Goal: Information Seeking & Learning: Find specific page/section

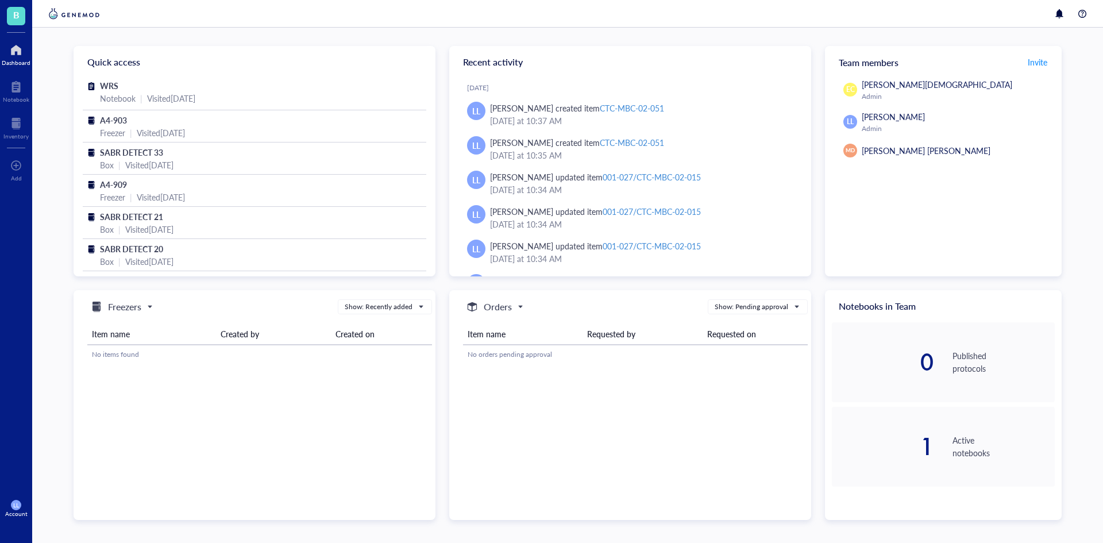
click at [18, 67] on div "Dashboard" at bounding box center [16, 53] width 32 height 32
click at [27, 146] on div "B Dashboard Notebook Inventory To pick up a draggable item, press the space bar…" at bounding box center [16, 271] width 32 height 543
click at [27, 138] on div "Inventory" at bounding box center [15, 136] width 25 height 7
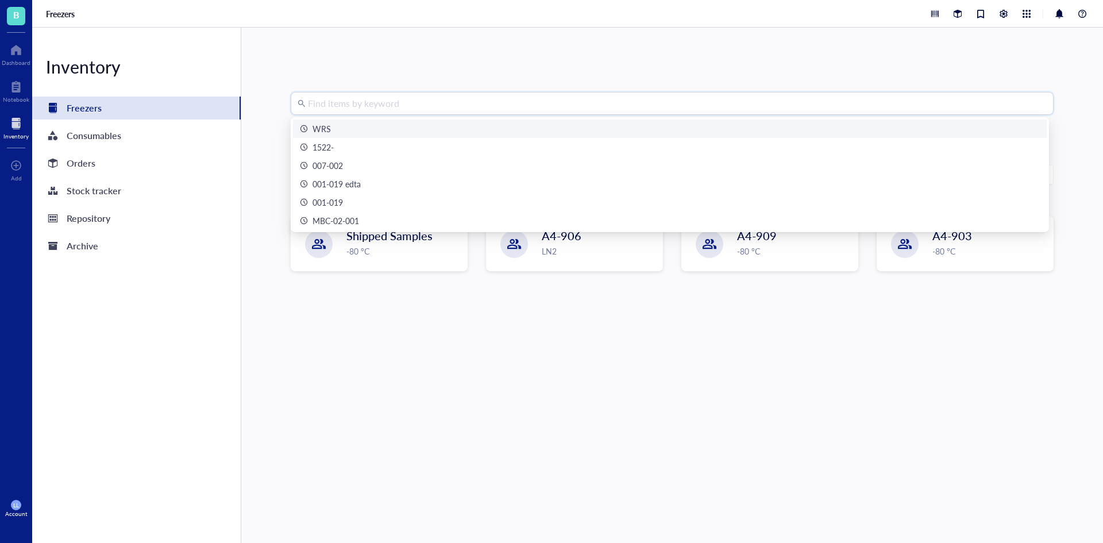
click at [430, 99] on input "search" at bounding box center [677, 104] width 739 height 22
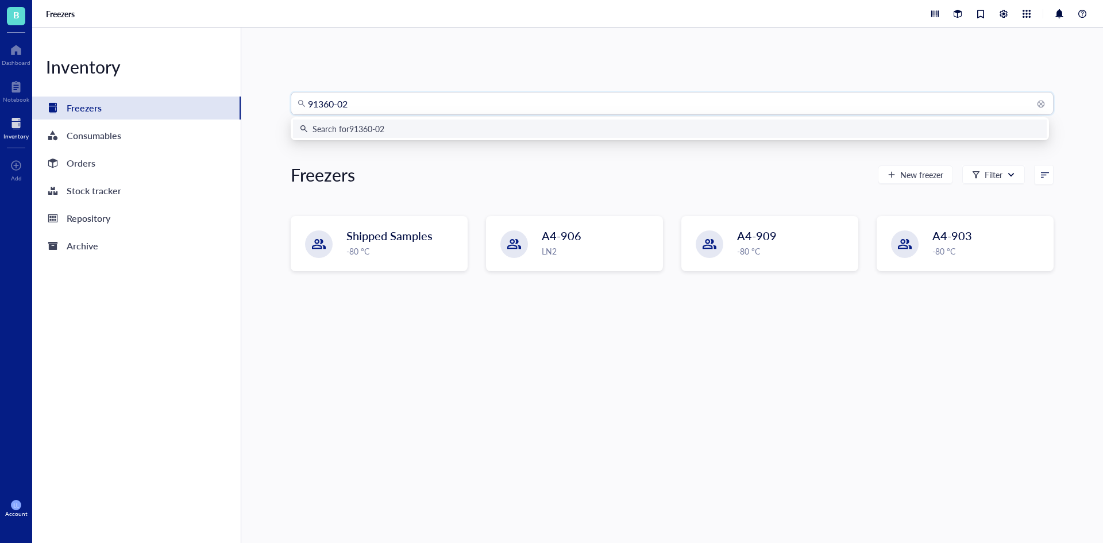
type input "91360-022"
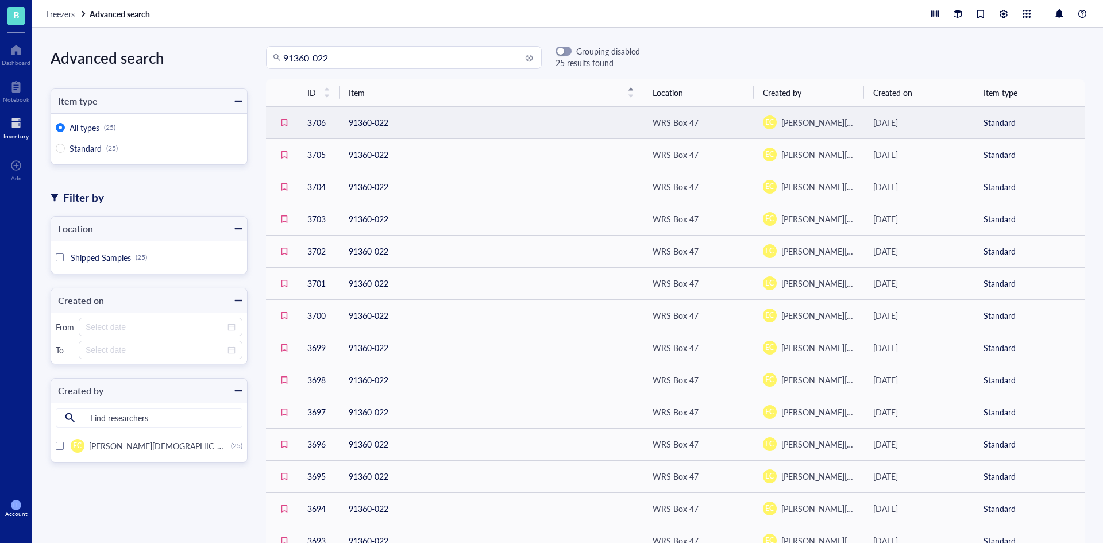
click at [392, 130] on td "91360-022" at bounding box center [492, 122] width 304 height 32
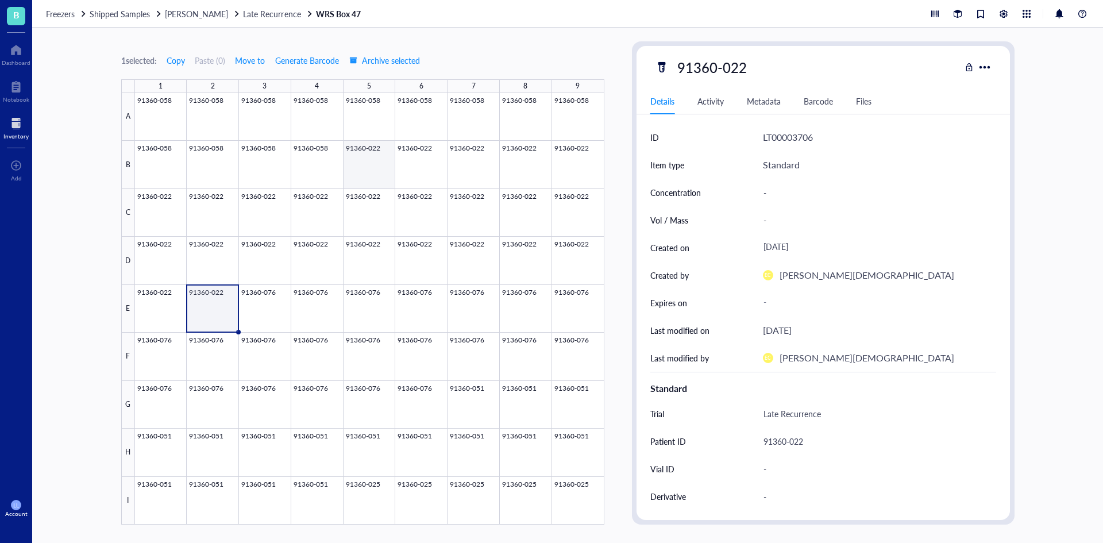
drag, startPoint x: 370, startPoint y: 166, endPoint x: 371, endPoint y: 187, distance: 21.3
click at [370, 166] on div at bounding box center [370, 309] width 470 height 432
click at [70, 17] on span "Freezers" at bounding box center [60, 13] width 29 height 11
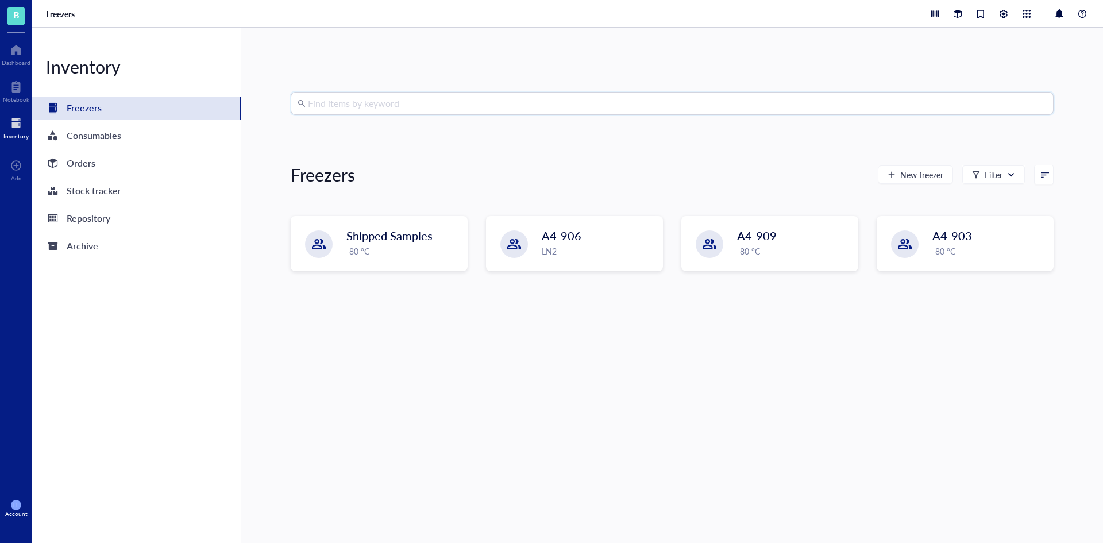
click at [430, 114] on input "search" at bounding box center [677, 104] width 739 height 22
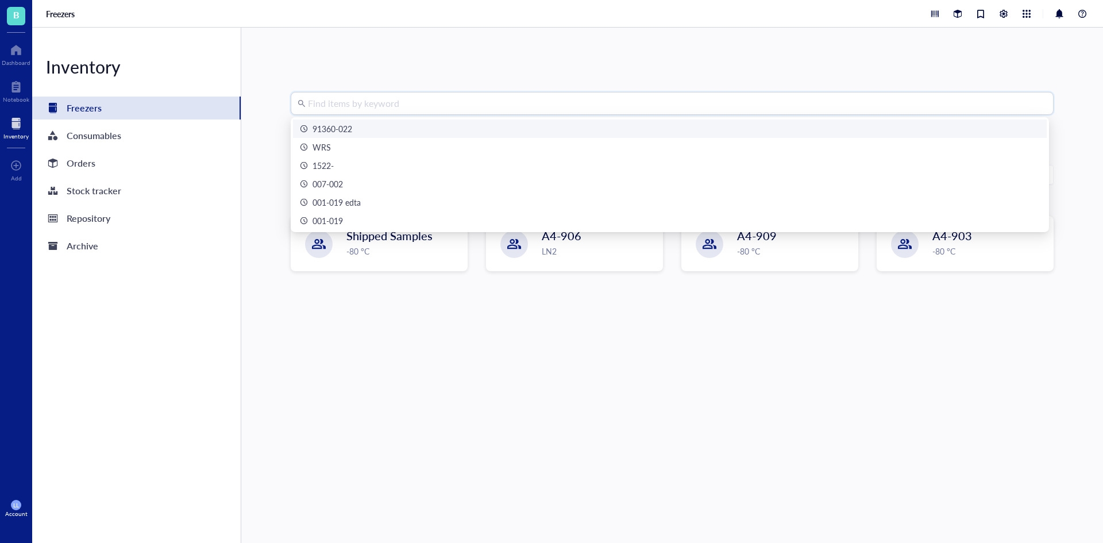
click at [369, 126] on div "91360-022" at bounding box center [670, 128] width 740 height 13
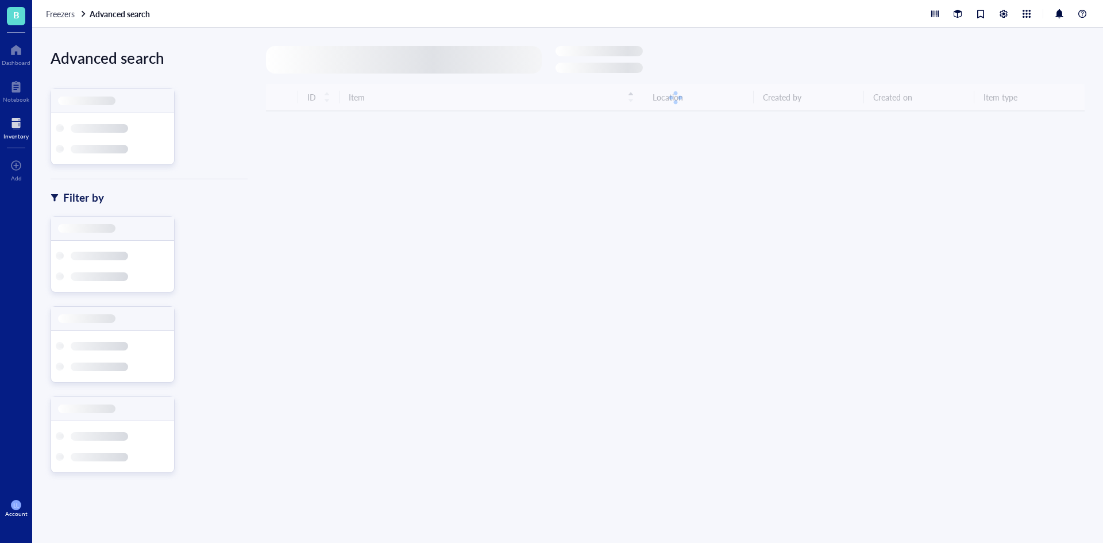
click at [358, 59] on div at bounding box center [404, 60] width 276 height 28
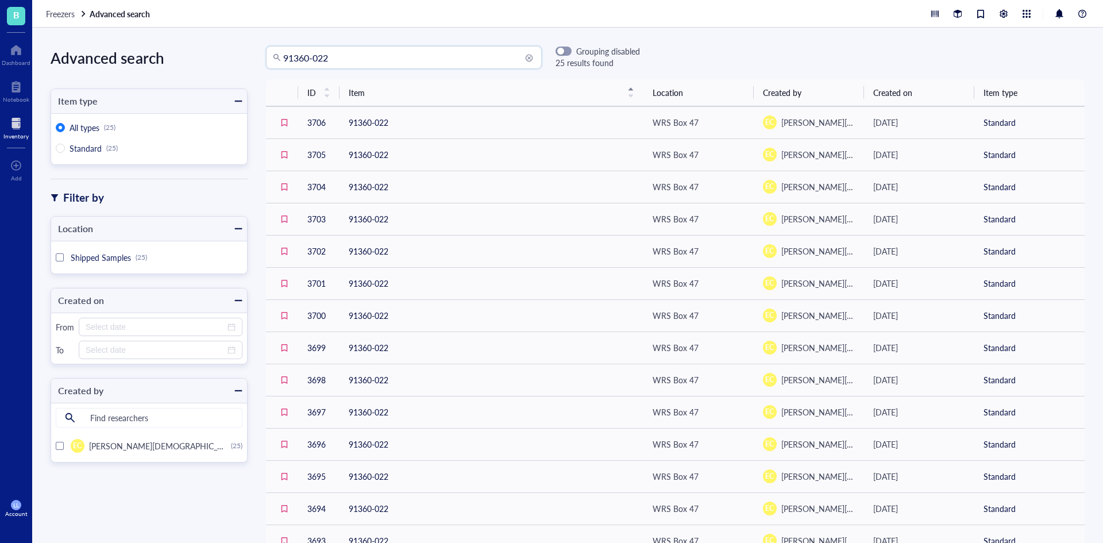
click at [360, 63] on input "91360-022" at bounding box center [409, 58] width 252 height 22
type input "91360-023"
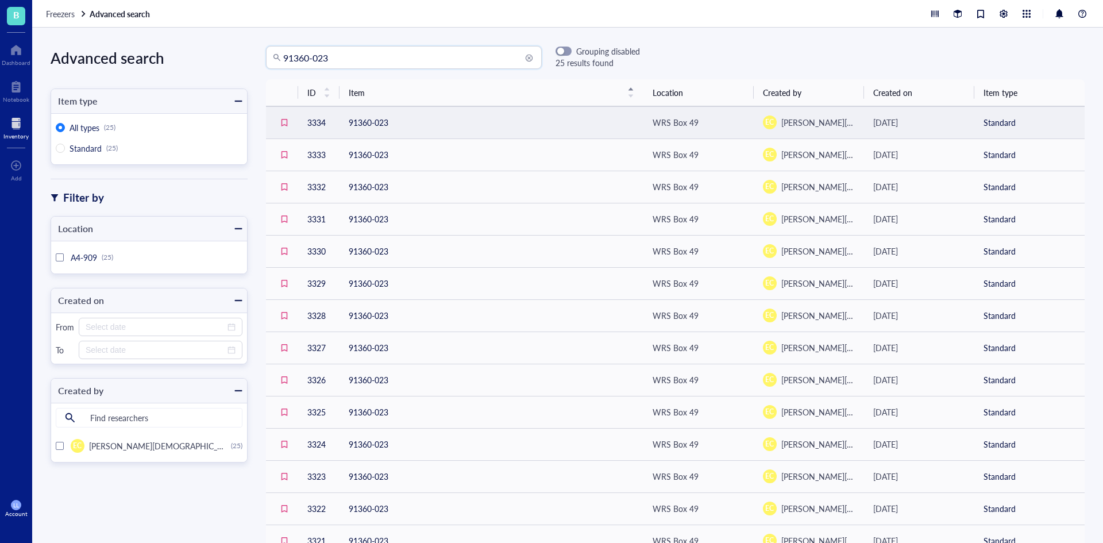
click at [397, 120] on td "91360-023" at bounding box center [492, 122] width 304 height 32
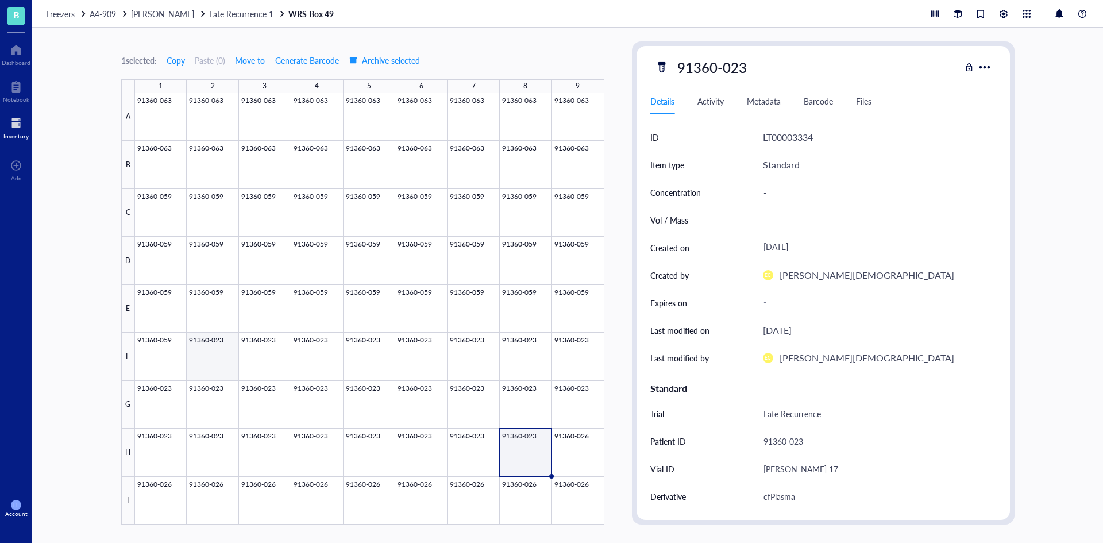
click at [216, 357] on div at bounding box center [370, 309] width 470 height 432
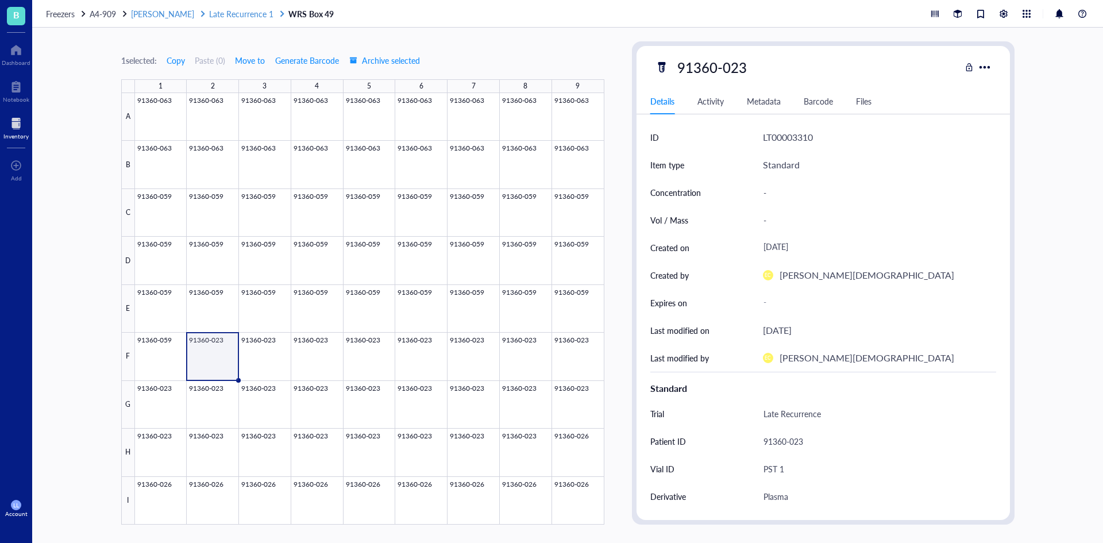
click at [209, 13] on span "Late Recurrence 1" at bounding box center [241, 13] width 64 height 11
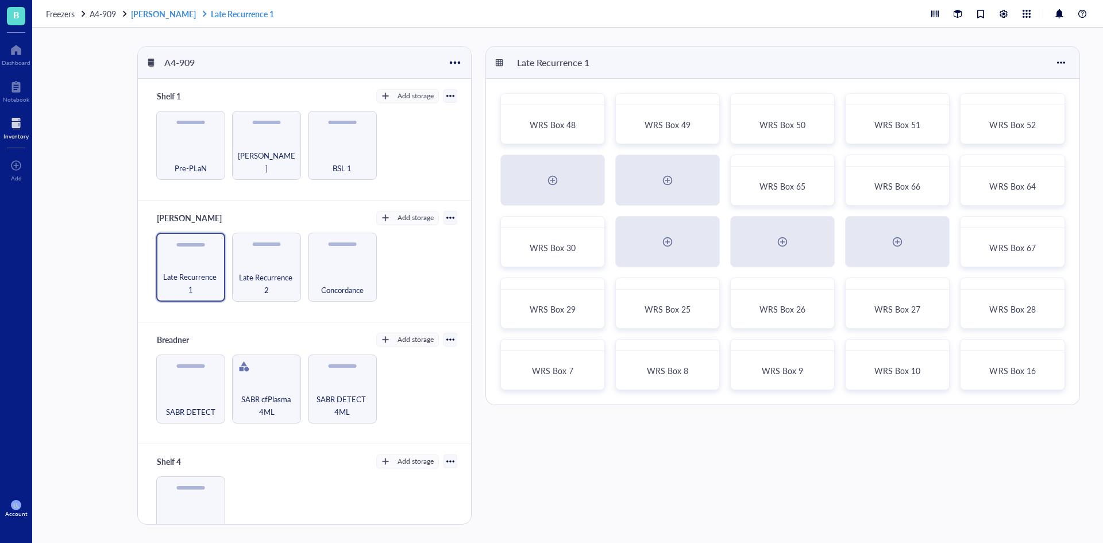
click at [153, 14] on link "[PERSON_NAME] Late Recurrence 1" at bounding box center [203, 14] width 145 height 10
click at [99, 14] on span "A4-909" at bounding box center [103, 13] width 26 height 11
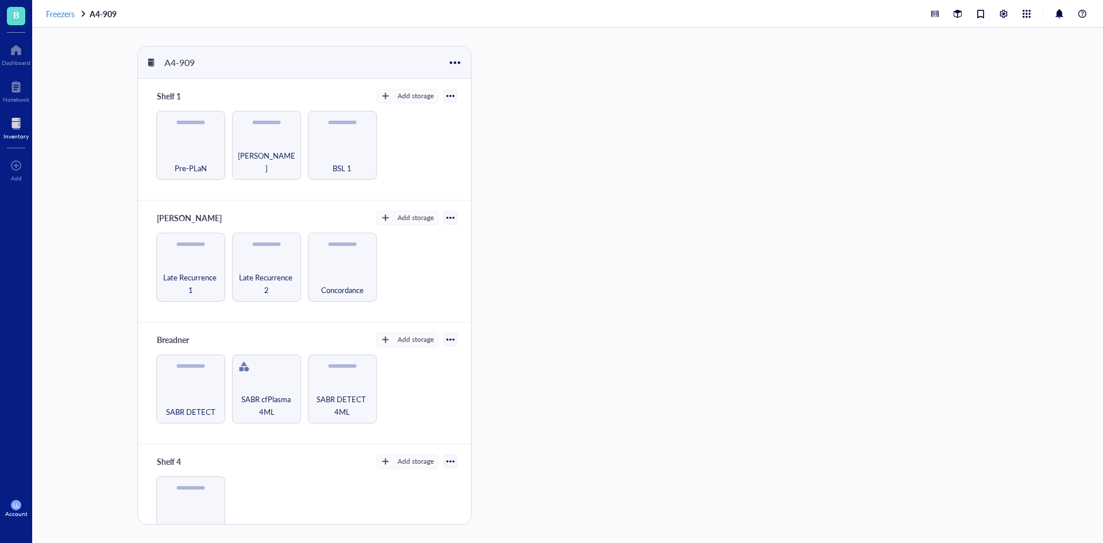
click at [61, 14] on span "Freezers" at bounding box center [60, 13] width 29 height 11
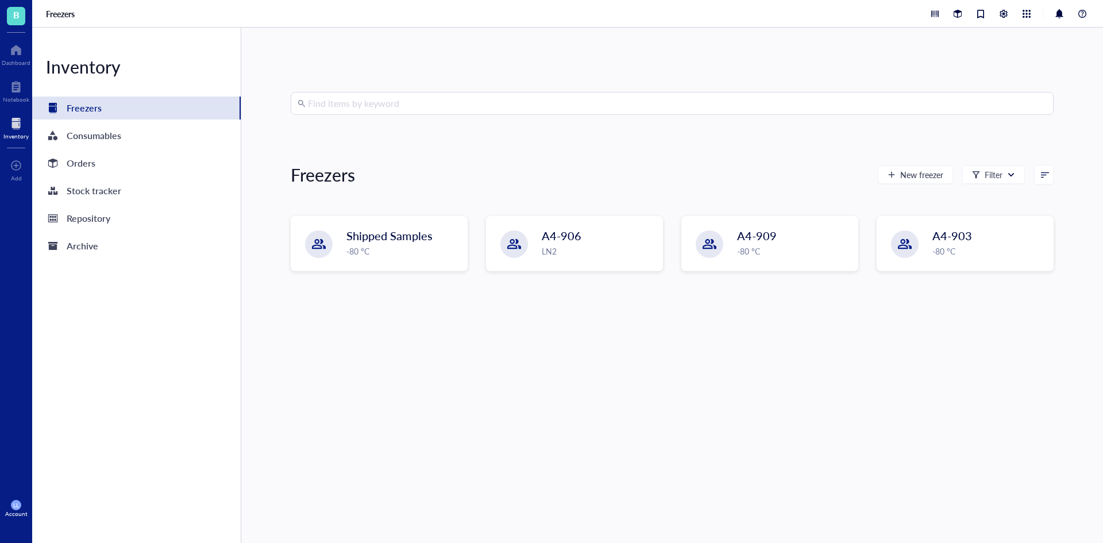
click at [452, 109] on input "search" at bounding box center [677, 104] width 739 height 22
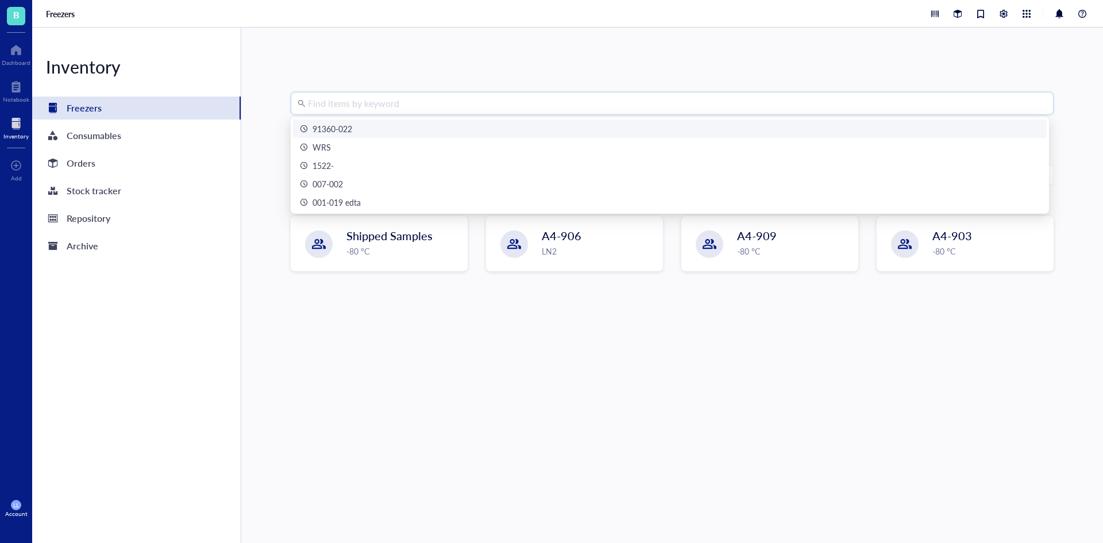
click at [378, 127] on div "91360-022" at bounding box center [670, 128] width 740 height 13
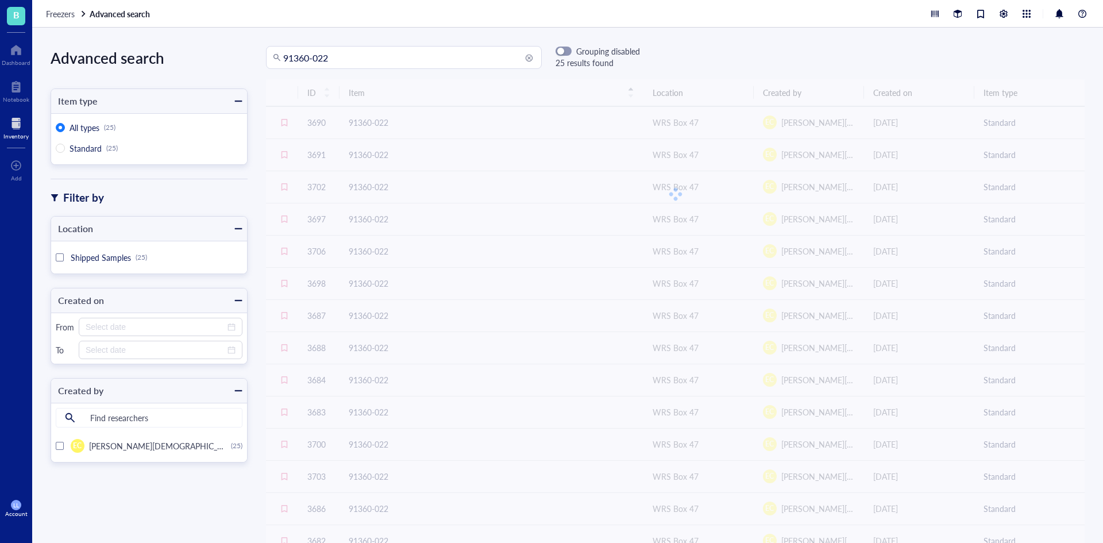
click at [367, 61] on input "91360-022" at bounding box center [409, 58] width 252 height 22
type input "91360-025"
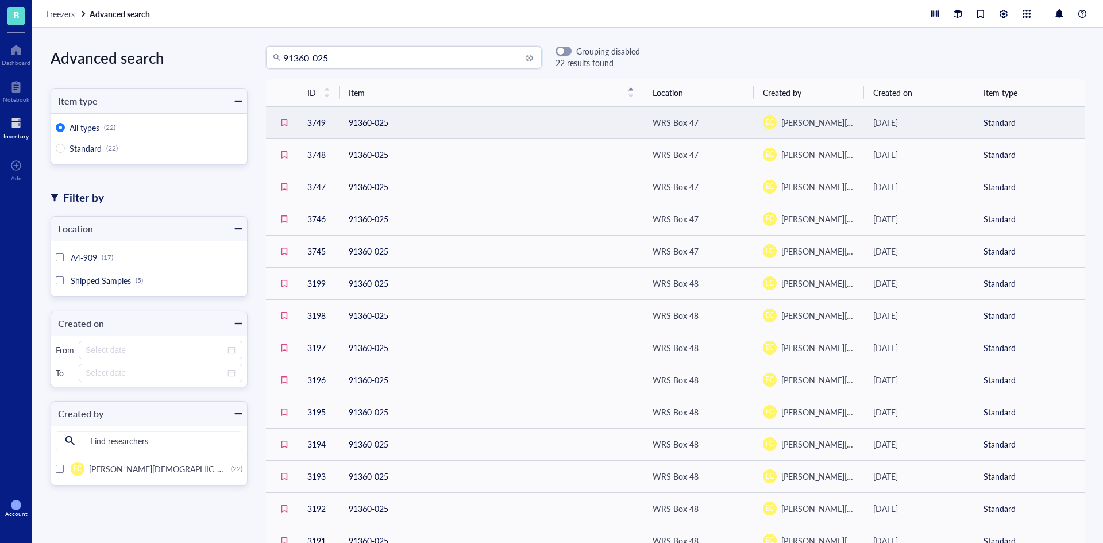
click at [594, 132] on td "91360-025" at bounding box center [492, 122] width 304 height 32
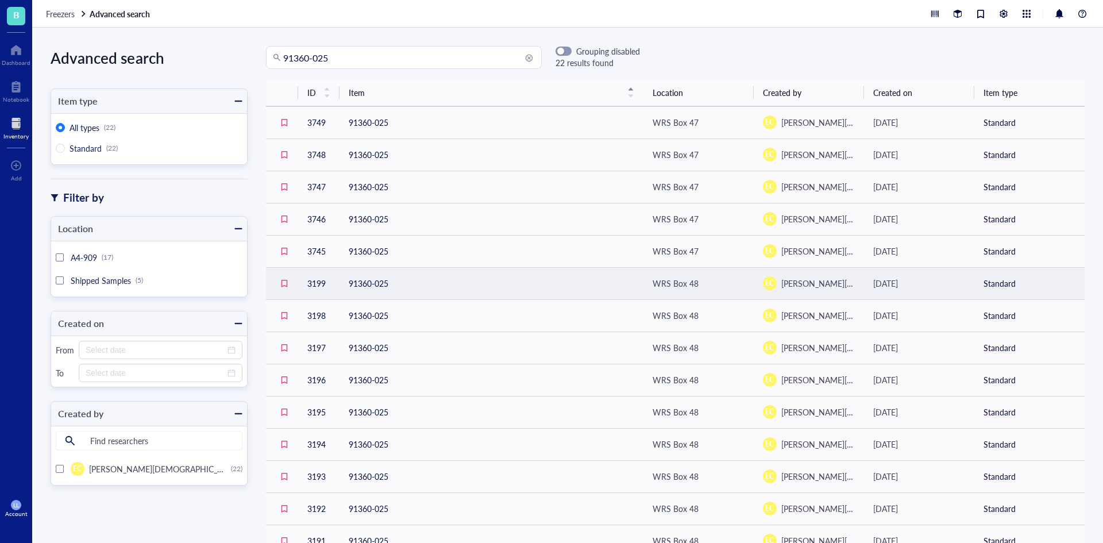
click at [690, 289] on div "WRS Box 48" at bounding box center [676, 283] width 46 height 13
click at [472, 282] on td "91360-025" at bounding box center [492, 283] width 304 height 32
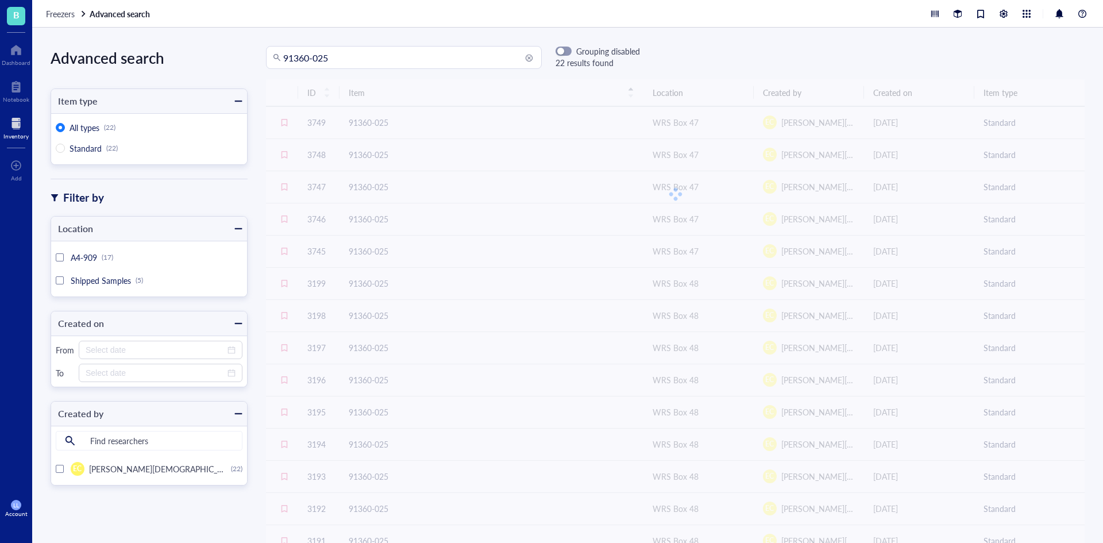
click at [337, 61] on input "91360-025" at bounding box center [409, 58] width 252 height 22
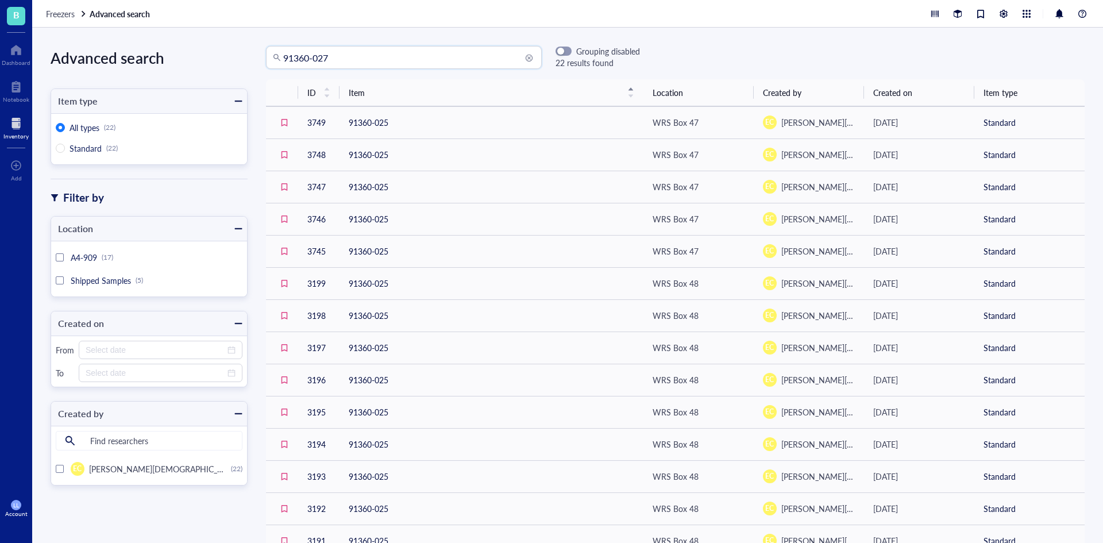
type input "91360-027"
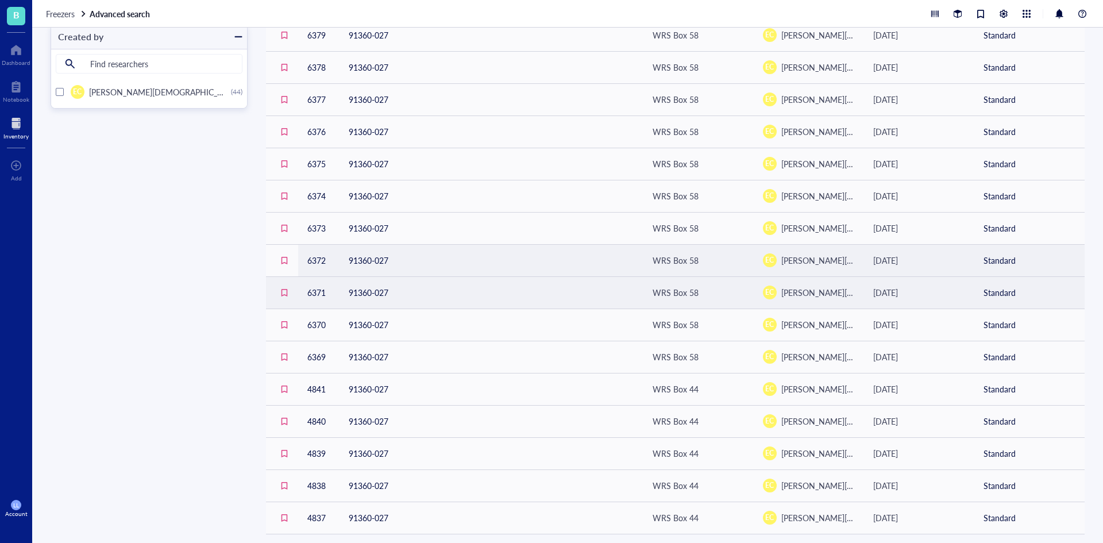
scroll to position [405, 0]
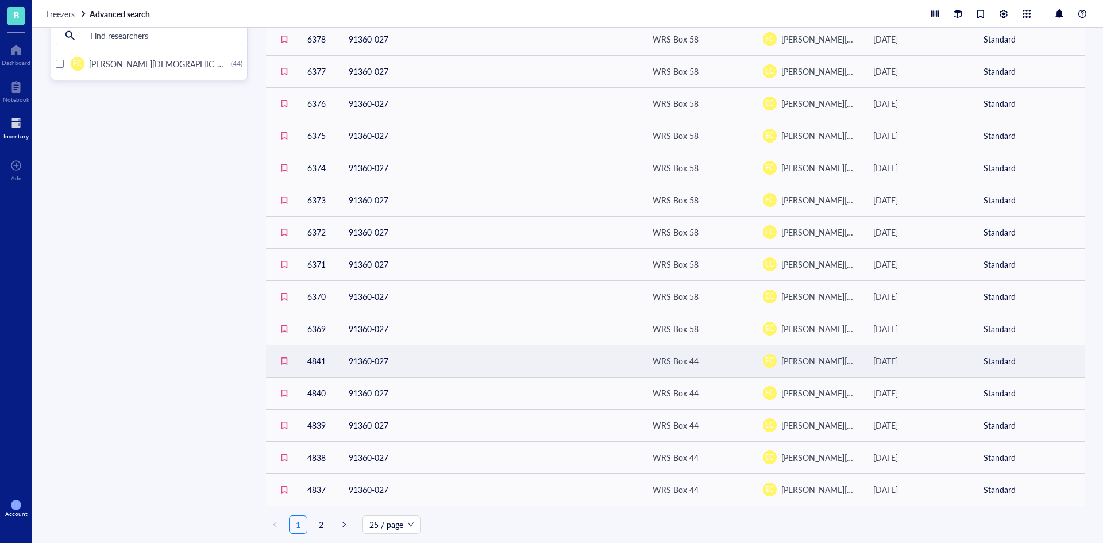
click at [541, 352] on td "91360-027" at bounding box center [492, 361] width 304 height 32
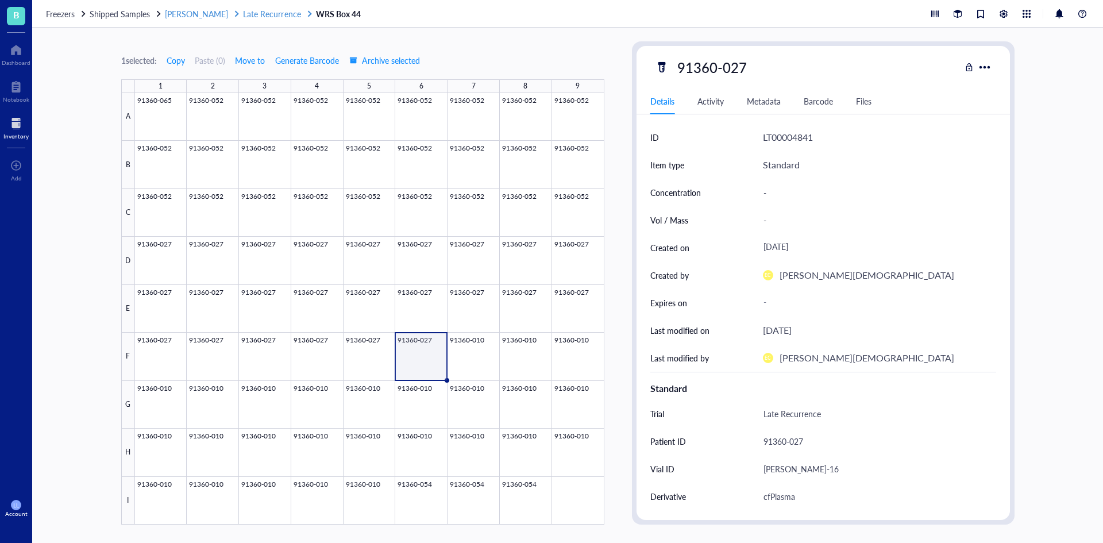
click at [248, 14] on span "Late Recurrence" at bounding box center [271, 13] width 57 height 11
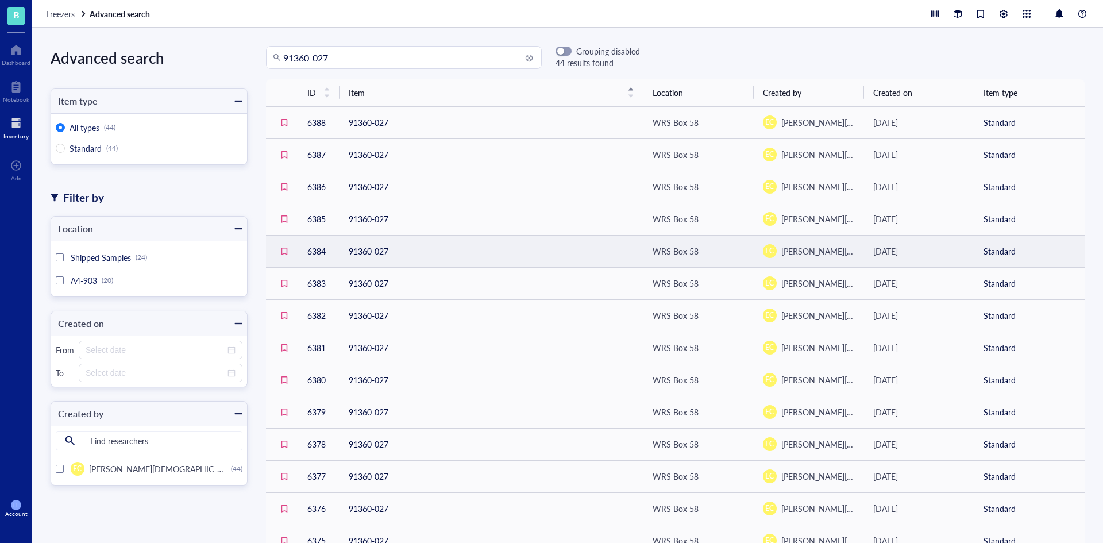
click at [402, 251] on td "91360-027" at bounding box center [492, 251] width 304 height 32
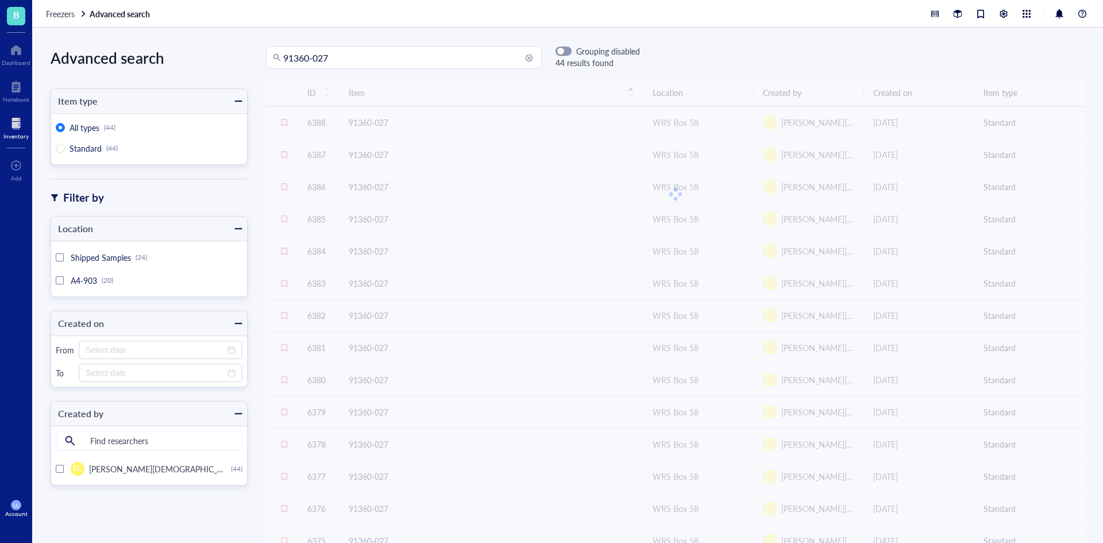
click at [405, 53] on input "91360-027" at bounding box center [409, 58] width 252 height 22
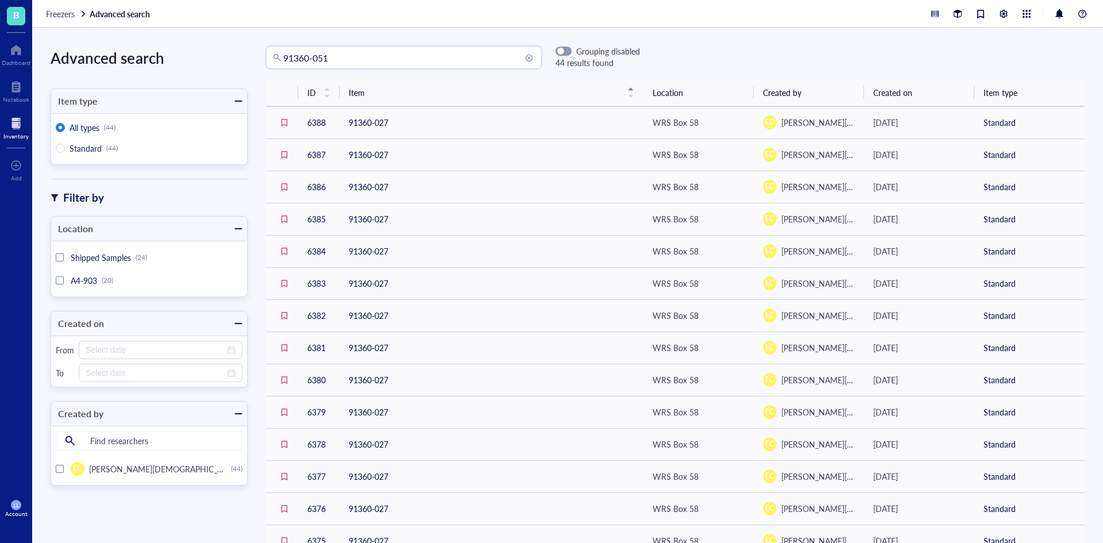
type input "91360-051"
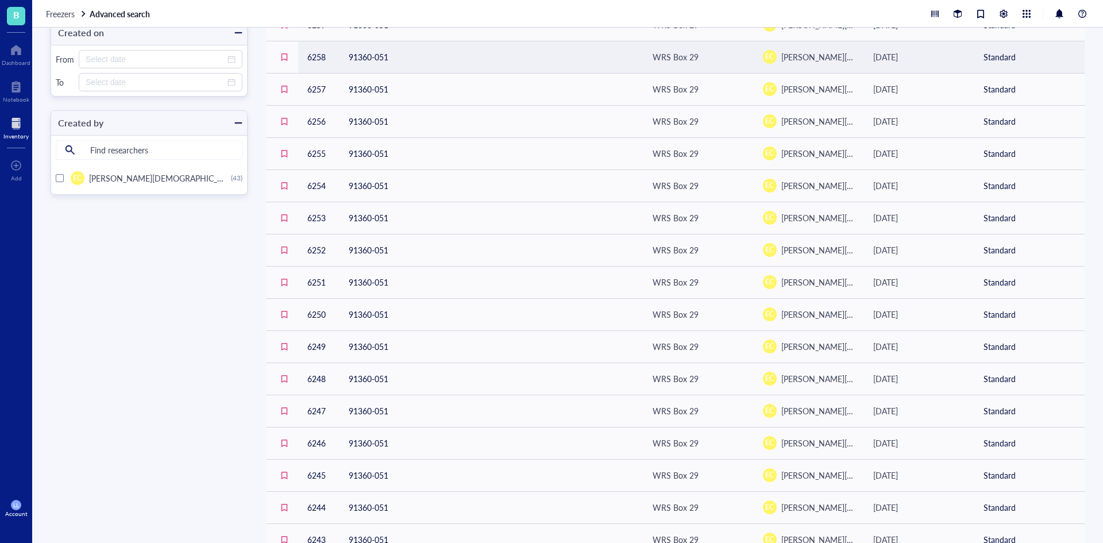
scroll to position [118, 0]
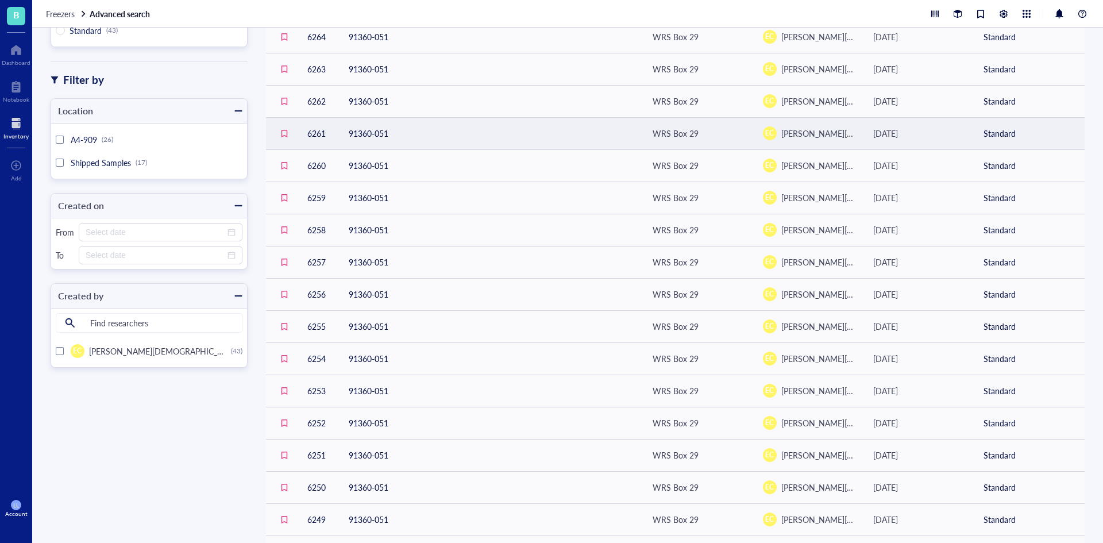
click at [427, 118] on td "91360-051" at bounding box center [492, 133] width 304 height 32
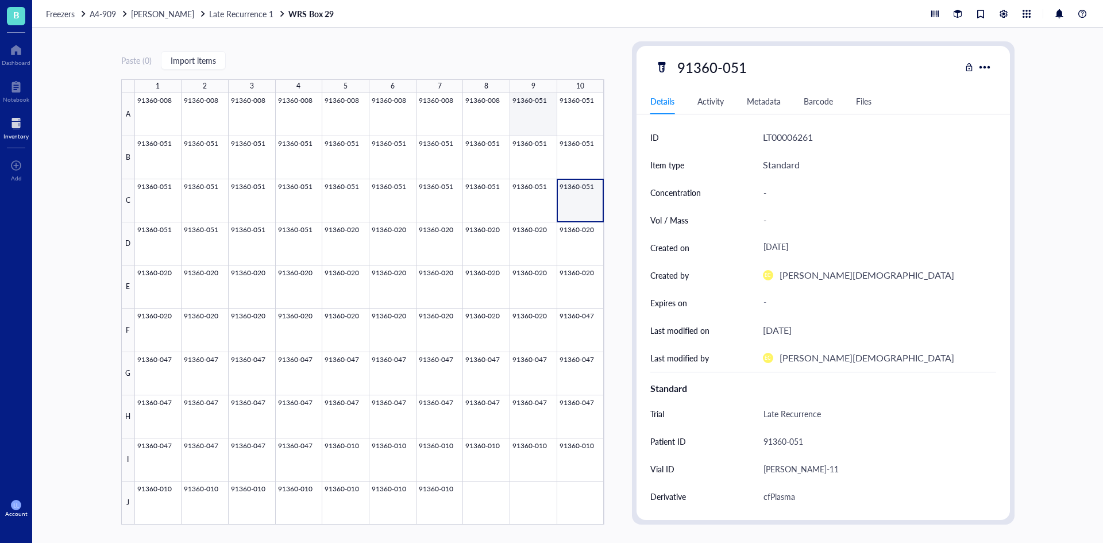
click at [527, 116] on div at bounding box center [370, 309] width 470 height 432
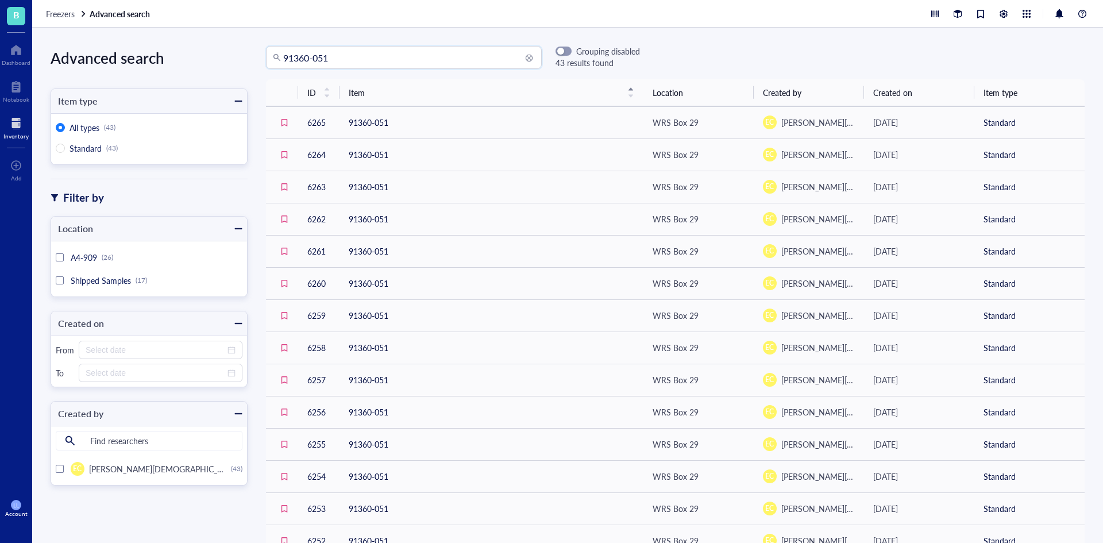
click at [395, 59] on input "91360-051" at bounding box center [409, 58] width 252 height 22
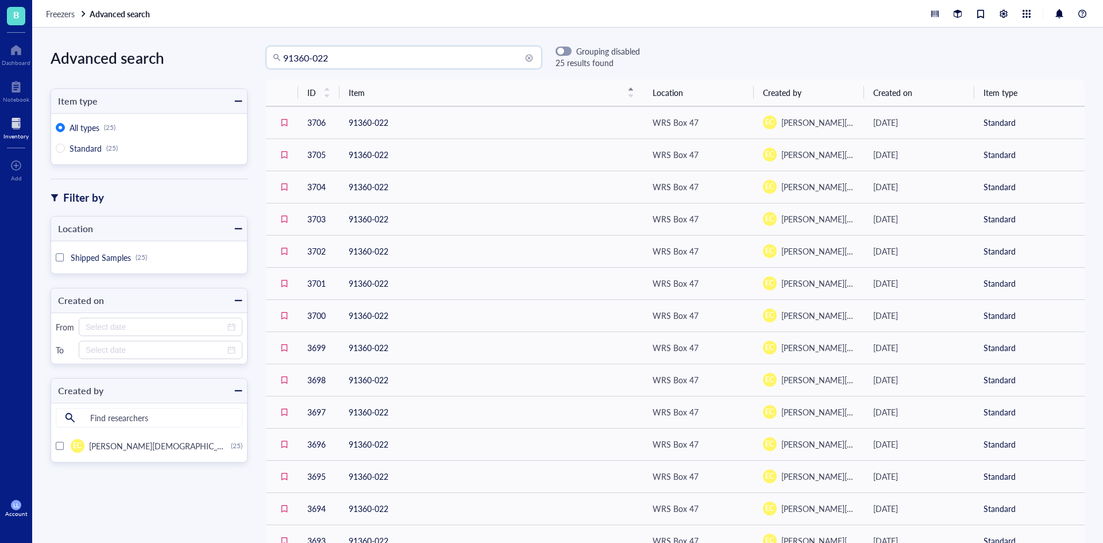
click at [390, 55] on input "91360-022" at bounding box center [409, 58] width 252 height 22
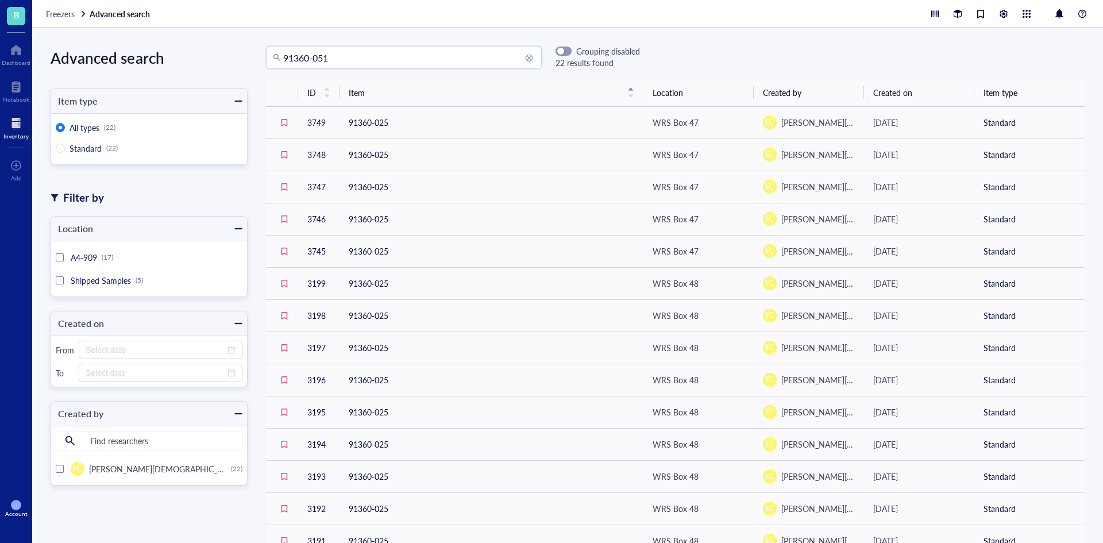
type input "91360-051"
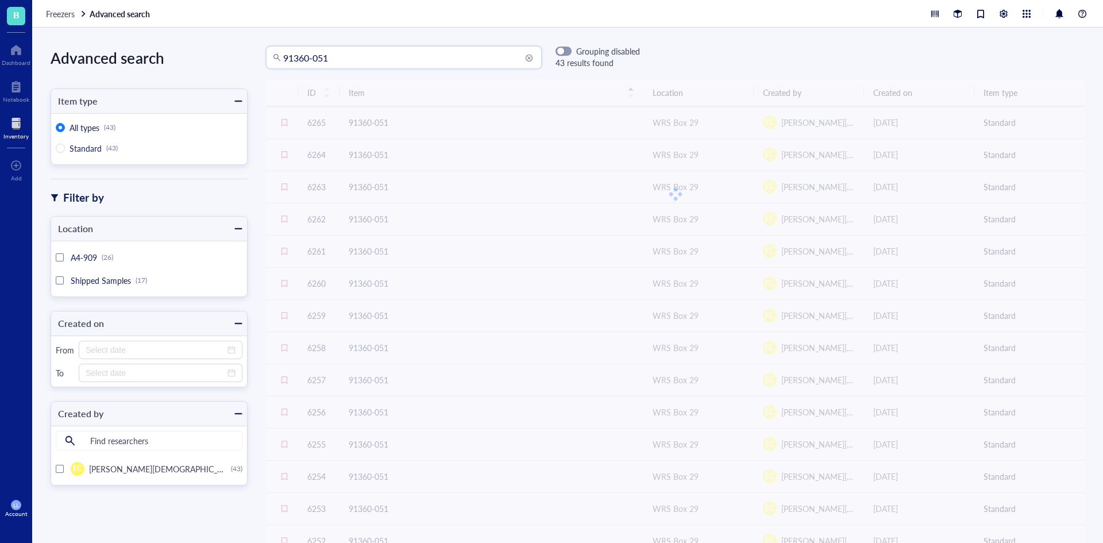
click at [17, 126] on div at bounding box center [15, 123] width 25 height 18
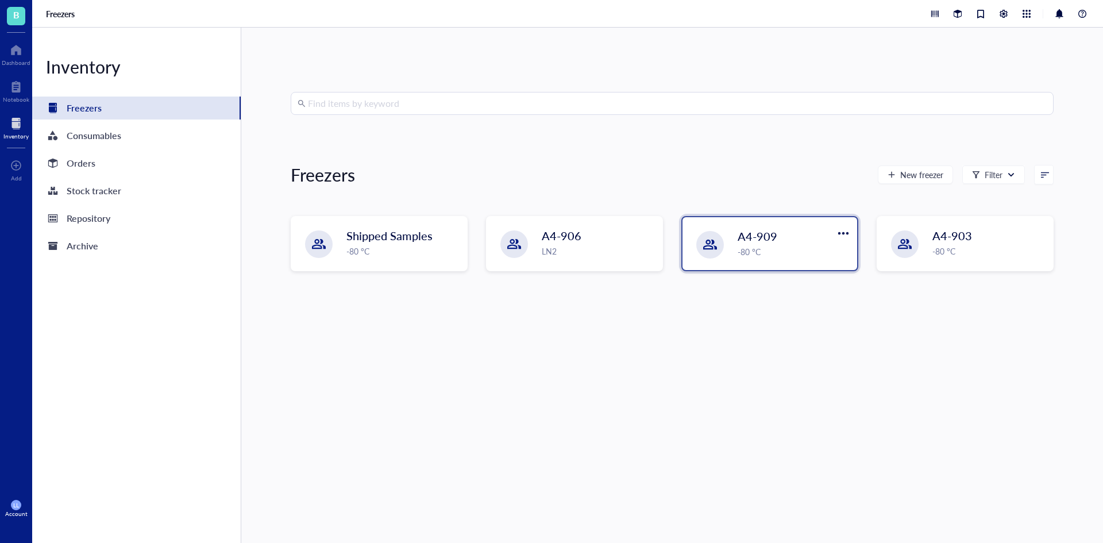
click at [799, 256] on div "-80 °C" at bounding box center [794, 251] width 113 height 13
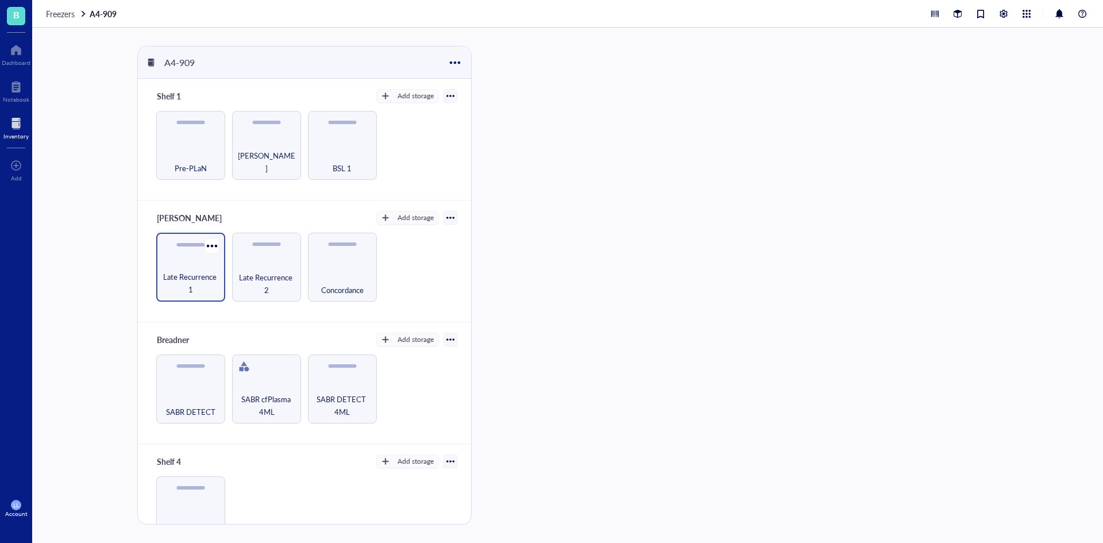
click at [186, 261] on div "Late Recurrence 1" at bounding box center [190, 267] width 69 height 69
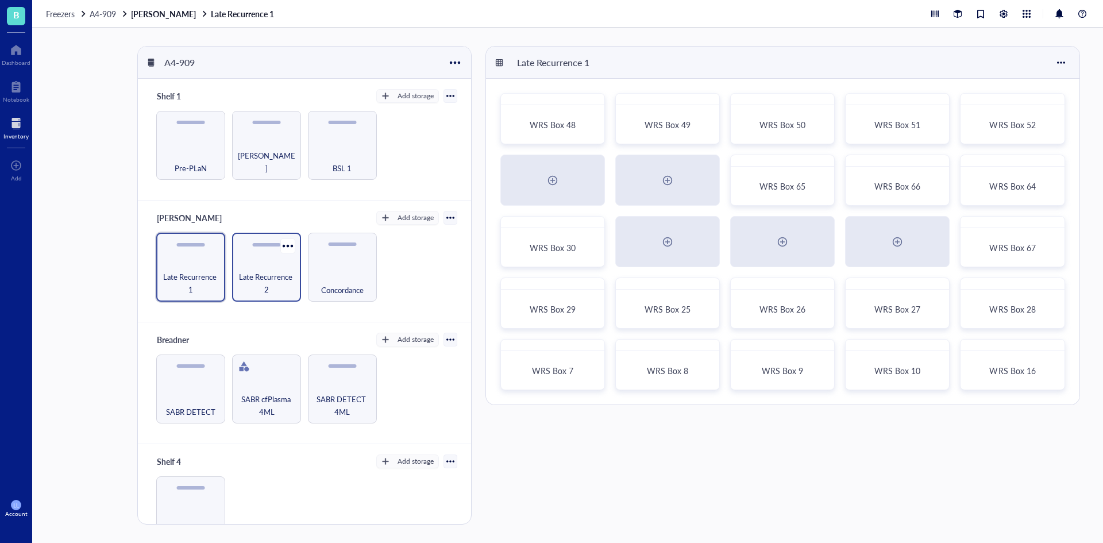
click at [256, 286] on span "Late Recurrence 2" at bounding box center [266, 283] width 57 height 25
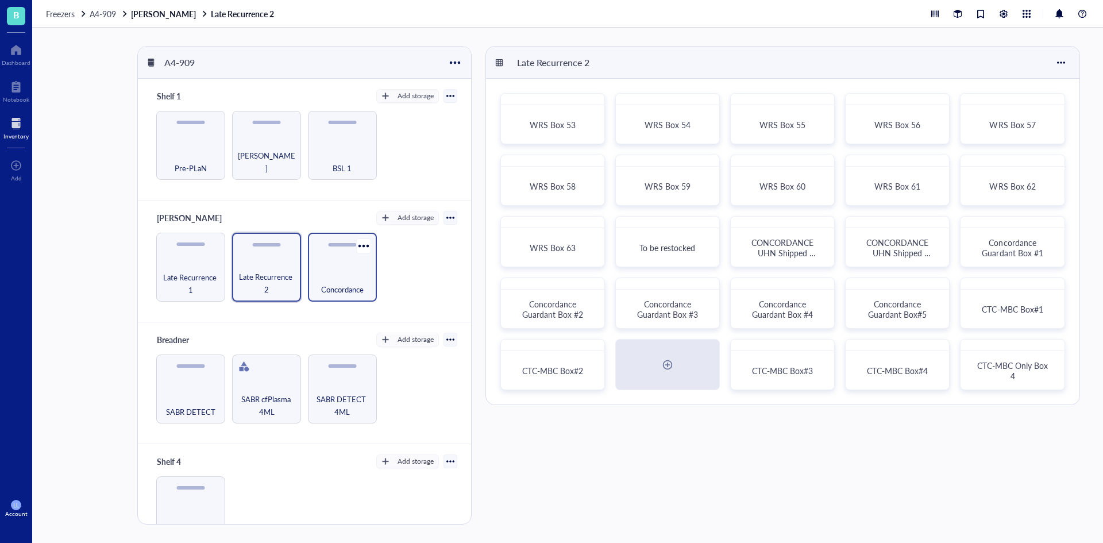
click at [348, 285] on span "Concordance" at bounding box center [342, 289] width 43 height 13
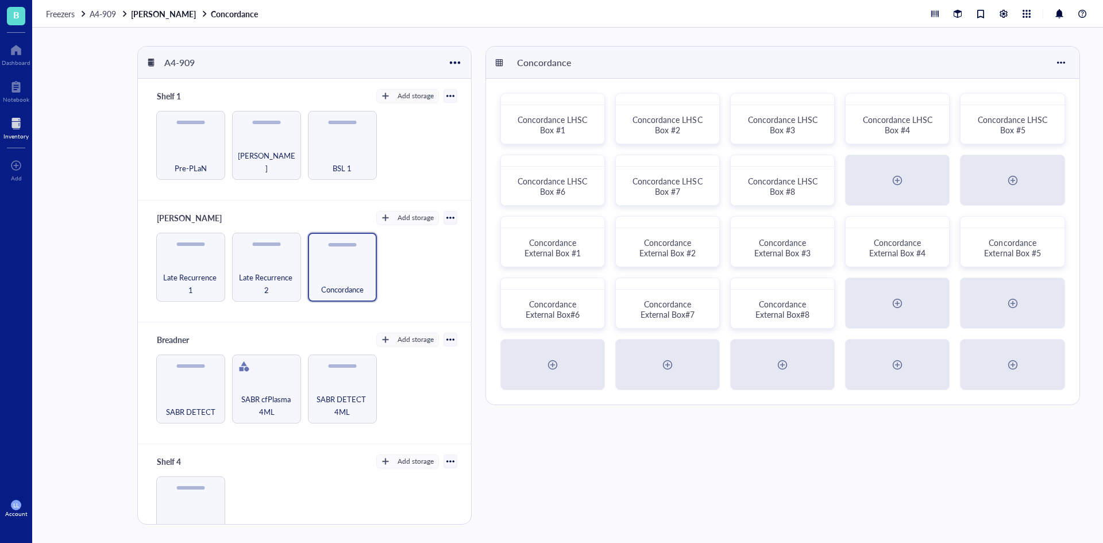
click at [21, 128] on div at bounding box center [15, 123] width 25 height 18
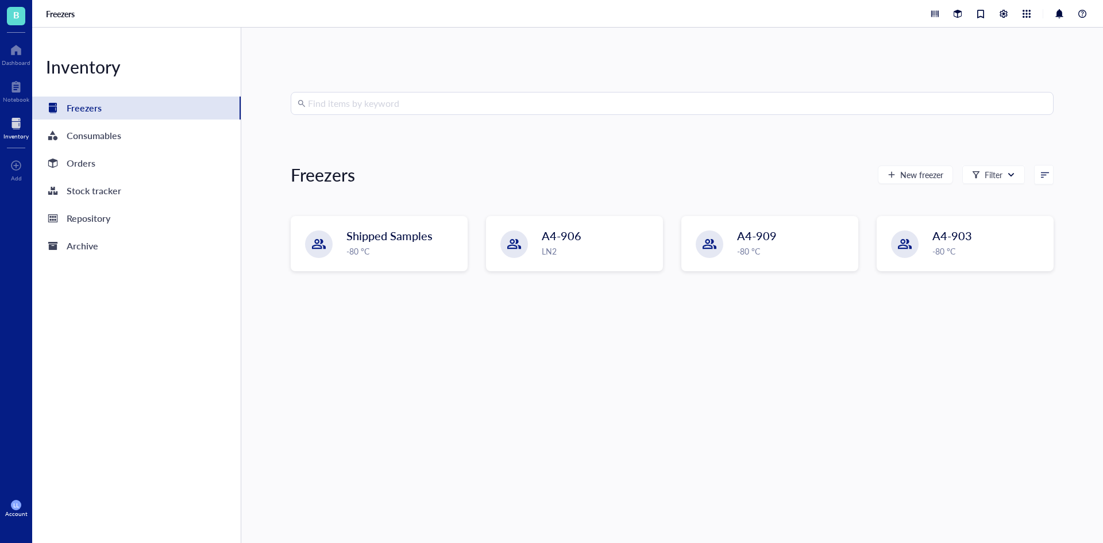
click at [420, 103] on input "search" at bounding box center [677, 104] width 739 height 22
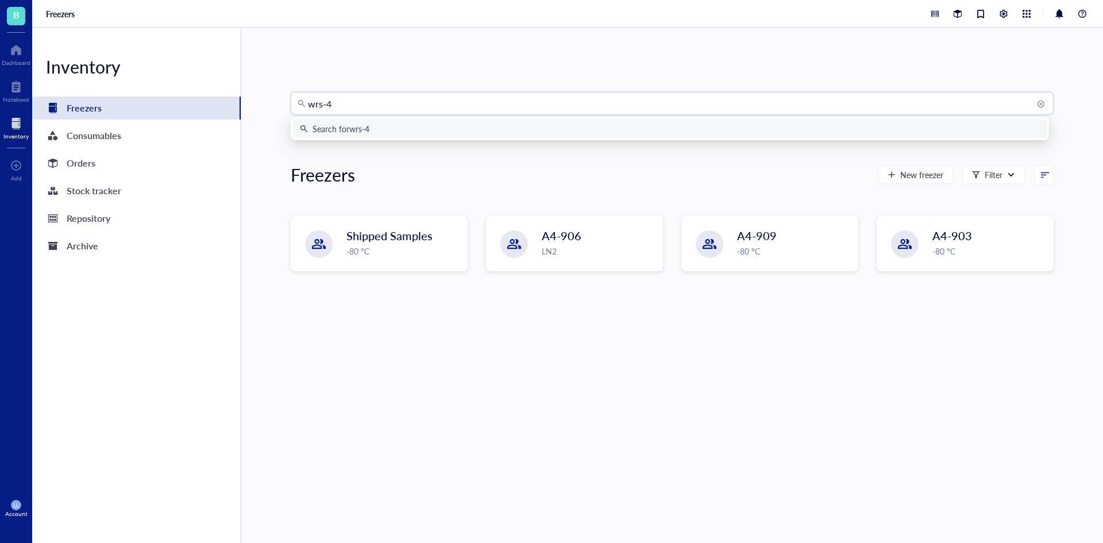
type input "wrs-47"
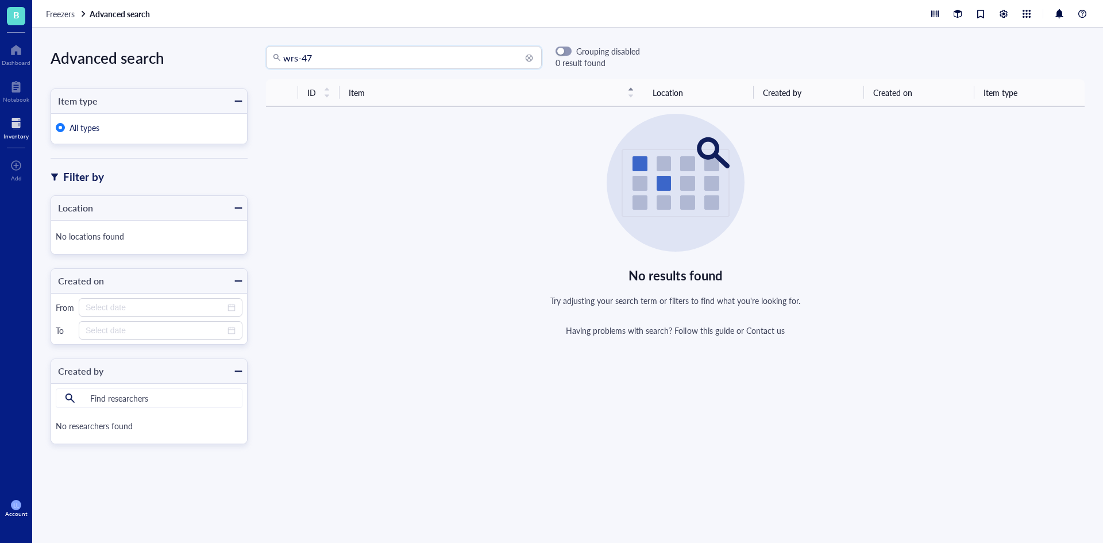
drag, startPoint x: 357, startPoint y: 56, endPoint x: 237, endPoint y: 60, distance: 120.2
click at [237, 60] on div "Advanced search Item type All types Filter by Location No locations found Creat…" at bounding box center [567, 285] width 1071 height 515
type input "91360-022"
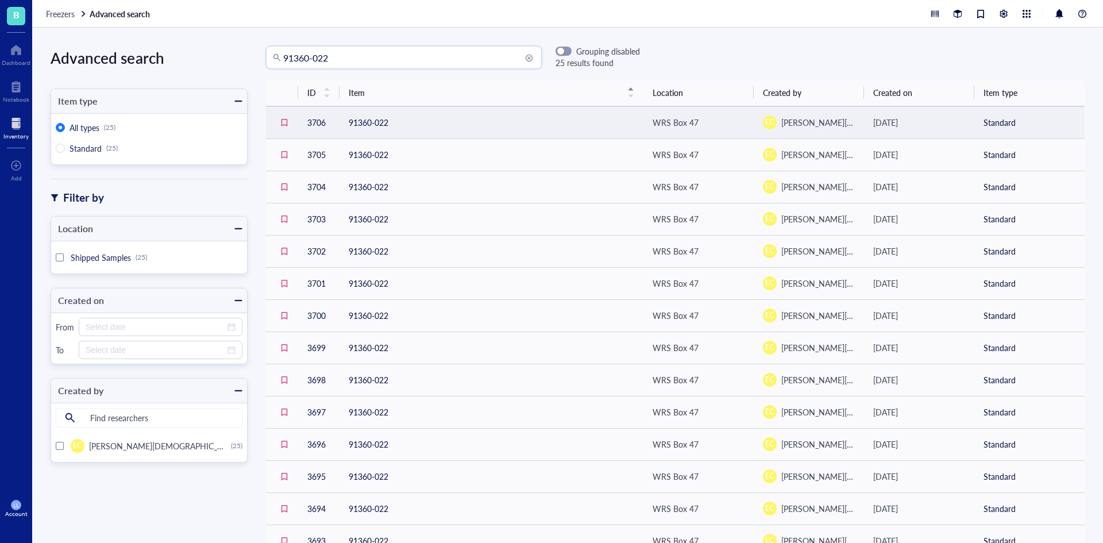
click at [671, 120] on div "WRS Box 47" at bounding box center [676, 122] width 46 height 13
click at [677, 121] on div "WRS Box 47" at bounding box center [676, 122] width 46 height 13
click at [695, 151] on div "Shipped Samples" at bounding box center [710, 150] width 55 height 10
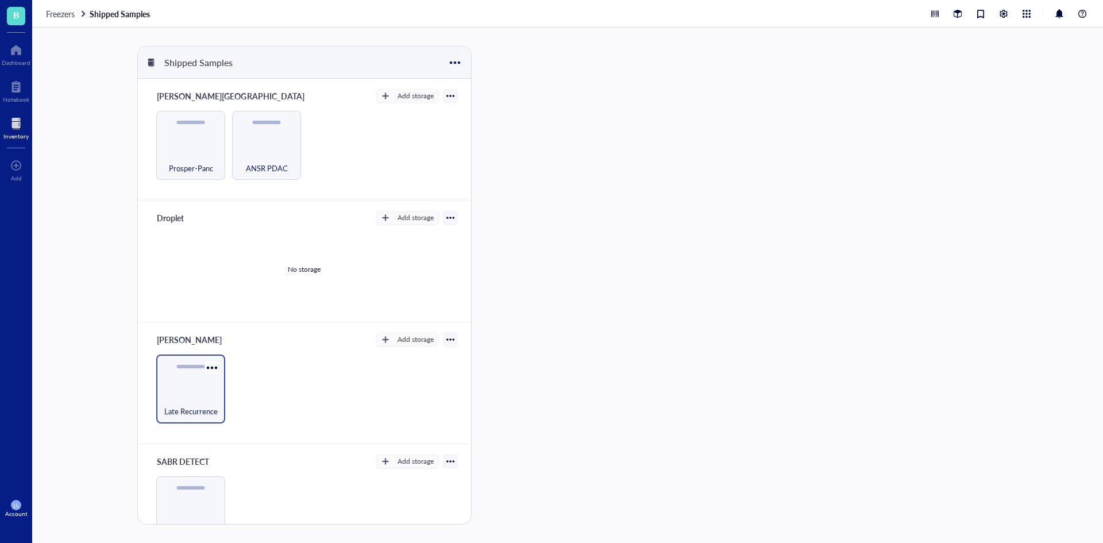
click at [204, 390] on div "Late Recurrence" at bounding box center [190, 389] width 69 height 69
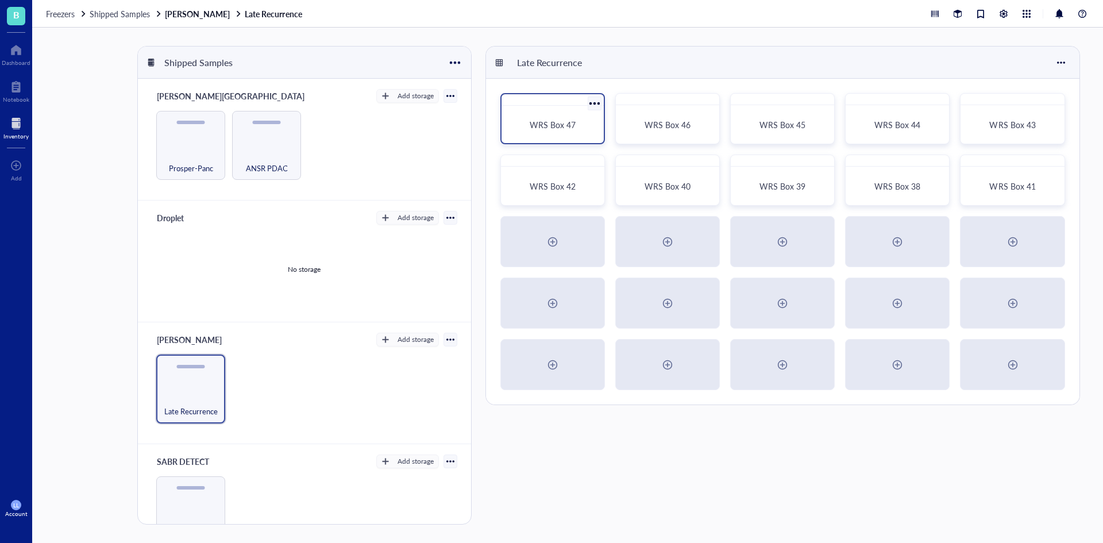
click at [567, 125] on span "WRS Box 47" at bounding box center [553, 124] width 46 height 11
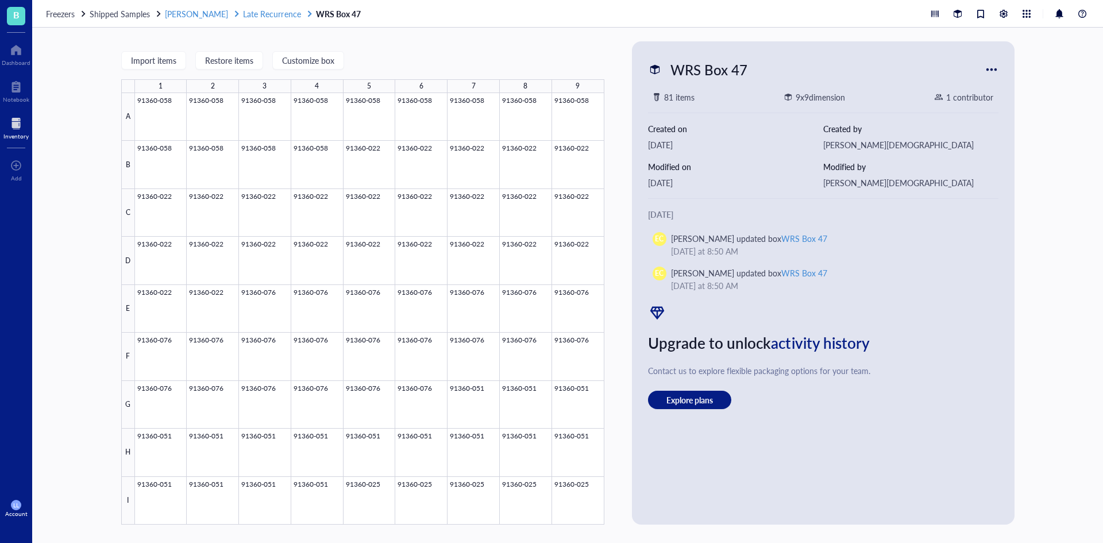
click at [243, 14] on span "Late Recurrence" at bounding box center [271, 13] width 57 height 11
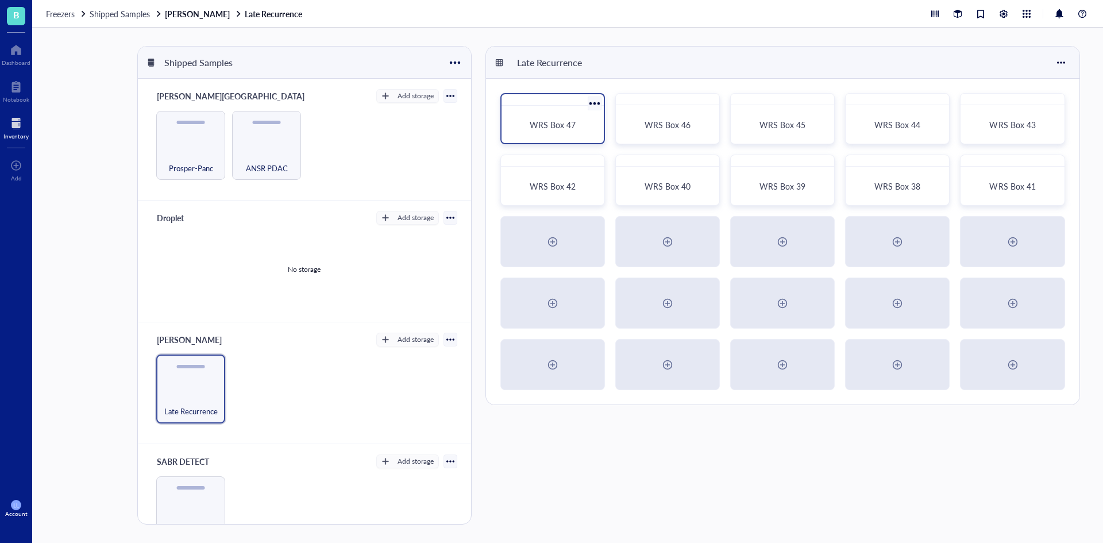
click at [581, 105] on div at bounding box center [553, 99] width 102 height 11
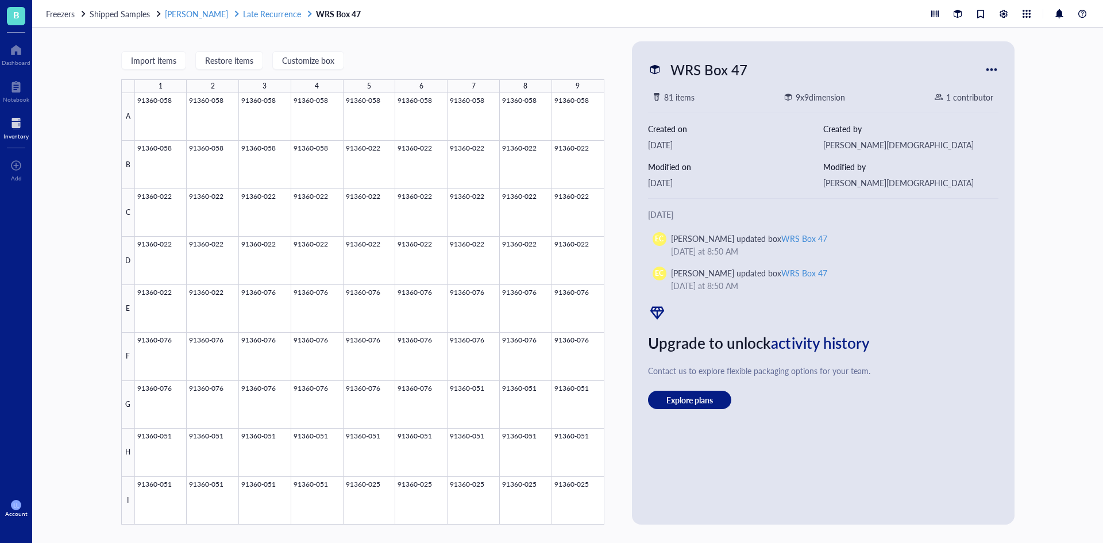
click at [243, 14] on span "Late Recurrence" at bounding box center [271, 13] width 57 height 11
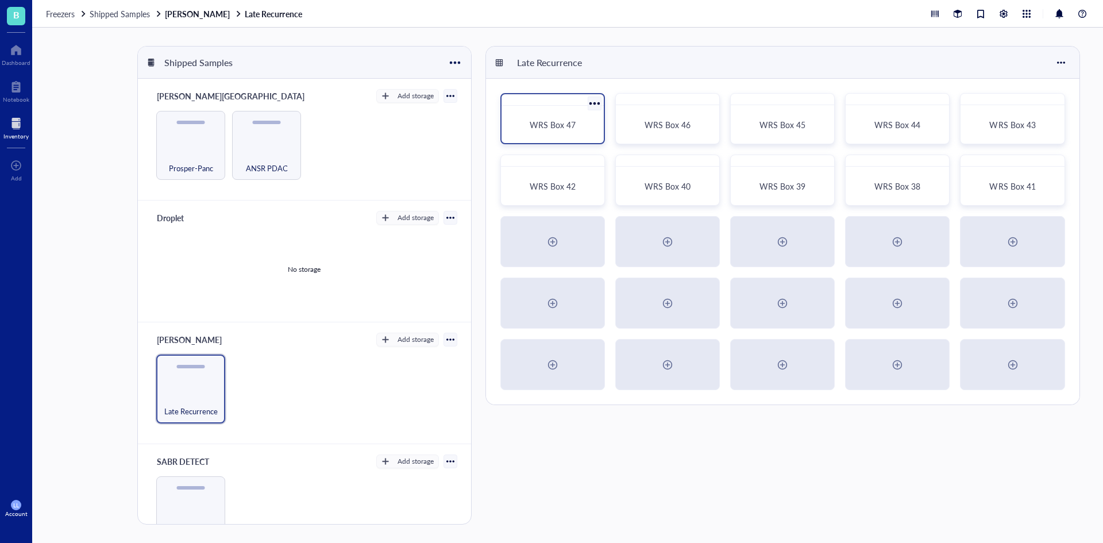
click at [574, 126] on span "WRS Box 47" at bounding box center [553, 124] width 46 height 11
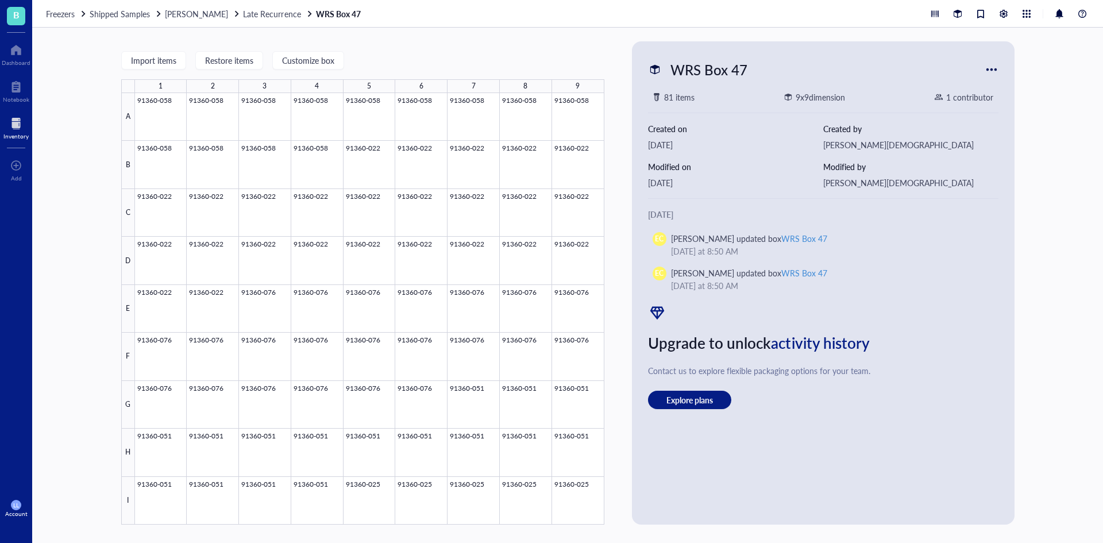
click at [618, 370] on div "Import items Restore items Customize box 1 2 3 4 5 6 7 8 9 A B C D E F G H I 91…" at bounding box center [567, 285] width 1071 height 515
click at [366, 176] on div at bounding box center [370, 309] width 470 height 432
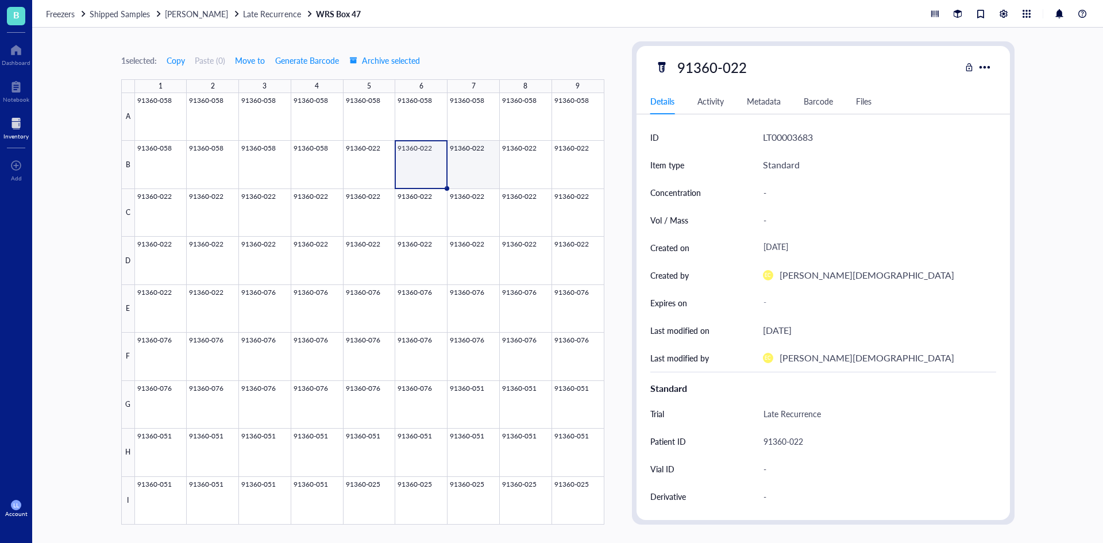
click at [470, 156] on div at bounding box center [370, 309] width 470 height 432
click at [519, 163] on div at bounding box center [370, 309] width 470 height 432
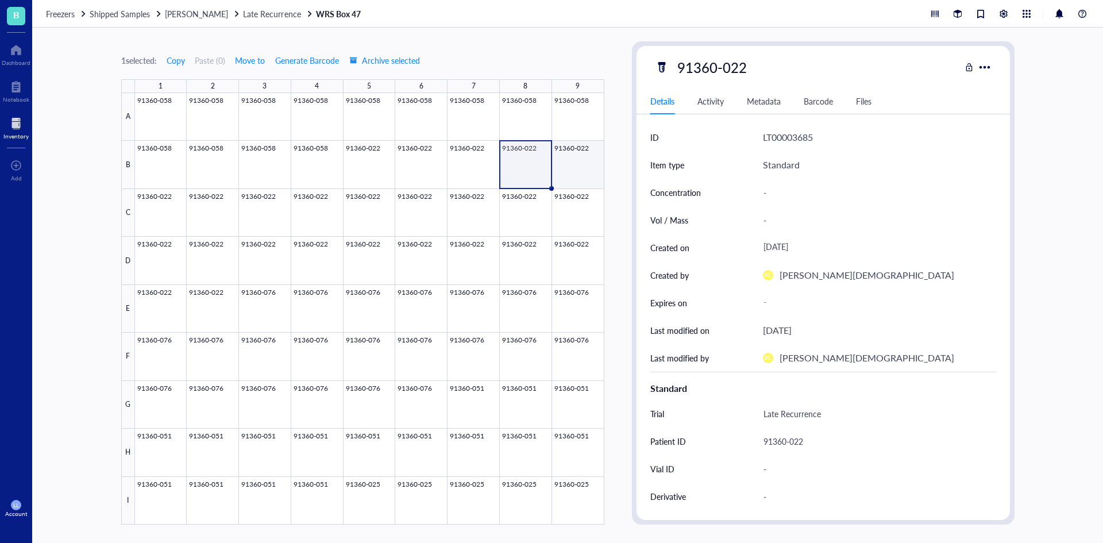
click at [559, 157] on div at bounding box center [370, 309] width 470 height 432
click at [159, 217] on div at bounding box center [370, 309] width 470 height 432
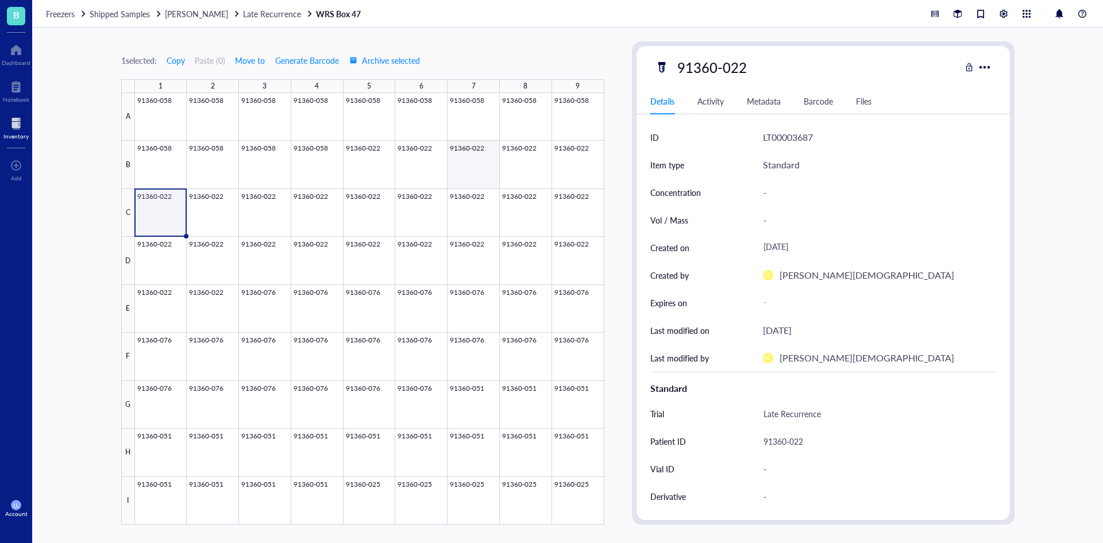
click at [477, 175] on div at bounding box center [370, 309] width 470 height 432
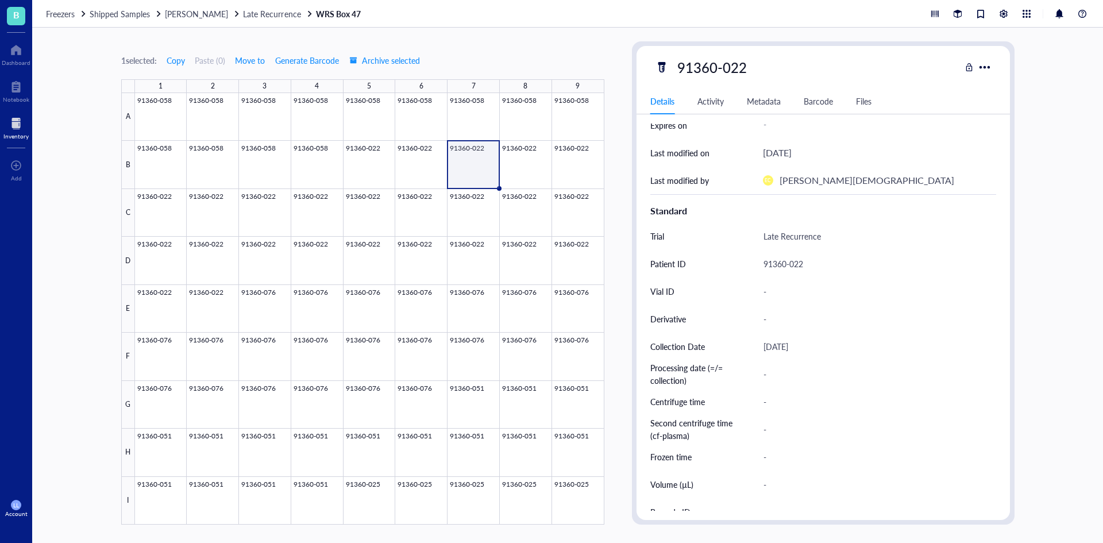
scroll to position [168, 0]
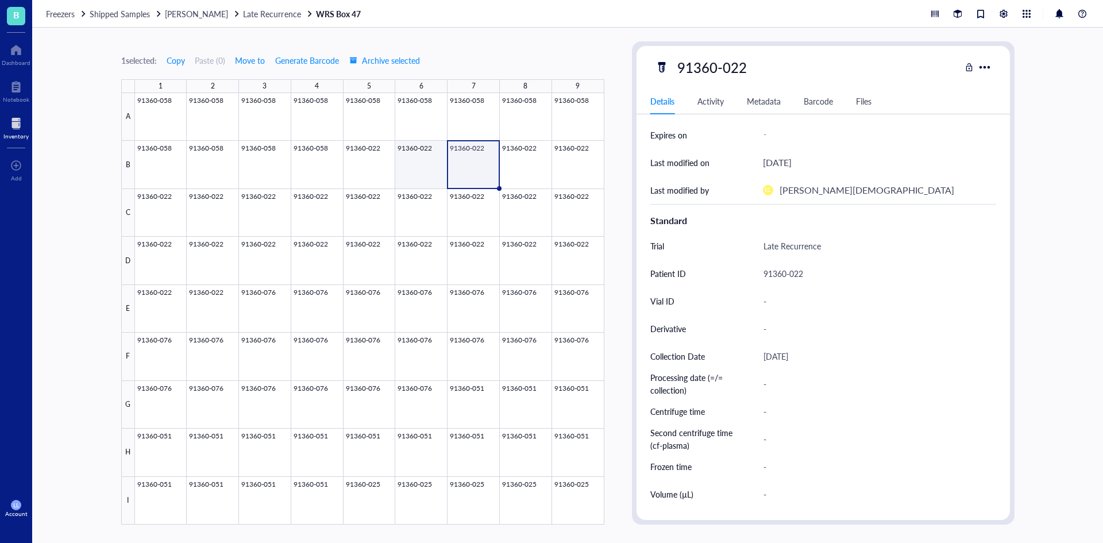
click at [423, 172] on div at bounding box center [370, 309] width 470 height 432
click at [371, 169] on div at bounding box center [370, 309] width 470 height 432
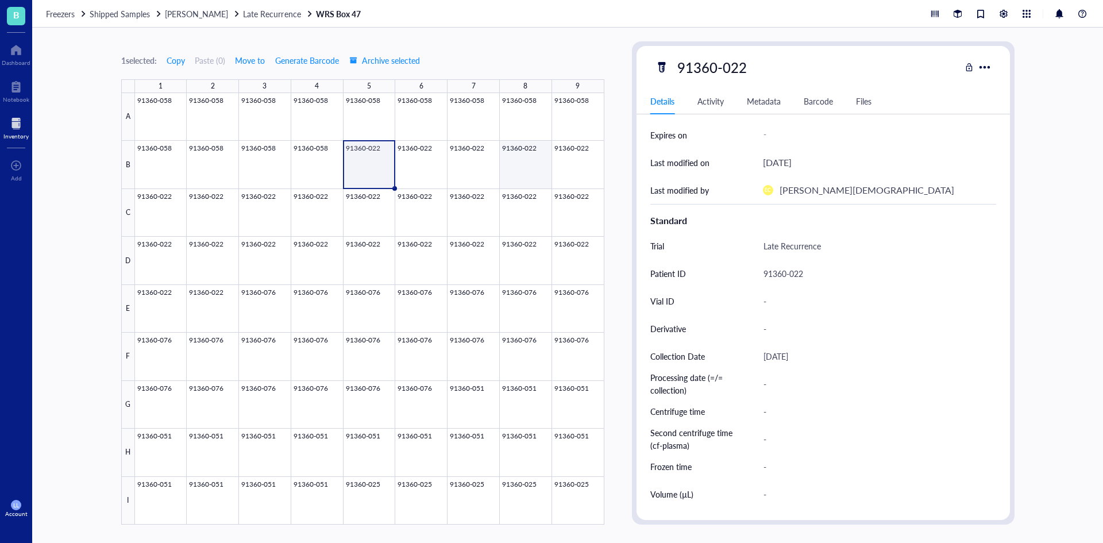
click at [504, 171] on div at bounding box center [370, 309] width 470 height 432
click at [549, 171] on div at bounding box center [370, 309] width 470 height 432
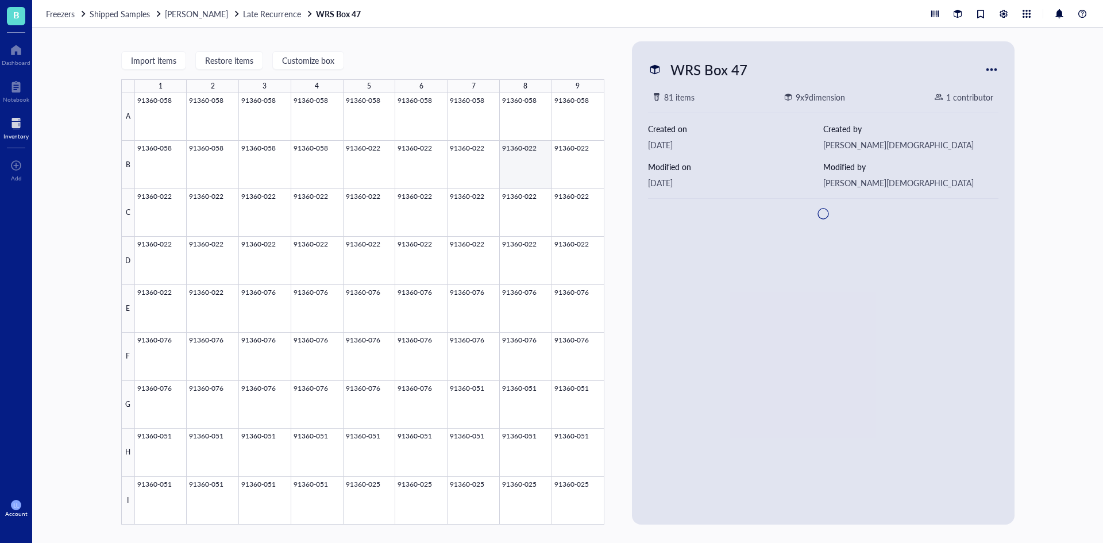
click at [564, 171] on div at bounding box center [370, 309] width 470 height 432
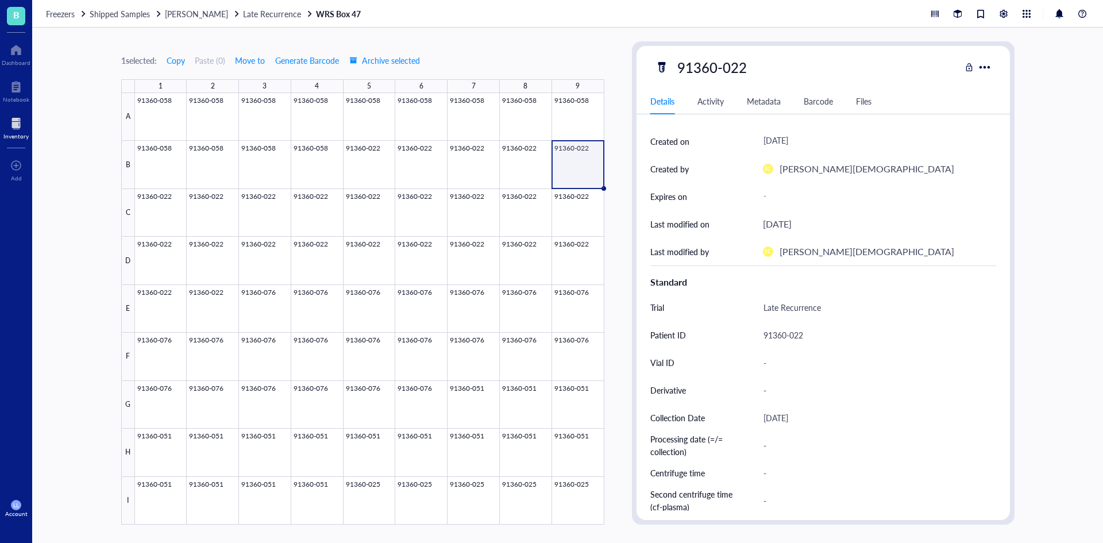
scroll to position [287, 0]
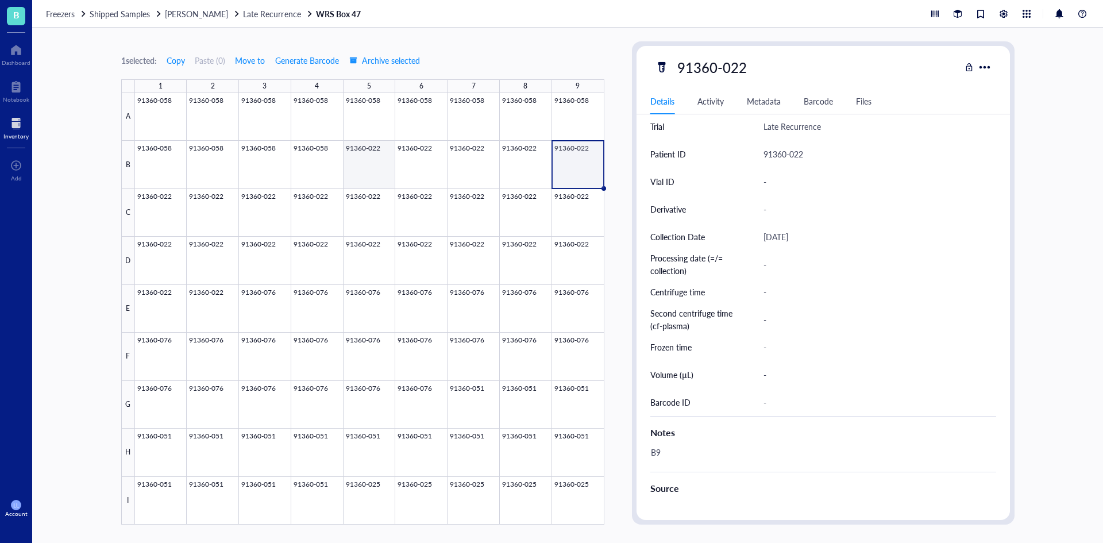
click at [369, 154] on div at bounding box center [370, 309] width 470 height 432
drag, startPoint x: 410, startPoint y: 156, endPoint x: 469, endPoint y: 160, distance: 59.3
click at [413, 156] on div at bounding box center [370, 309] width 470 height 432
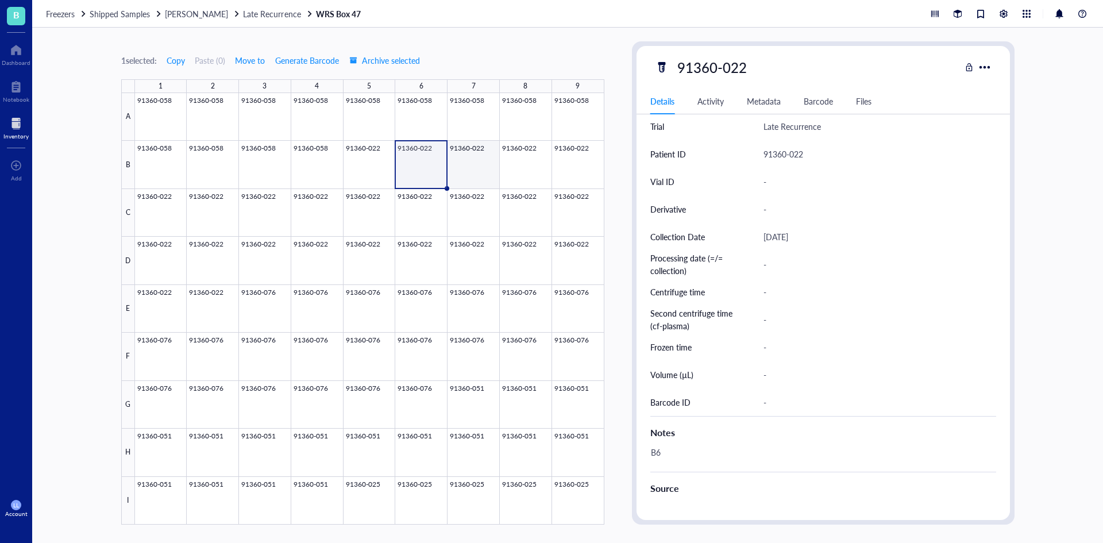
click at [478, 161] on div at bounding box center [370, 309] width 470 height 432
click at [518, 163] on div at bounding box center [370, 309] width 470 height 432
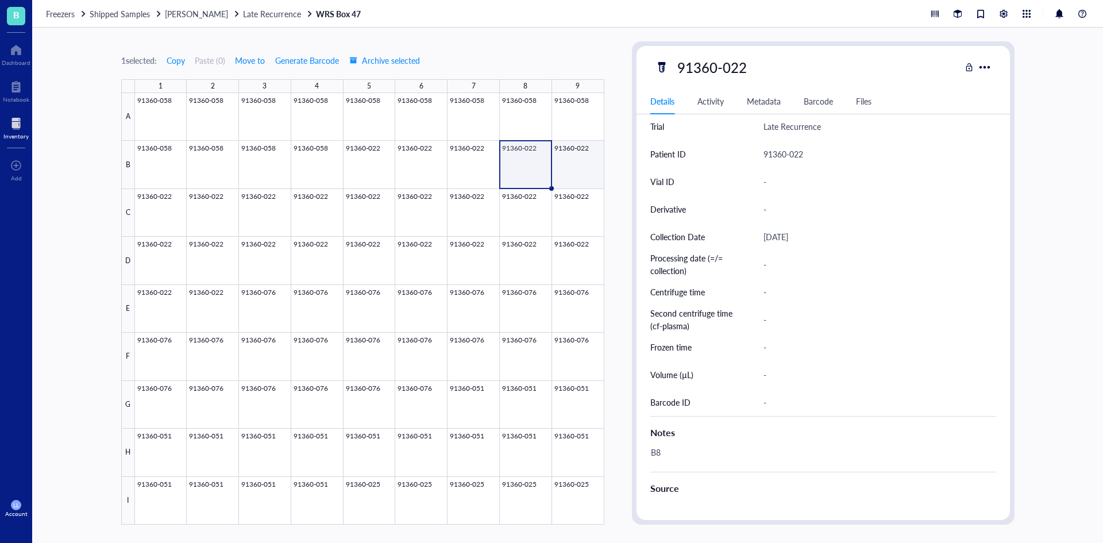
click at [567, 171] on div at bounding box center [370, 309] width 470 height 432
click at [187, 208] on div at bounding box center [370, 309] width 470 height 432
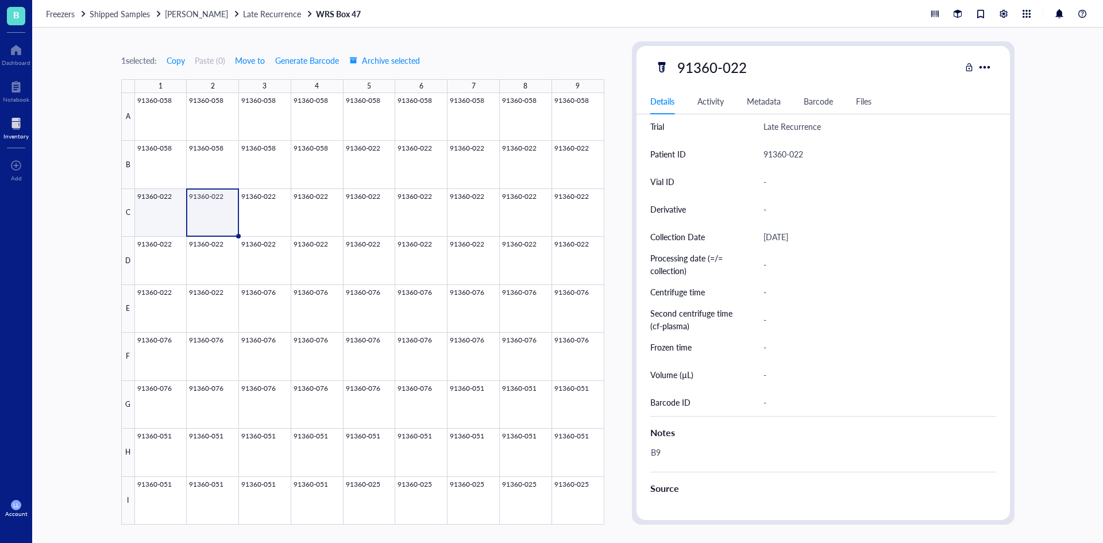
click at [173, 211] on div at bounding box center [370, 309] width 470 height 432
click at [278, 212] on div at bounding box center [370, 309] width 470 height 432
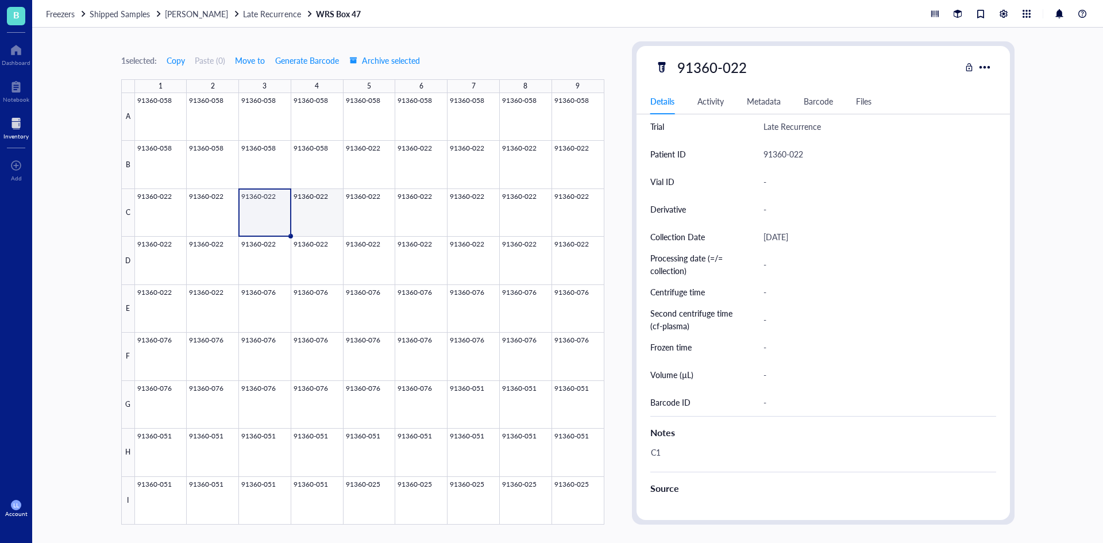
click at [326, 213] on div at bounding box center [370, 309] width 470 height 432
click at [371, 213] on div at bounding box center [370, 309] width 470 height 432
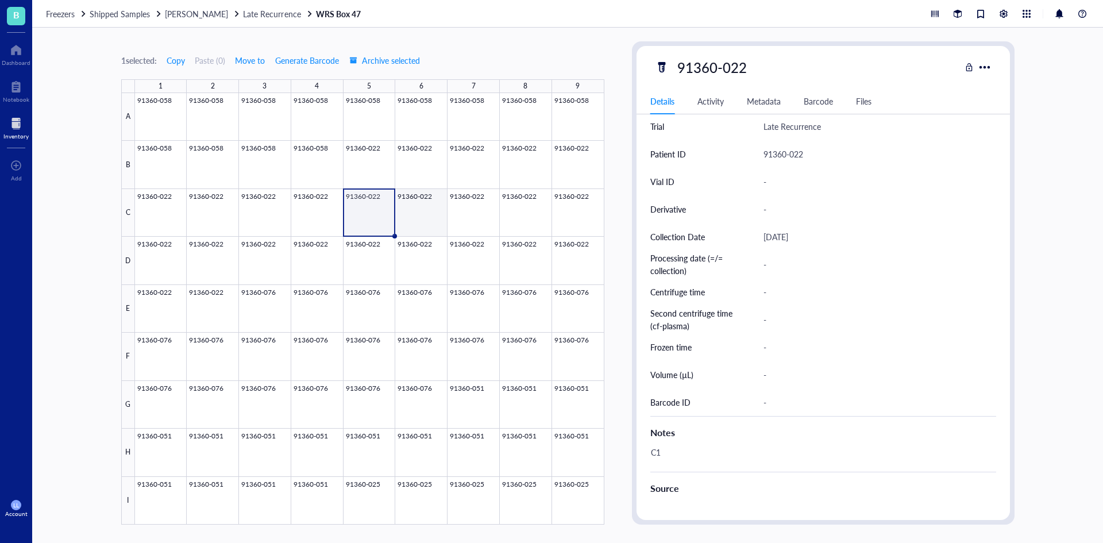
click at [425, 213] on div at bounding box center [370, 309] width 470 height 432
click at [460, 213] on div at bounding box center [370, 309] width 470 height 432
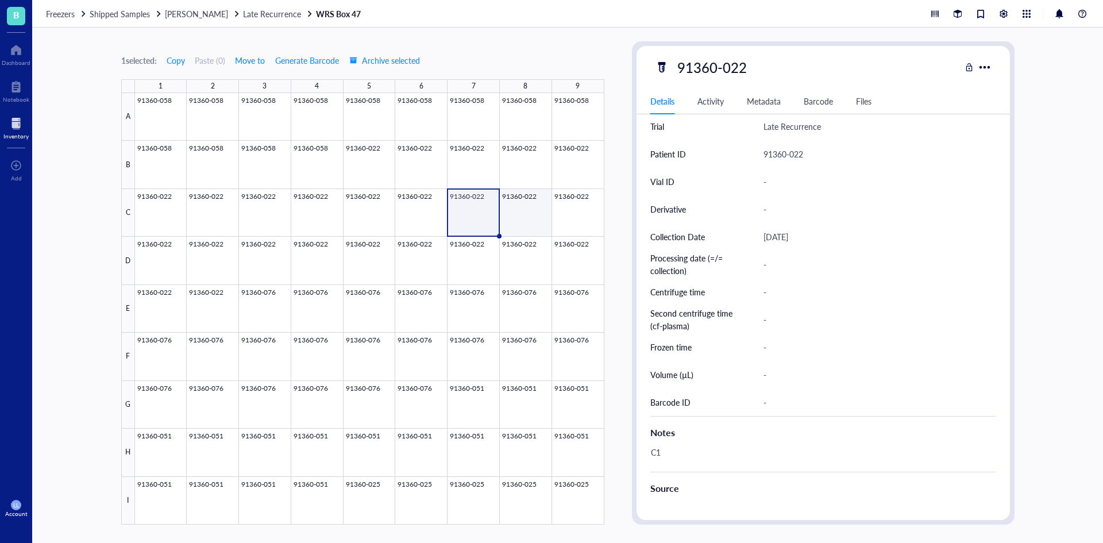
click at [508, 216] on div at bounding box center [370, 309] width 470 height 432
click at [570, 216] on div at bounding box center [370, 309] width 470 height 432
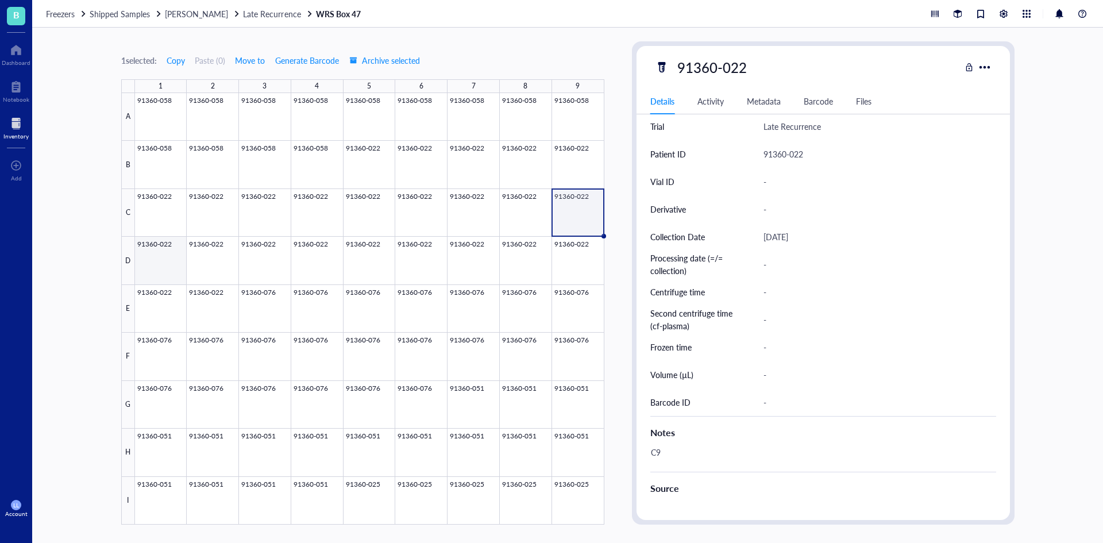
click at [138, 252] on div at bounding box center [370, 309] width 470 height 432
drag, startPoint x: 209, startPoint y: 251, endPoint x: 249, endPoint y: 252, distance: 39.7
click at [210, 251] on div at bounding box center [370, 309] width 470 height 432
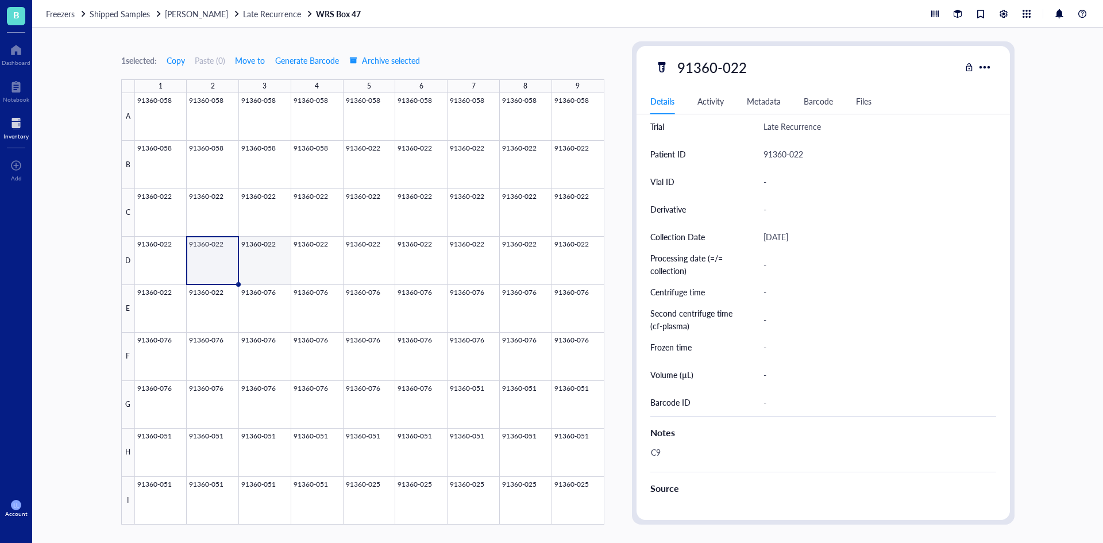
click at [267, 252] on div at bounding box center [370, 309] width 470 height 432
click at [311, 260] on div at bounding box center [370, 309] width 470 height 432
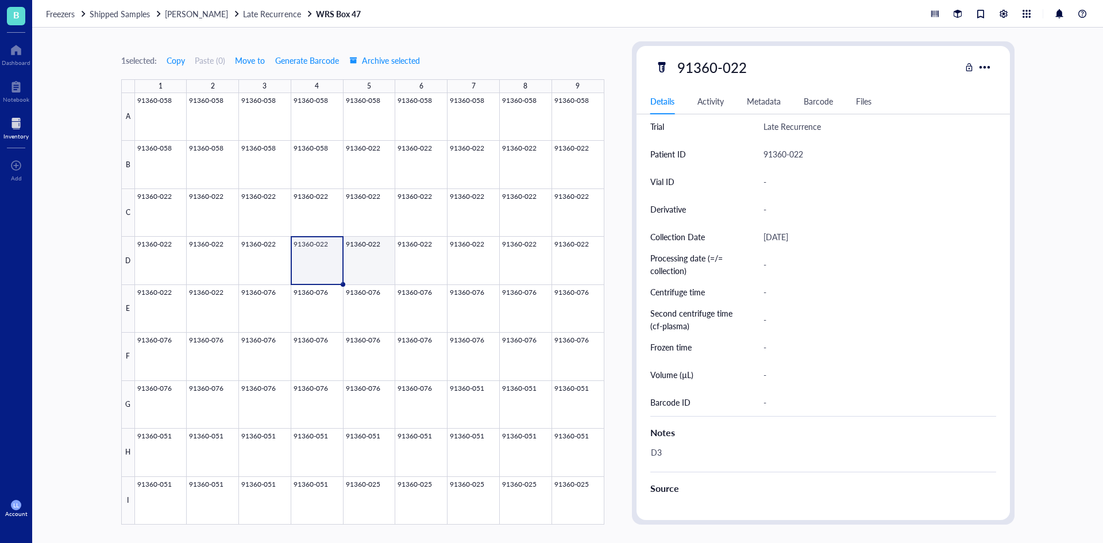
drag, startPoint x: 366, startPoint y: 260, endPoint x: 440, endPoint y: 260, distance: 73.6
click at [368, 260] on div at bounding box center [370, 309] width 470 height 432
click at [444, 260] on div at bounding box center [370, 309] width 470 height 432
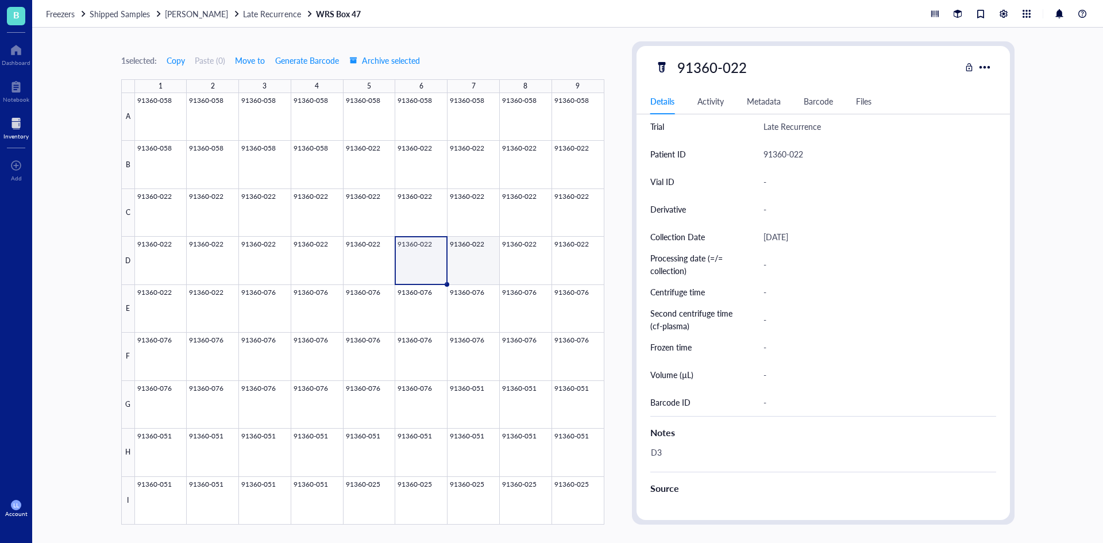
click at [479, 260] on div at bounding box center [370, 309] width 470 height 432
click at [515, 260] on div at bounding box center [370, 309] width 470 height 432
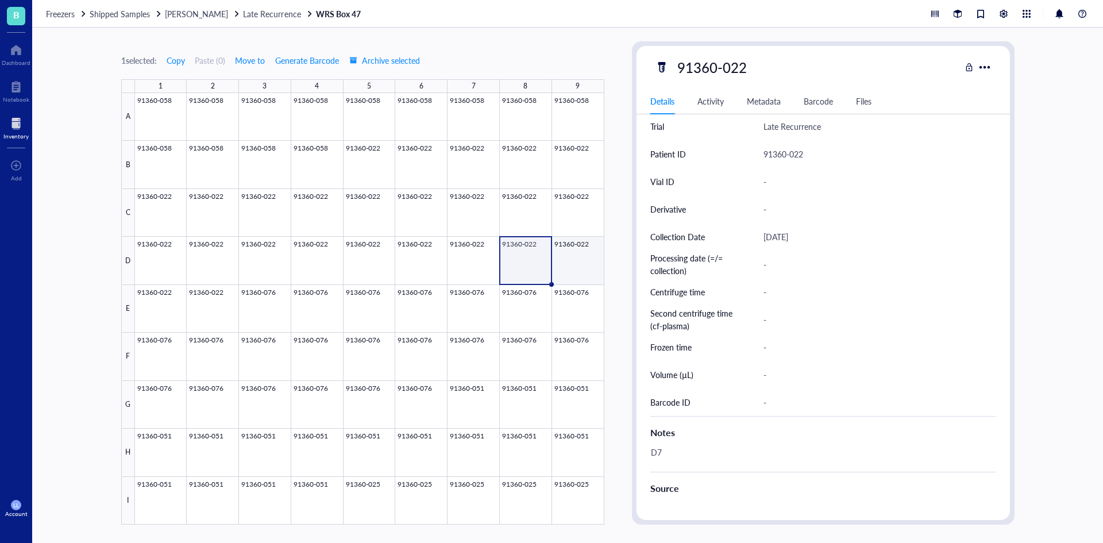
click at [578, 262] on div at bounding box center [370, 309] width 470 height 432
click at [161, 302] on div at bounding box center [370, 309] width 470 height 432
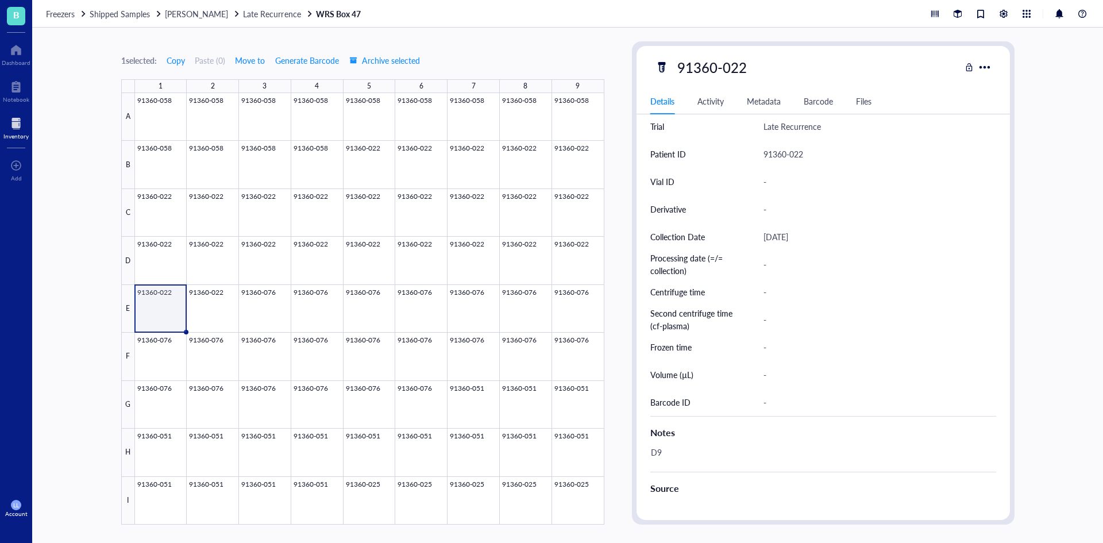
click at [206, 304] on div at bounding box center [370, 309] width 470 height 432
click at [137, 15] on span "Shipped Samples" at bounding box center [120, 13] width 60 height 11
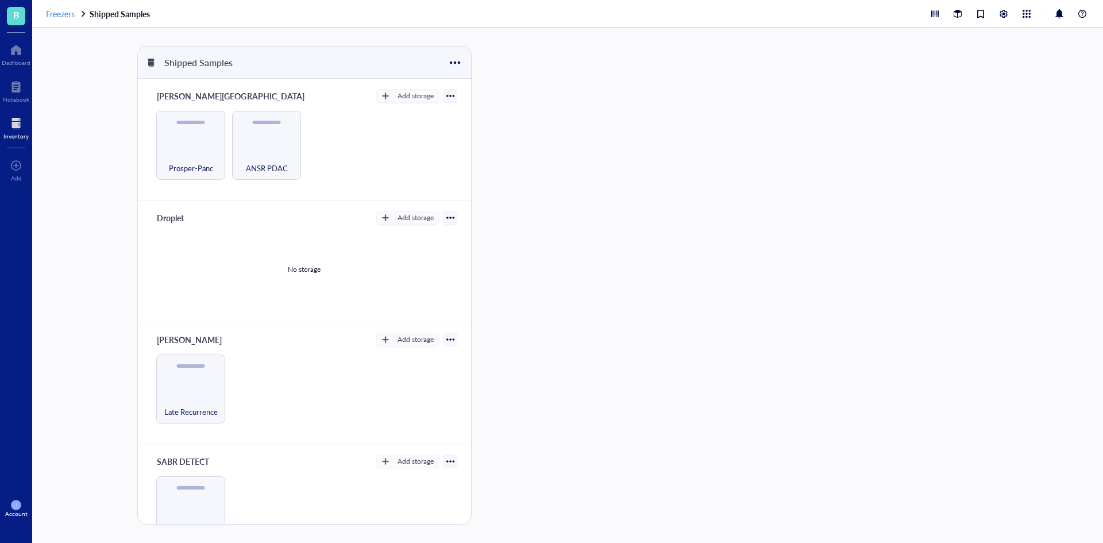
click at [65, 11] on span "Freezers" at bounding box center [60, 13] width 29 height 11
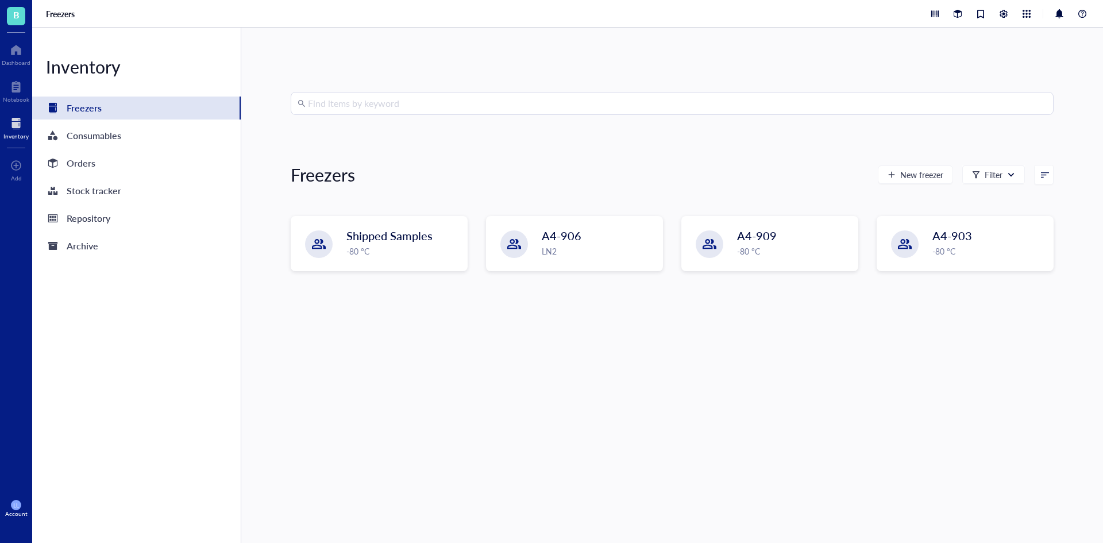
click at [423, 102] on input "search" at bounding box center [677, 104] width 739 height 22
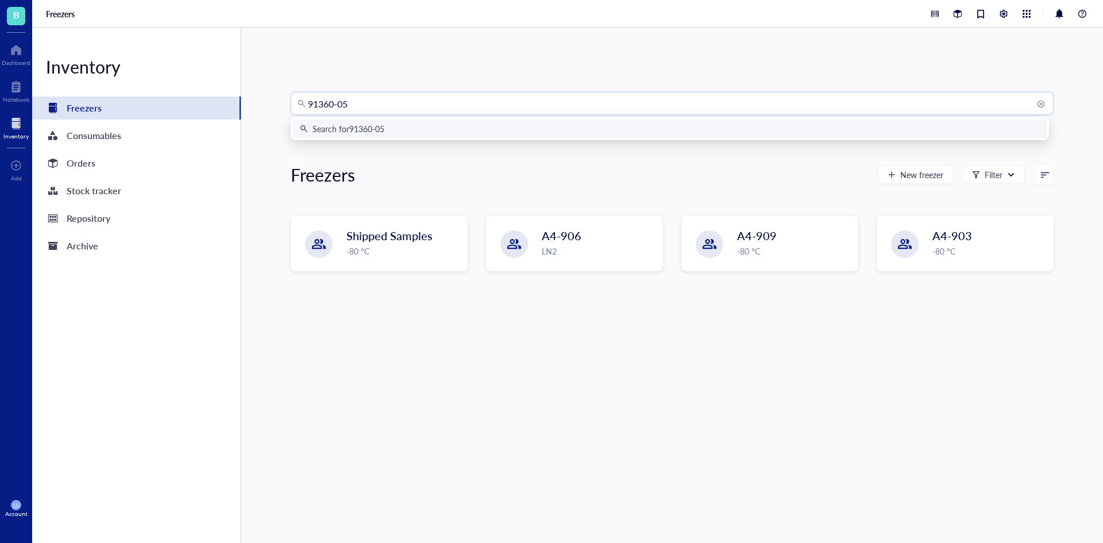
type input "91360-051"
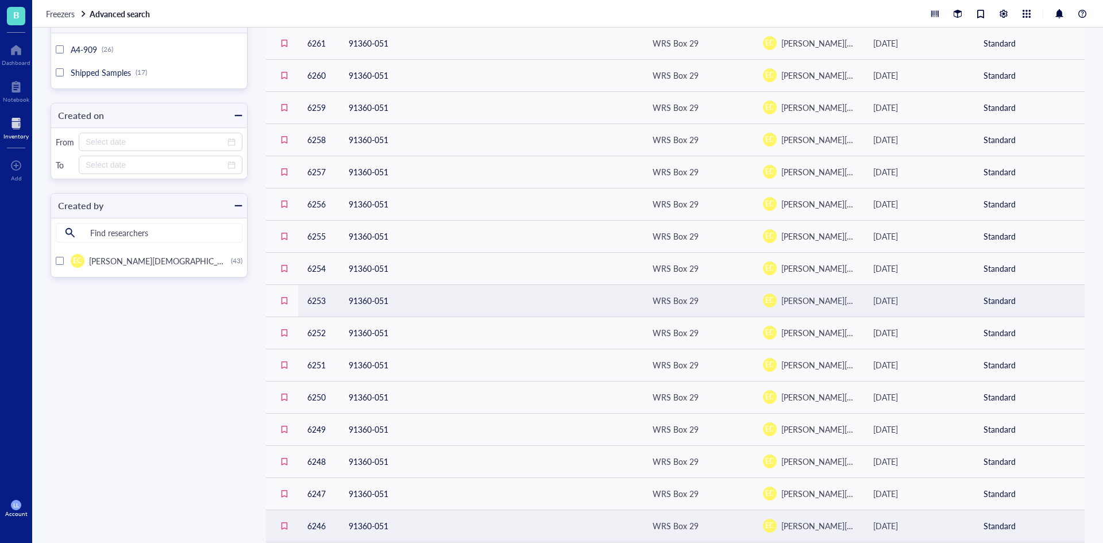
scroll to position [405, 0]
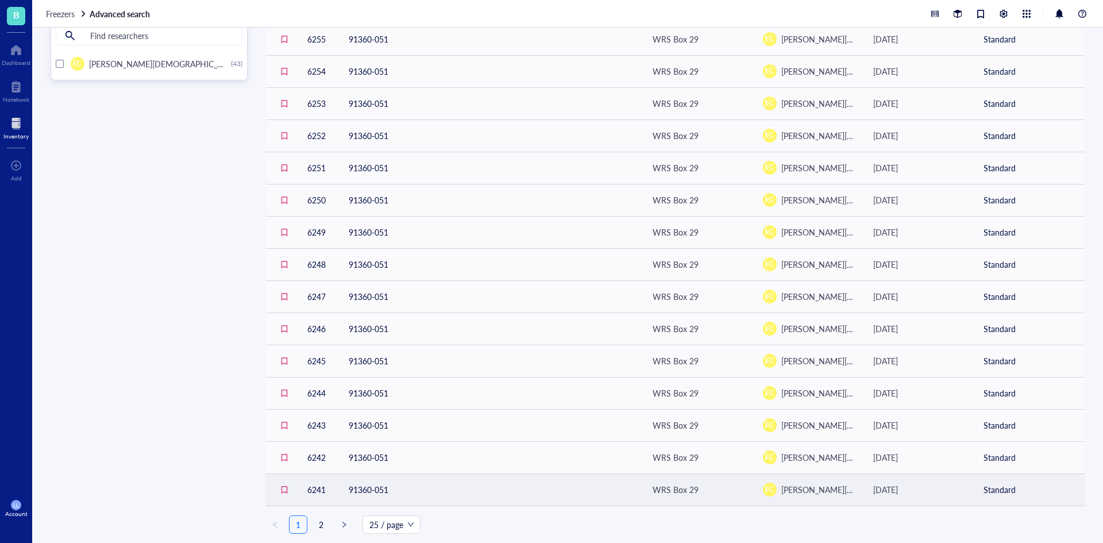
click at [376, 488] on td "91360-051" at bounding box center [492, 490] width 304 height 32
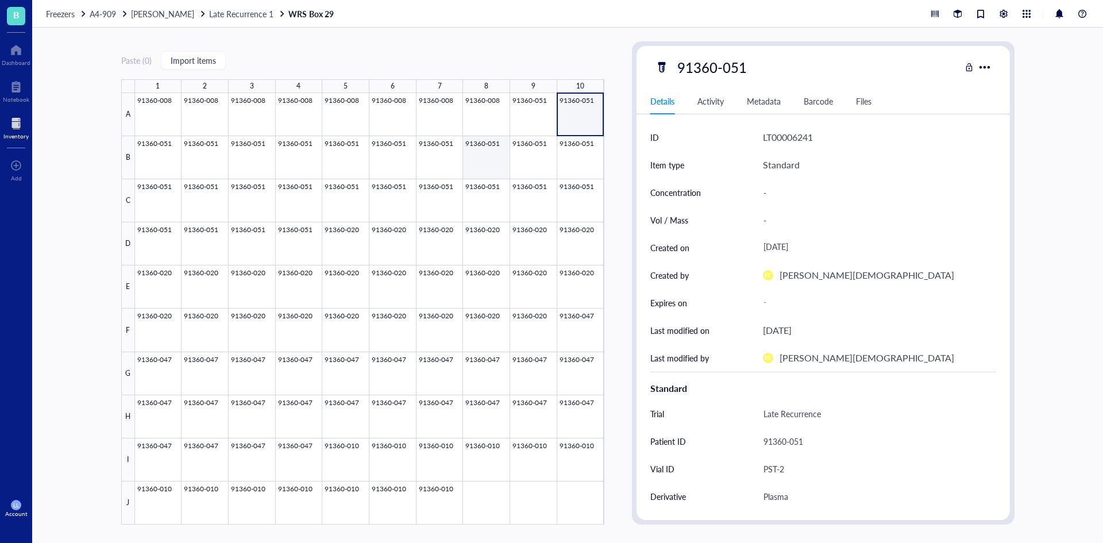
click at [487, 160] on div at bounding box center [370, 309] width 470 height 432
click at [236, 19] on div "Freezers A4-909 [PERSON_NAME] Late Recurrence 1 WRS Box 29" at bounding box center [567, 14] width 1071 height 28
click at [234, 19] on div "Freezers A4-909 [PERSON_NAME] Late Recurrence 1 WRS Box 29" at bounding box center [567, 14] width 1071 height 28
click at [234, 7] on div "Freezers A4-909 [PERSON_NAME] Late Recurrence 1 WRS Box 29" at bounding box center [567, 14] width 1071 height 28
click at [227, 21] on div "Freezers A4-909 [PERSON_NAME] Late Recurrence 1 WRS Box 29" at bounding box center [567, 14] width 1071 height 28
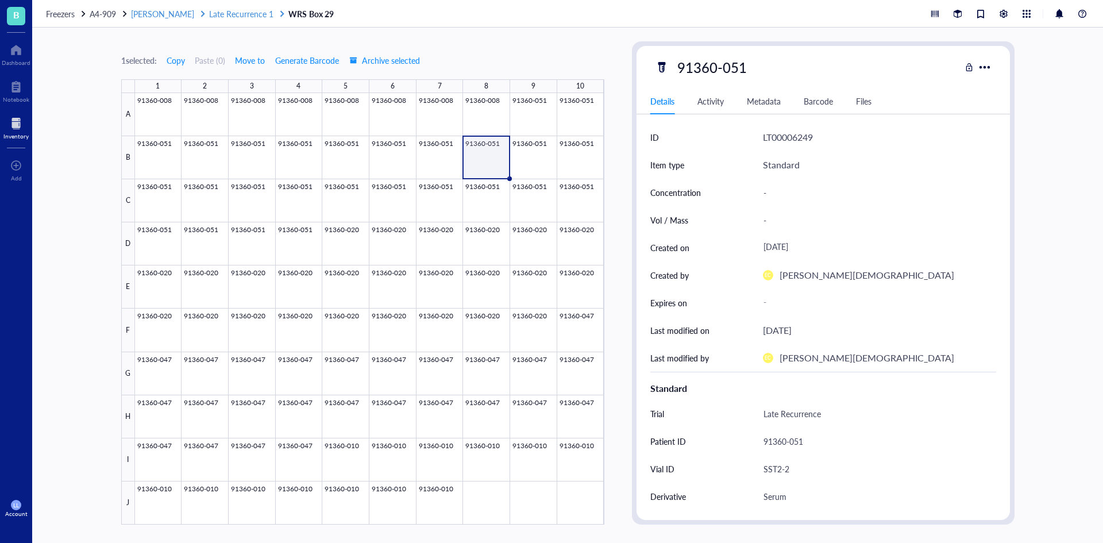
click at [225, 18] on span "Late Recurrence 1" at bounding box center [241, 13] width 64 height 11
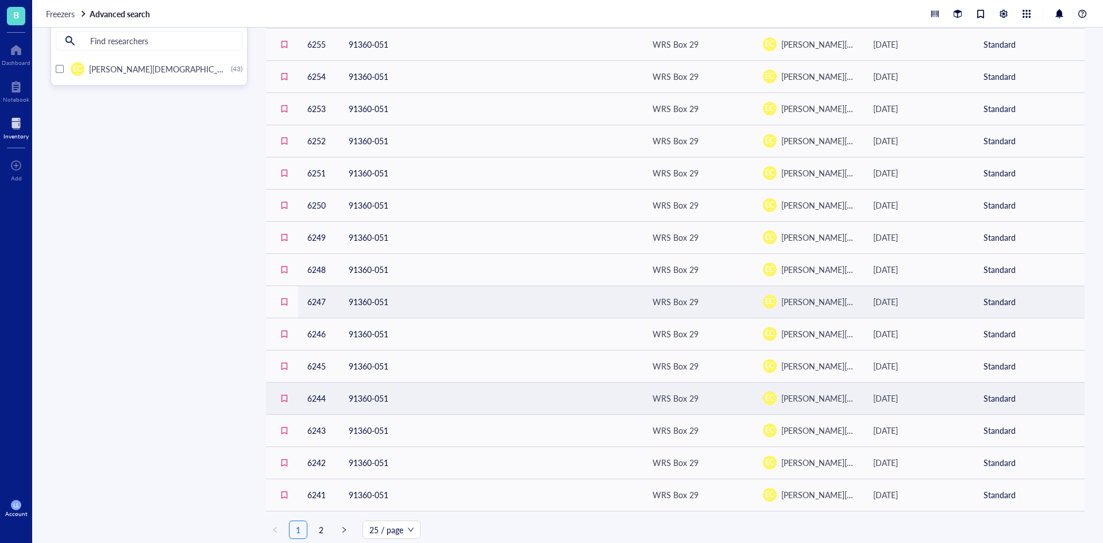
scroll to position [405, 0]
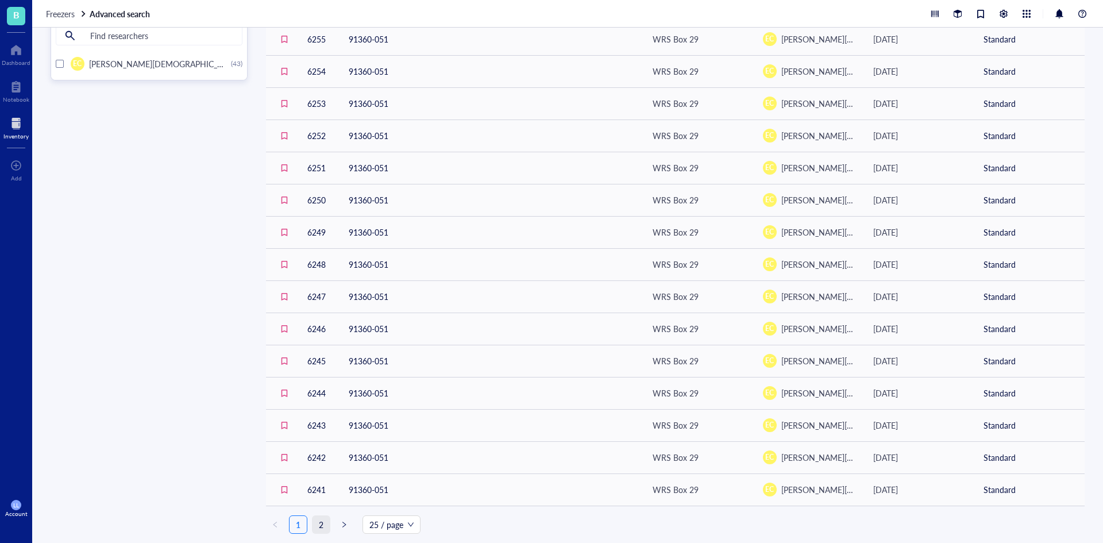
click at [326, 525] on link "2" at bounding box center [321, 524] width 17 height 17
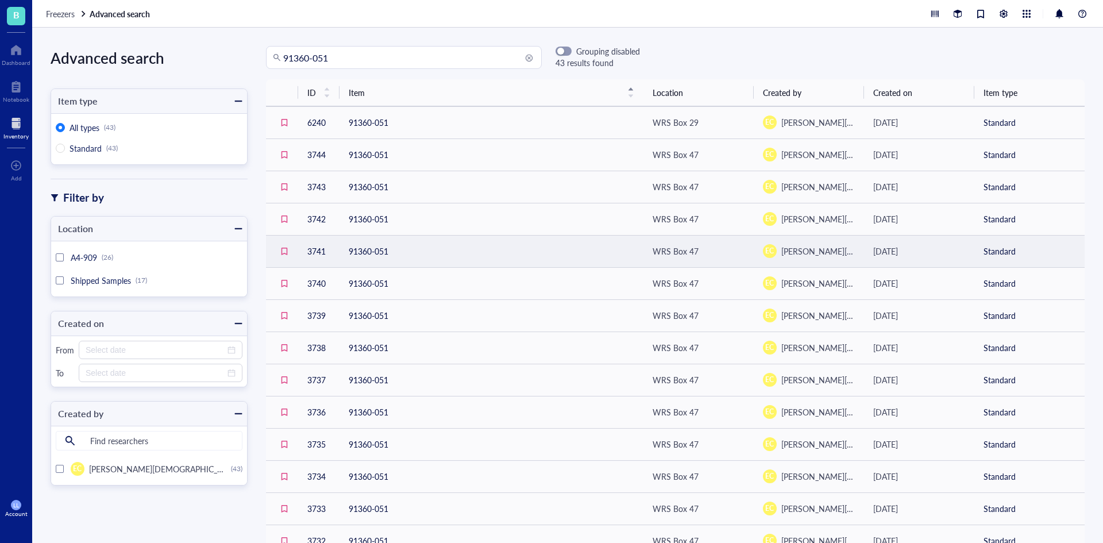
click at [371, 252] on td "91360-051" at bounding box center [492, 251] width 304 height 32
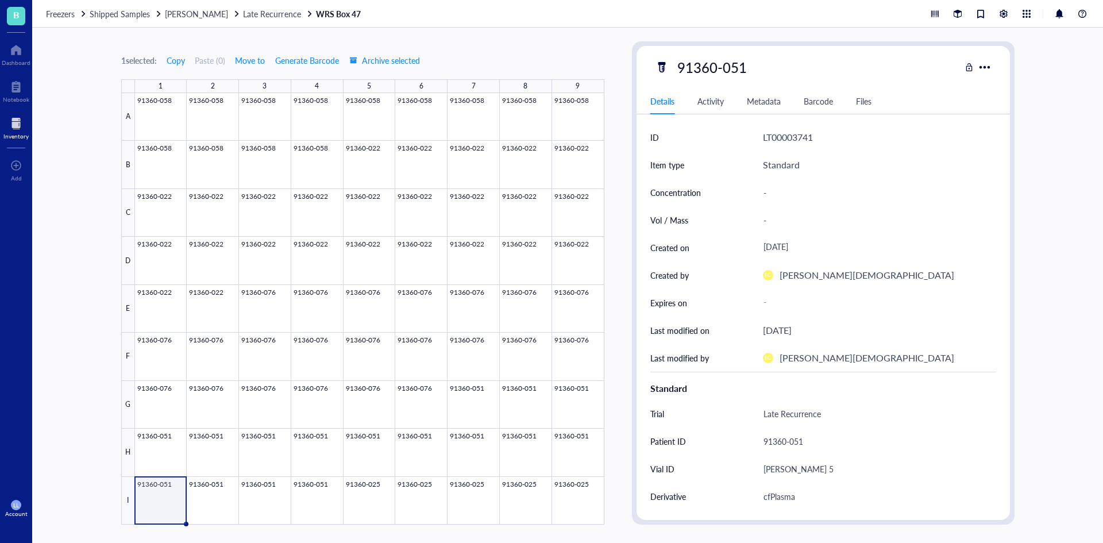
click at [159, 498] on div at bounding box center [370, 309] width 470 height 432
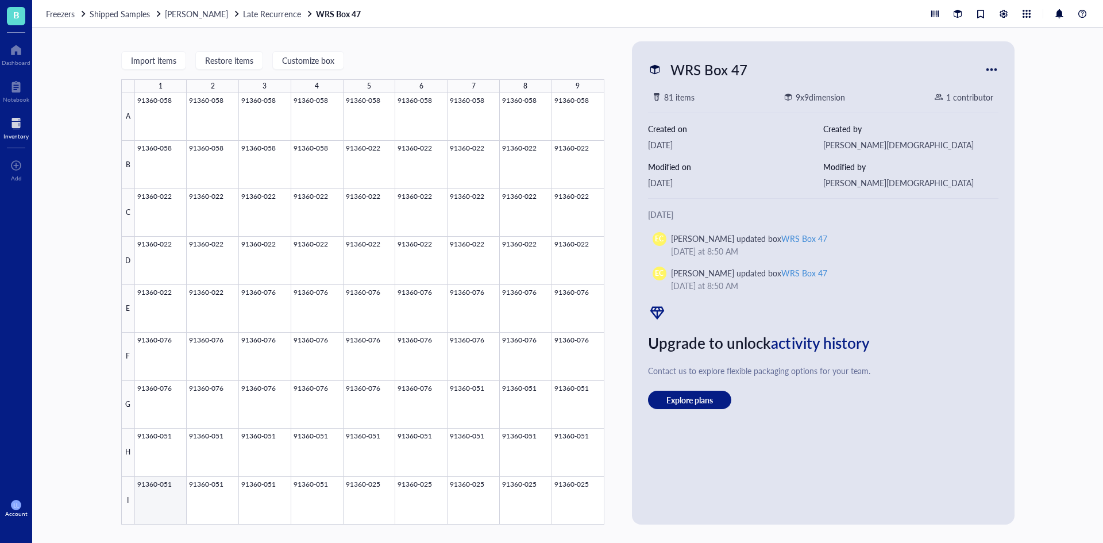
click at [179, 491] on div at bounding box center [370, 309] width 470 height 432
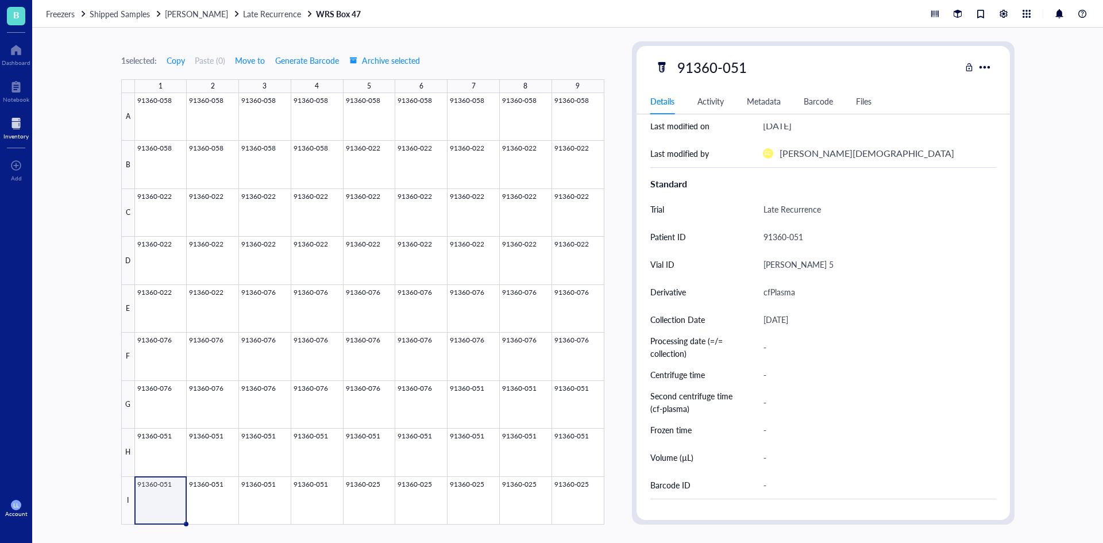
scroll to position [230, 0]
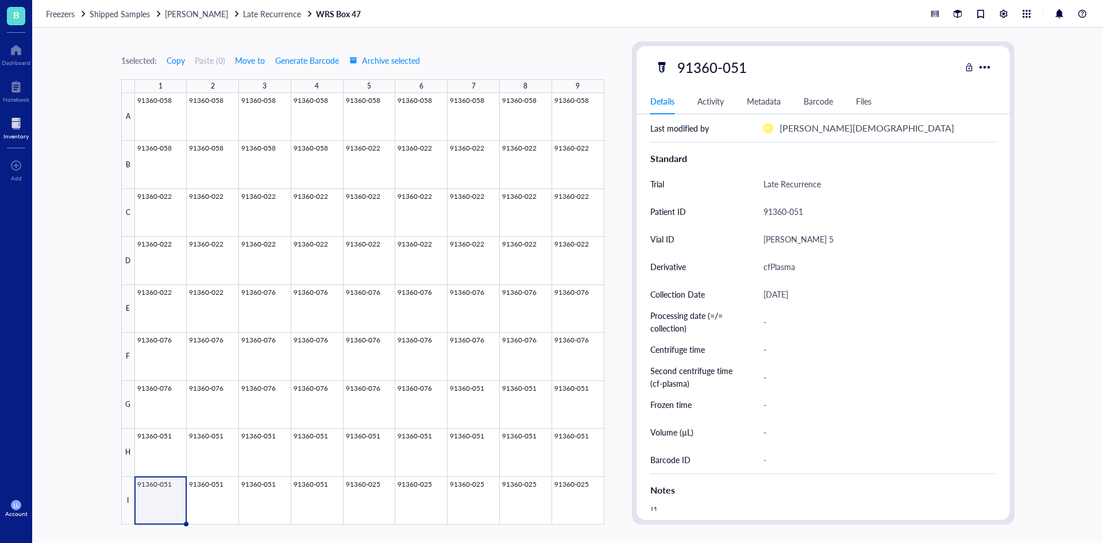
click at [316, 11] on link "WRS Box 47" at bounding box center [339, 14] width 47 height 10
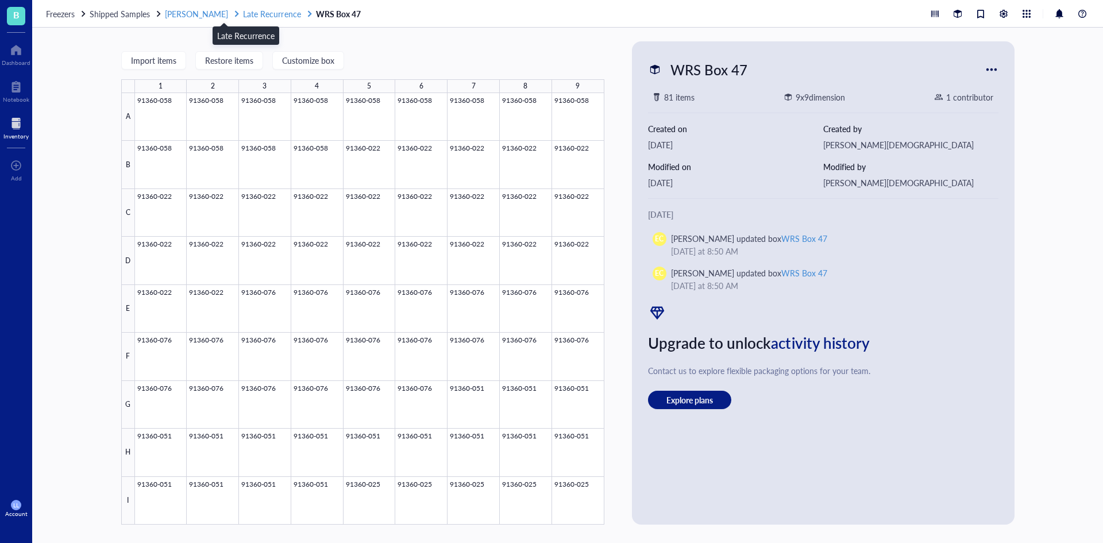
click at [263, 14] on span "Late Recurrence" at bounding box center [271, 13] width 57 height 11
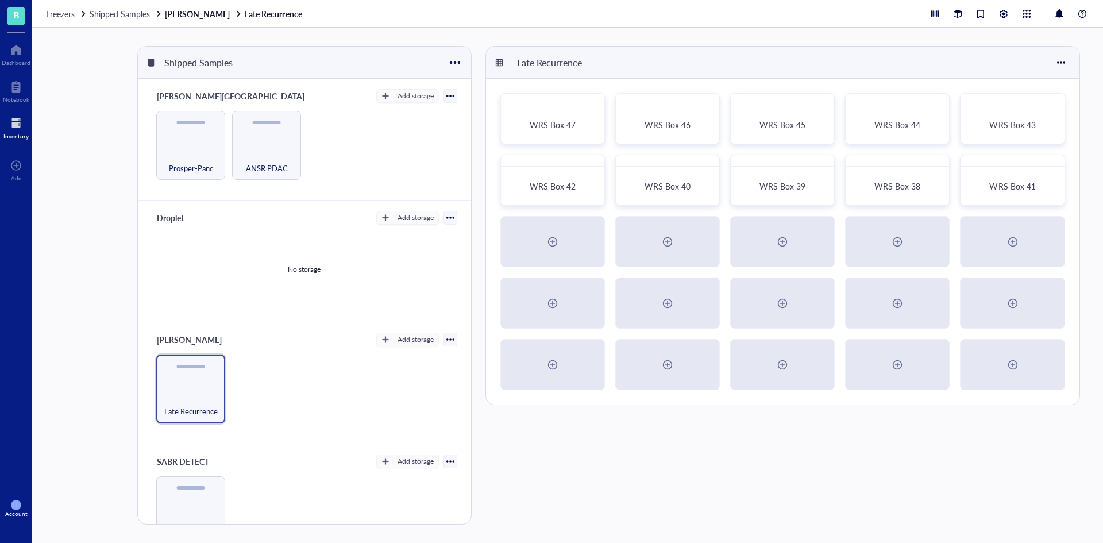
click at [188, 7] on div "Freezers Shipped Samples [PERSON_NAME] Late Recurrence" at bounding box center [567, 14] width 1071 height 28
click at [190, 16] on link "[PERSON_NAME] Late Recurrence" at bounding box center [234, 14] width 139 height 10
click at [151, 14] on div "Shipped Samples" at bounding box center [126, 14] width 73 height 10
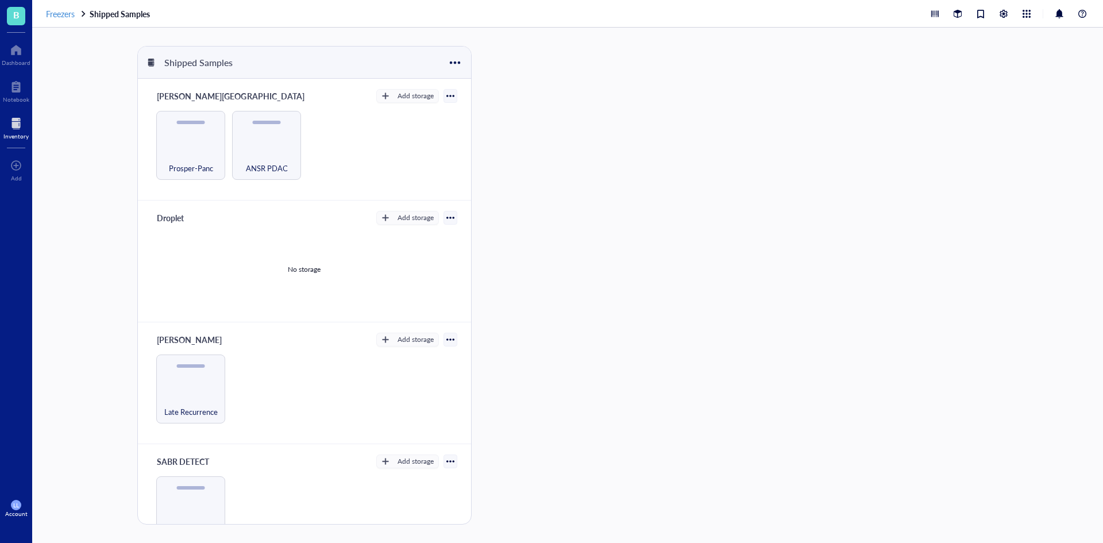
click at [76, 17] on div "Freezers" at bounding box center [66, 14] width 41 height 10
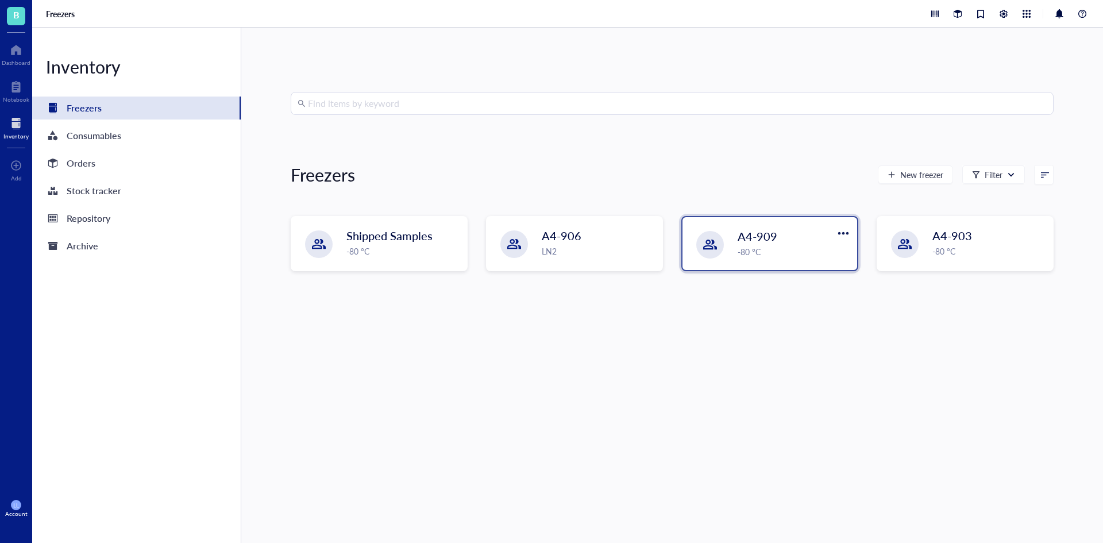
click at [749, 255] on div "-80 °C" at bounding box center [794, 251] width 113 height 13
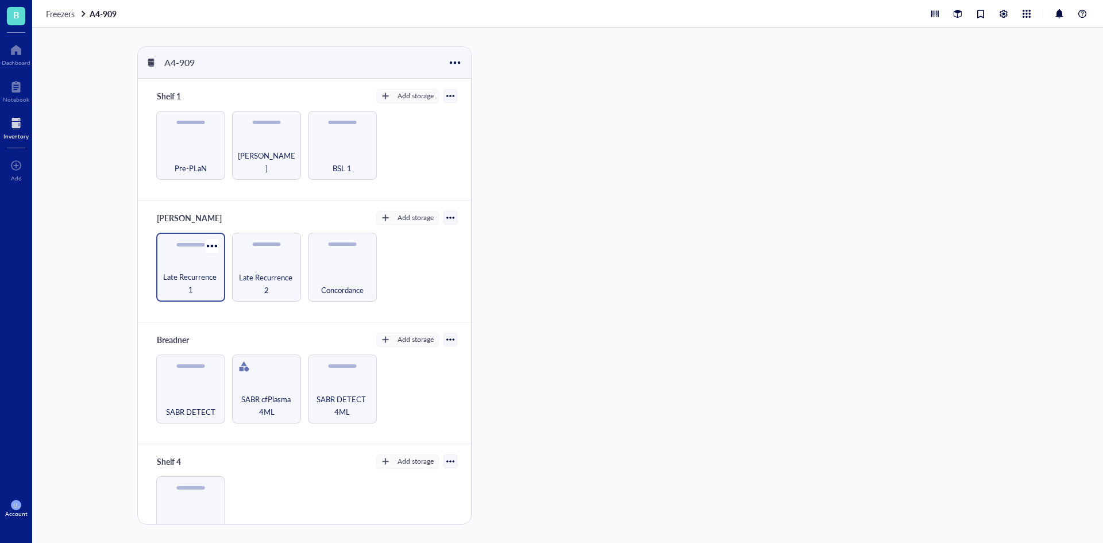
click at [185, 280] on span "Late Recurrence 1" at bounding box center [190, 283] width 57 height 25
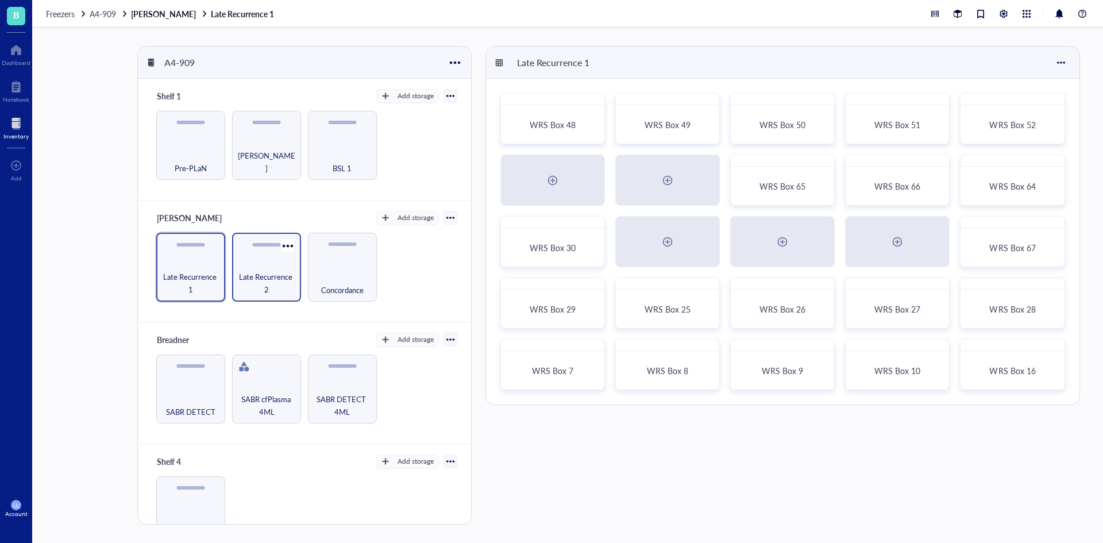
click at [278, 278] on span "Late Recurrence 2" at bounding box center [266, 283] width 57 height 25
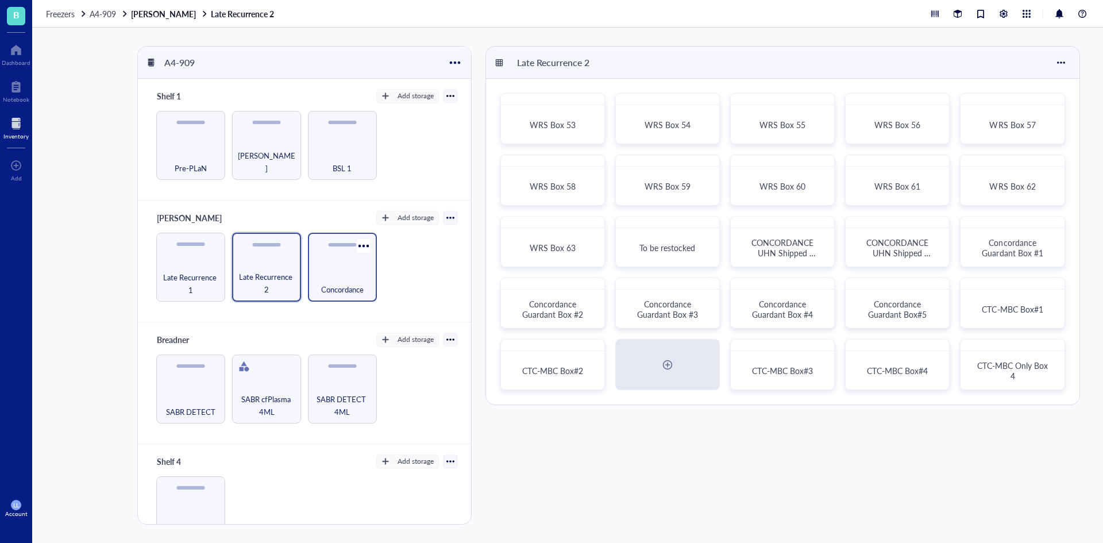
click at [322, 278] on div "Concordance" at bounding box center [342, 283] width 57 height 25
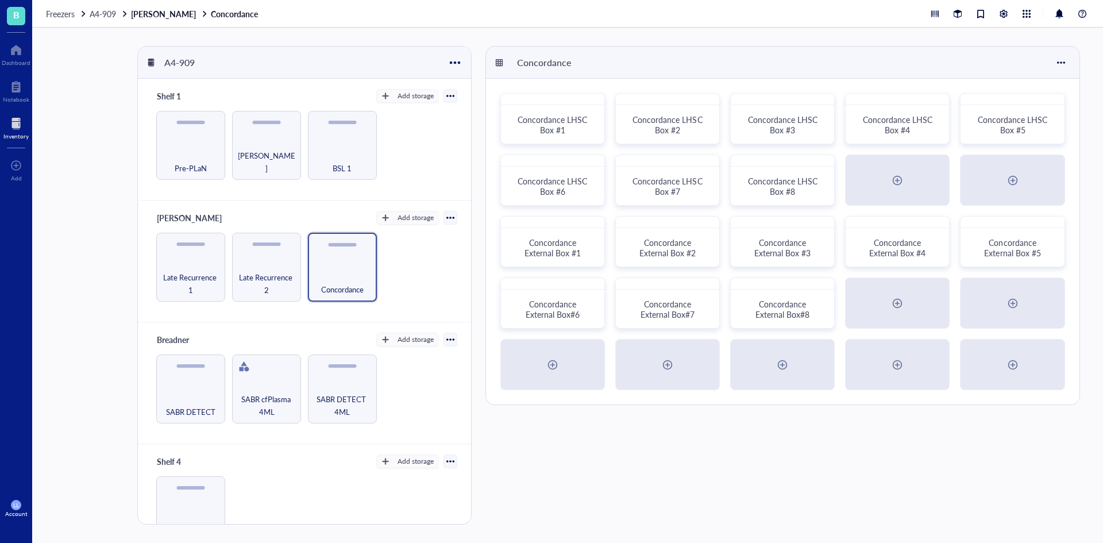
click at [7, 129] on div at bounding box center [15, 123] width 25 height 18
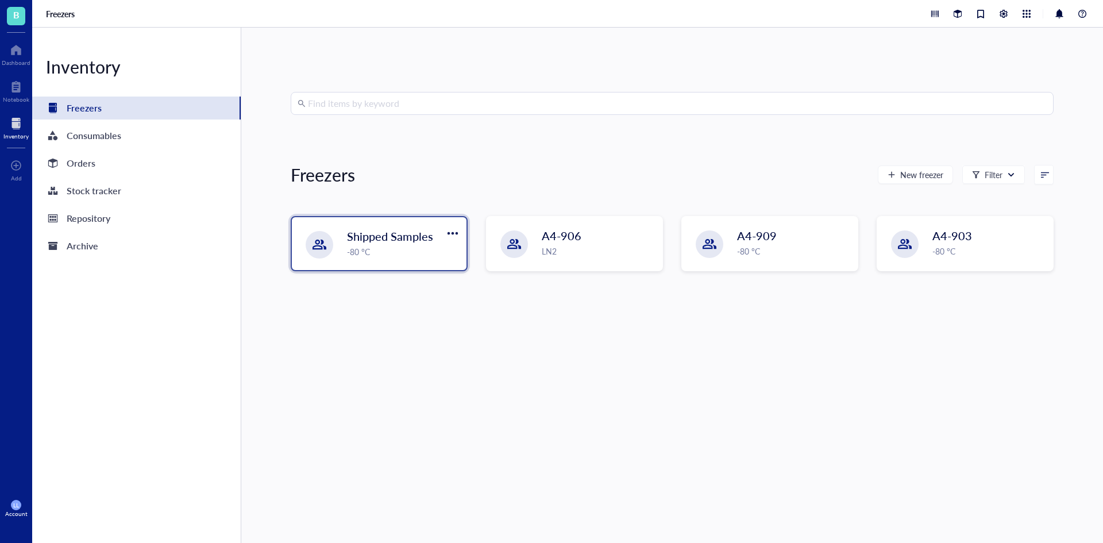
click at [410, 253] on div "-80 °C" at bounding box center [403, 251] width 113 height 13
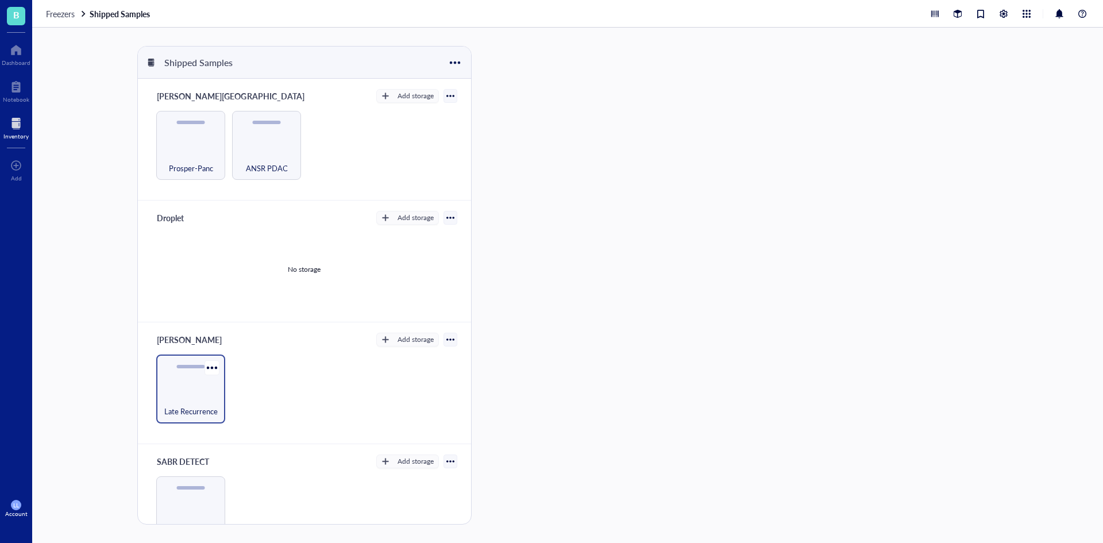
click at [196, 384] on div "Late Recurrence" at bounding box center [190, 389] width 69 height 69
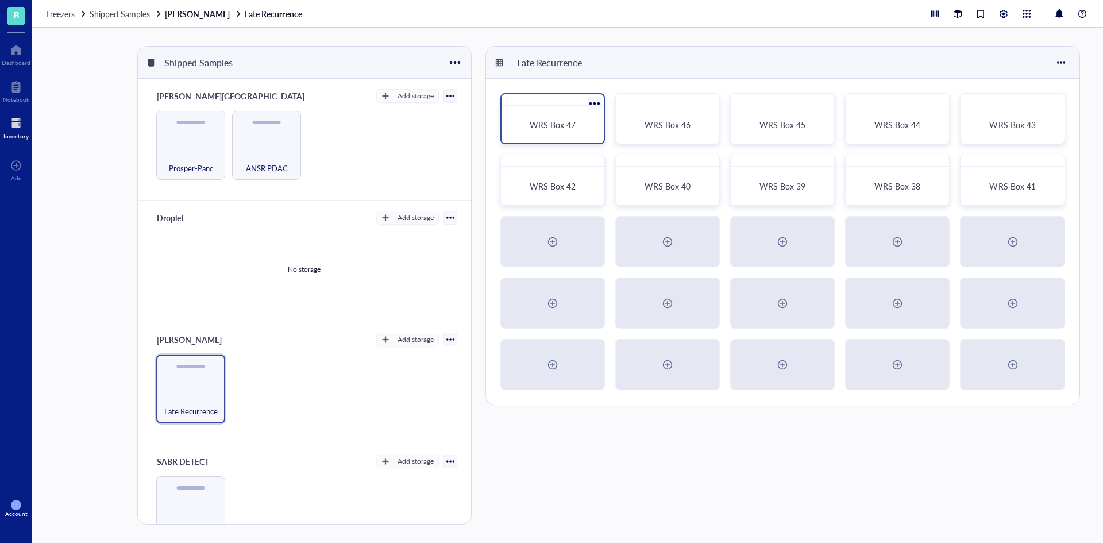
click at [571, 111] on div "WRS Box 47" at bounding box center [552, 124] width 93 height 28
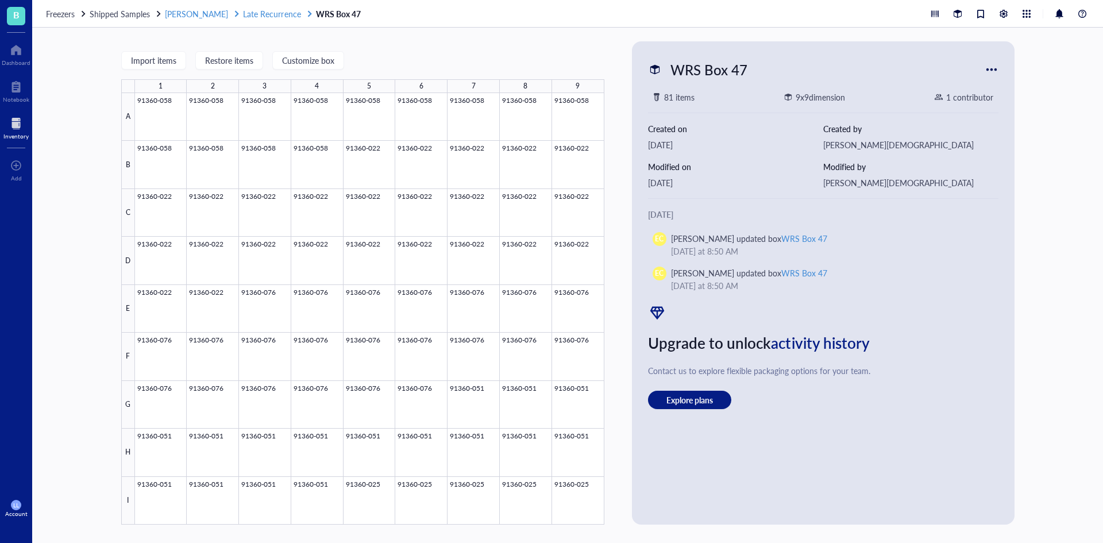
click at [248, 10] on span "Late Recurrence" at bounding box center [271, 13] width 57 height 11
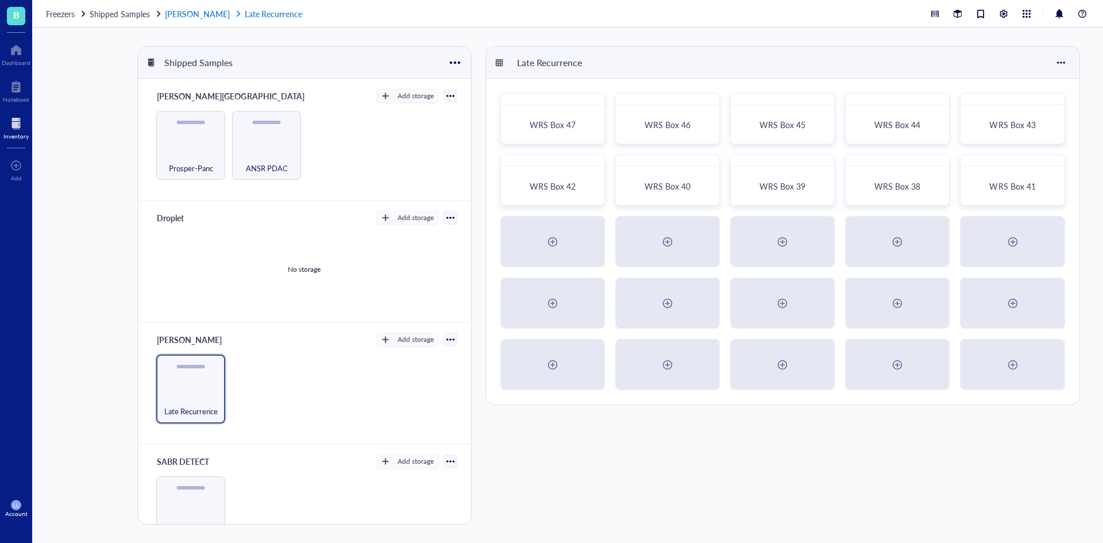
click at [190, 13] on link "[PERSON_NAME] Late Recurrence" at bounding box center [234, 14] width 139 height 10
click at [14, 130] on div at bounding box center [15, 123] width 25 height 18
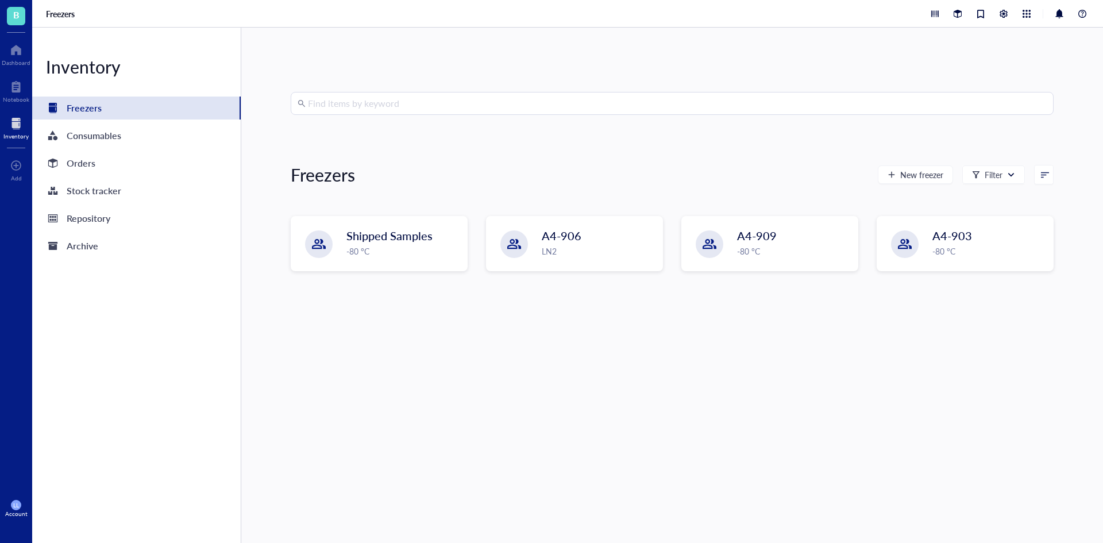
click at [391, 112] on input "search" at bounding box center [677, 104] width 739 height 22
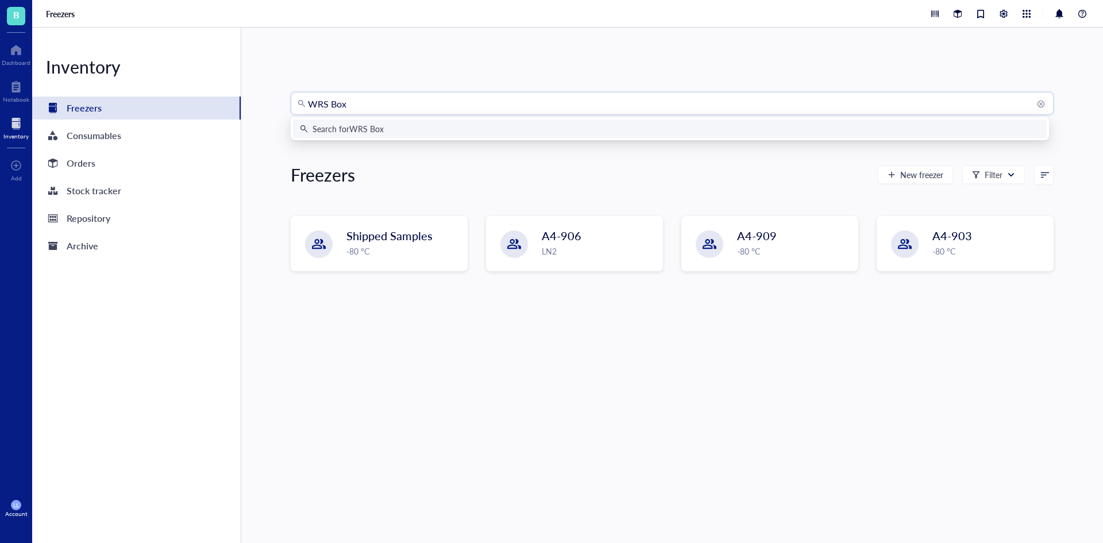
type input "WRS Box 5"
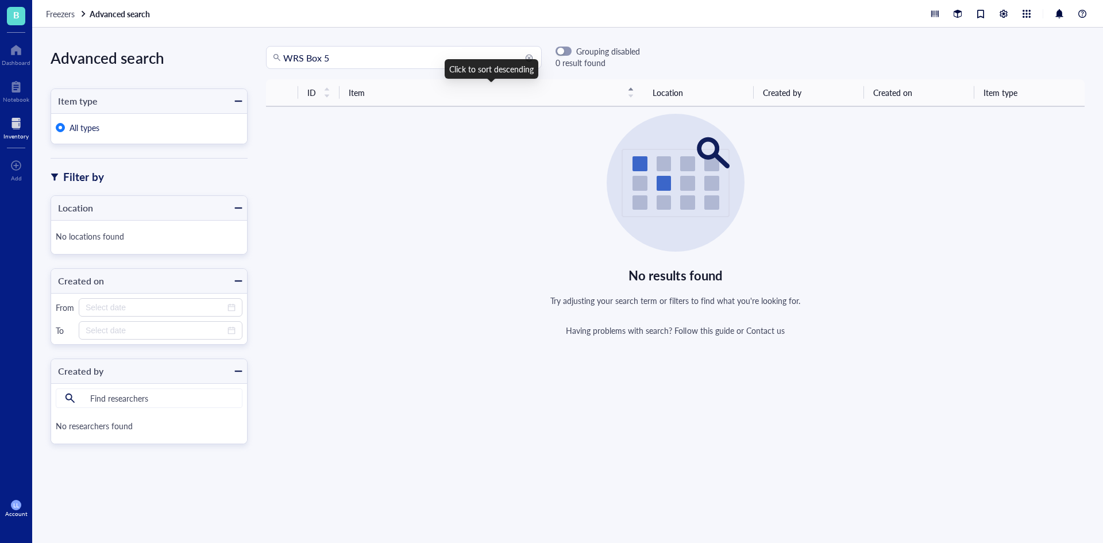
click at [427, 53] on input "WRS Box 5" at bounding box center [409, 58] width 252 height 22
type input "WRS Box 6"
drag, startPoint x: 357, startPoint y: 59, endPoint x: 230, endPoint y: 59, distance: 127.0
click at [230, 59] on div "Advanced search Item type All types Filter by Location No locations found Creat…" at bounding box center [567, 285] width 1071 height 515
click at [76, 19] on div "Freezers Advanced search" at bounding box center [567, 14] width 1071 height 28
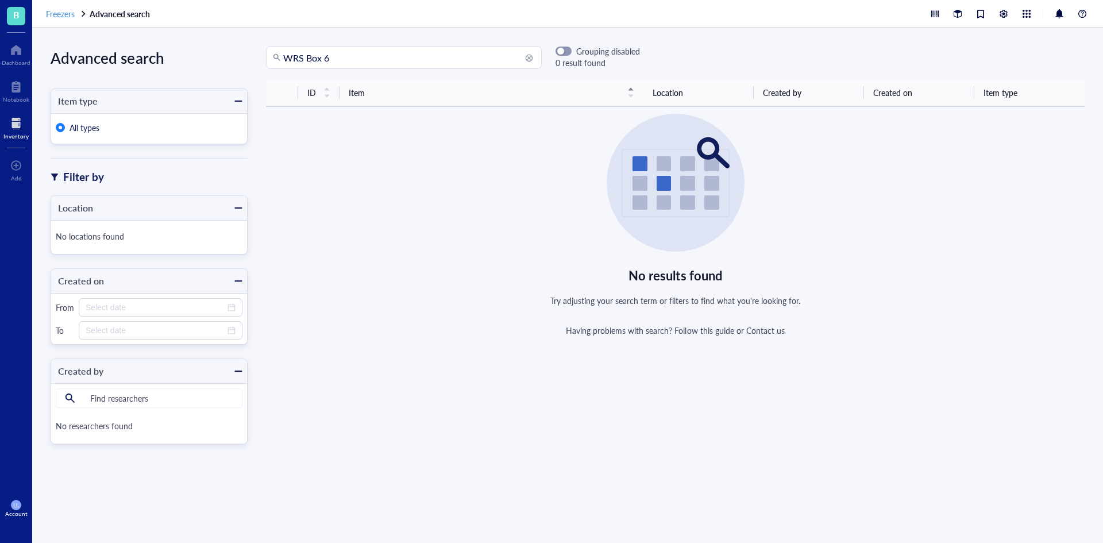
click at [75, 18] on span "Freezers" at bounding box center [60, 13] width 29 height 11
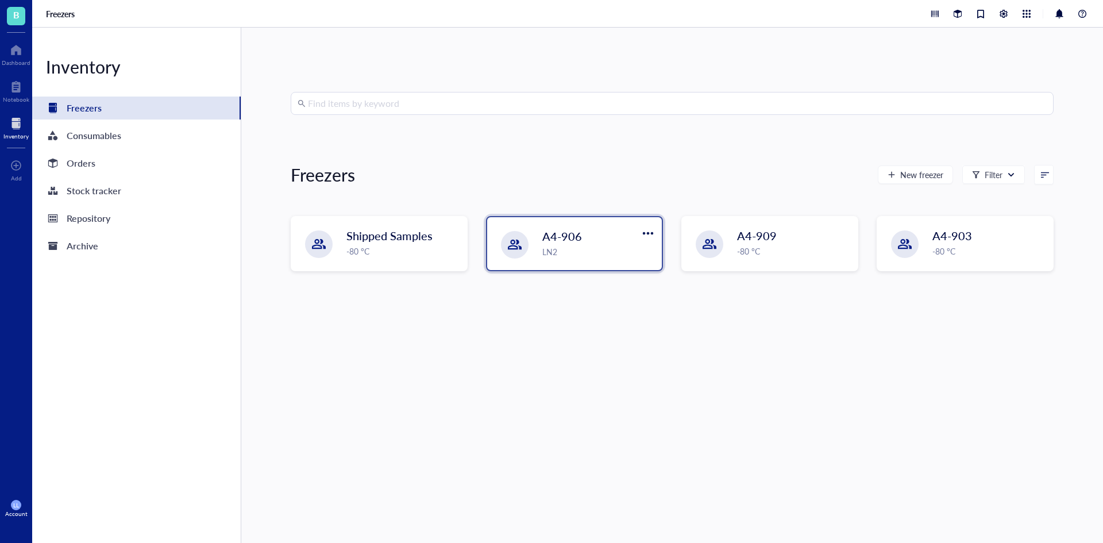
click at [522, 248] on div at bounding box center [515, 245] width 28 height 28
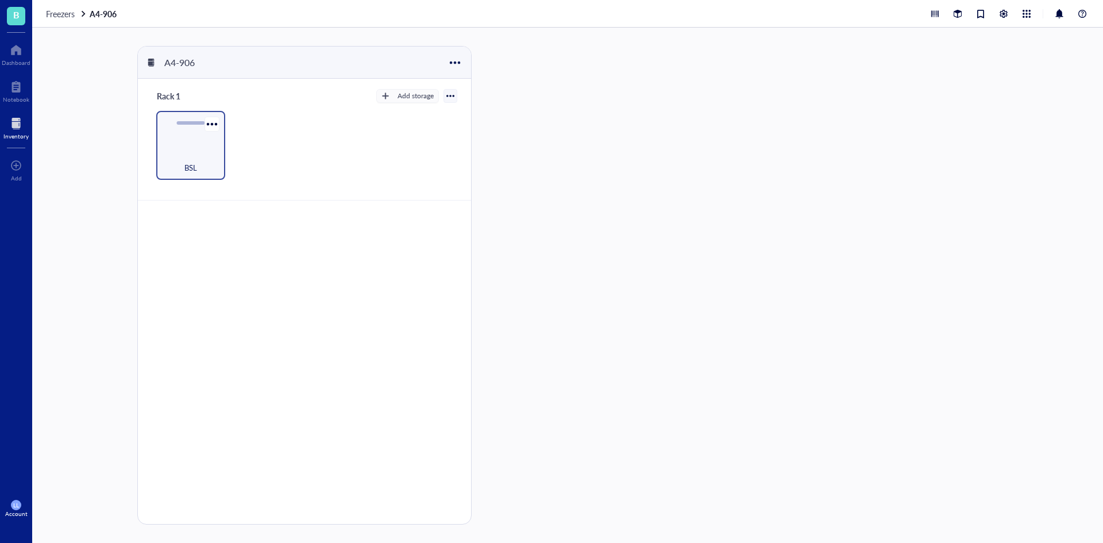
click at [189, 154] on div "BSL" at bounding box center [190, 161] width 57 height 25
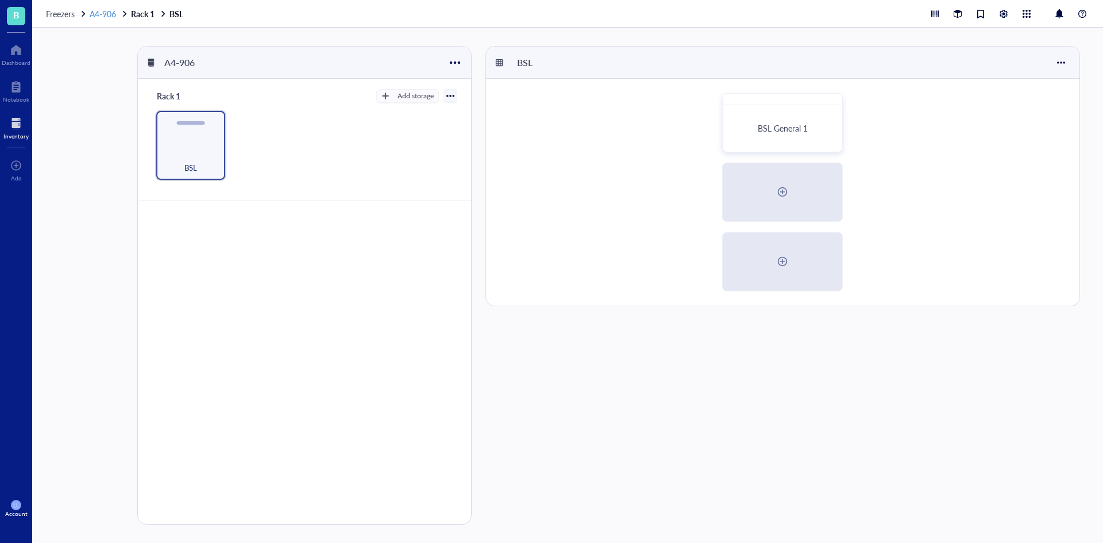
click at [126, 14] on div at bounding box center [125, 14] width 8 height 8
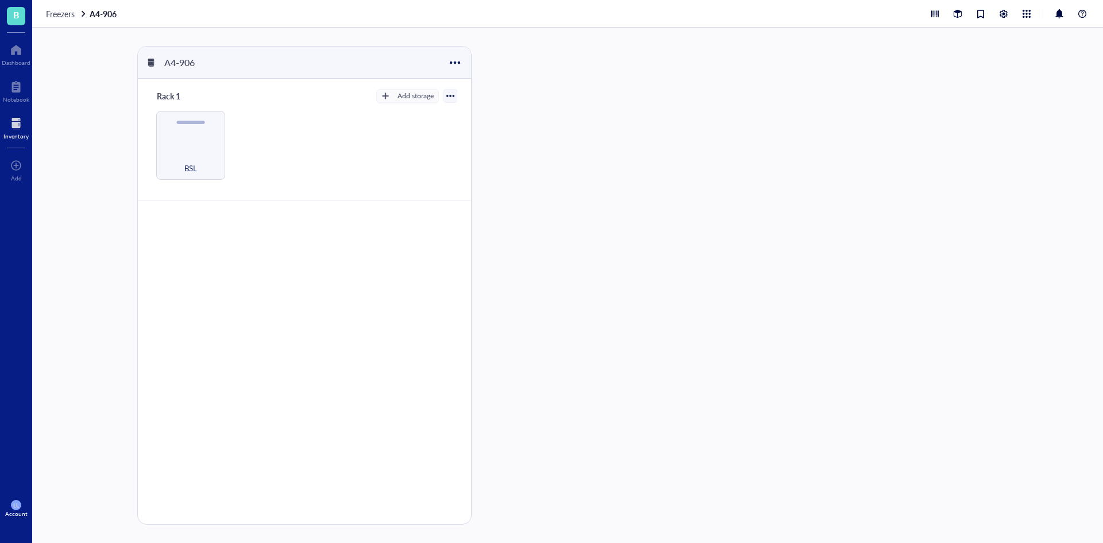
click at [60, 17] on span "Freezers" at bounding box center [60, 13] width 29 height 11
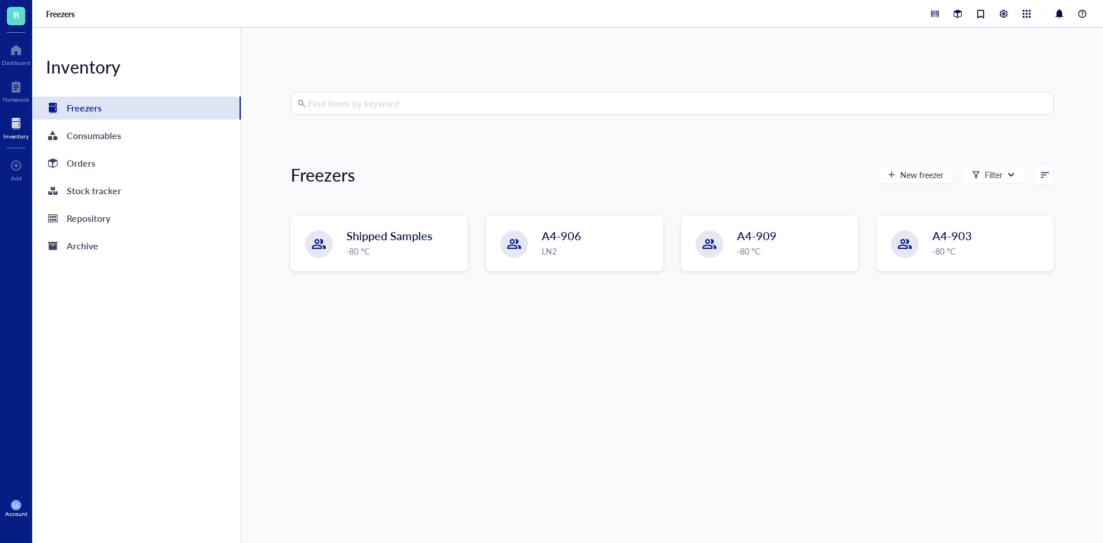
click at [508, 102] on input "search" at bounding box center [677, 104] width 739 height 22
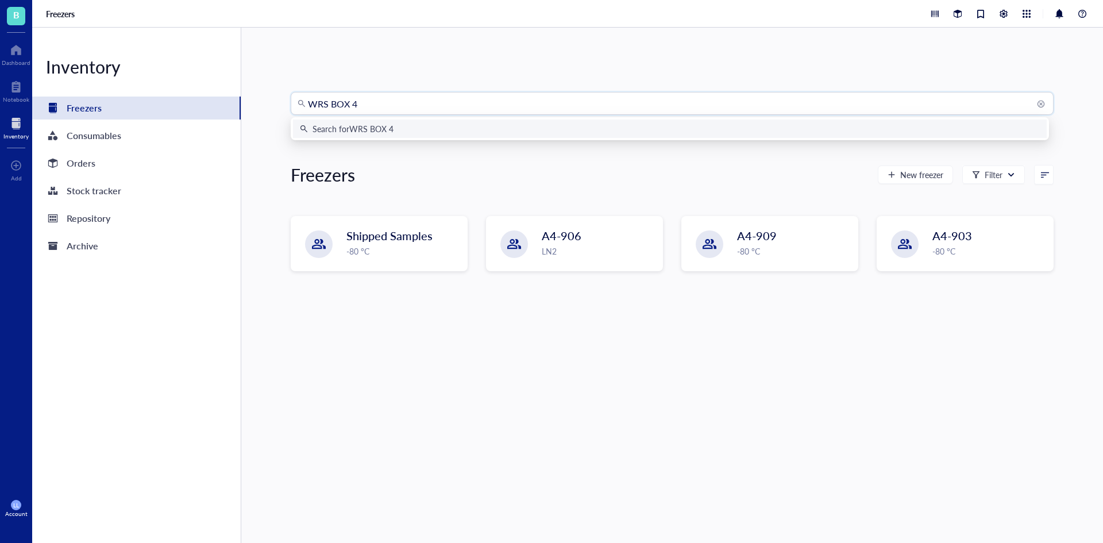
type input "WRS BOX 47"
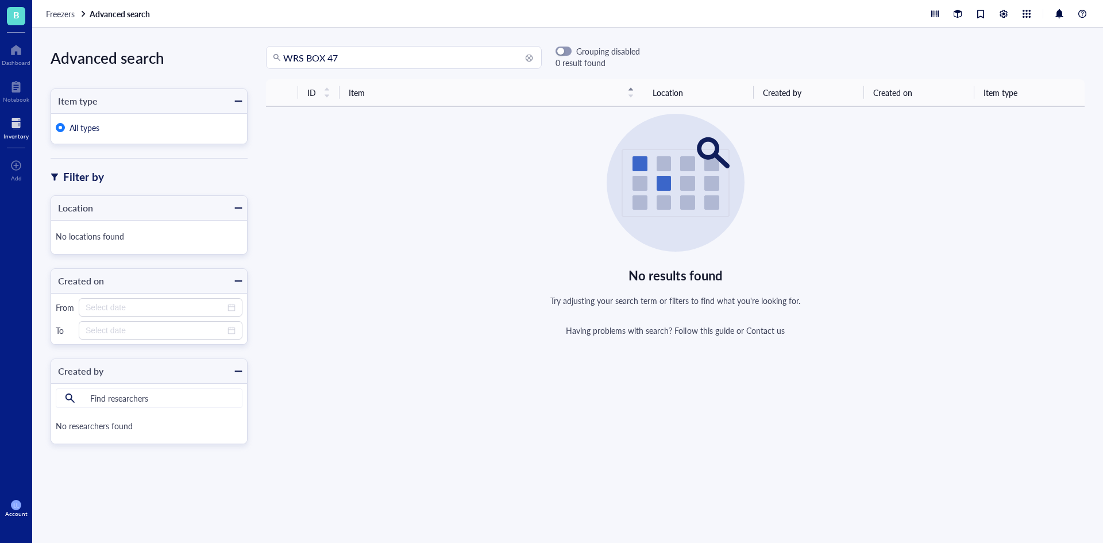
drag, startPoint x: 362, startPoint y: 53, endPoint x: 362, endPoint y: 60, distance: 6.3
click at [362, 56] on input "WRS BOX 47" at bounding box center [409, 58] width 252 height 22
drag, startPoint x: 365, startPoint y: 60, endPoint x: 268, endPoint y: 43, distance: 98.1
click at [268, 43] on div "Advanced search Item type All types Filter by Location No locations found Creat…" at bounding box center [567, 285] width 1071 height 515
click at [54, 23] on div "Freezers Advanced search" at bounding box center [567, 14] width 1071 height 28
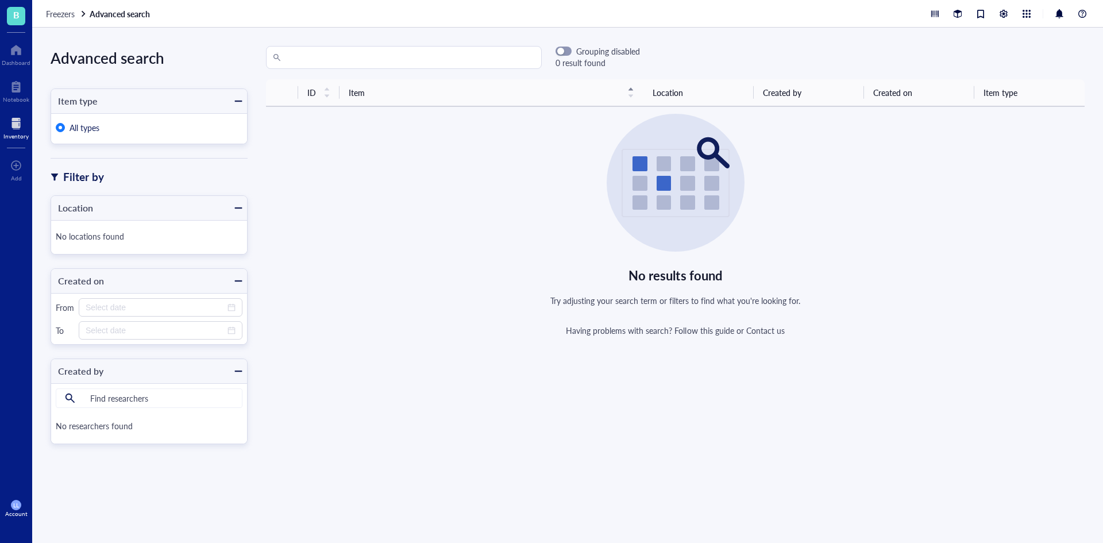
click at [55, 22] on div "Freezers Advanced search" at bounding box center [567, 14] width 1071 height 28
click at [60, 17] on span "Freezers" at bounding box center [60, 13] width 29 height 11
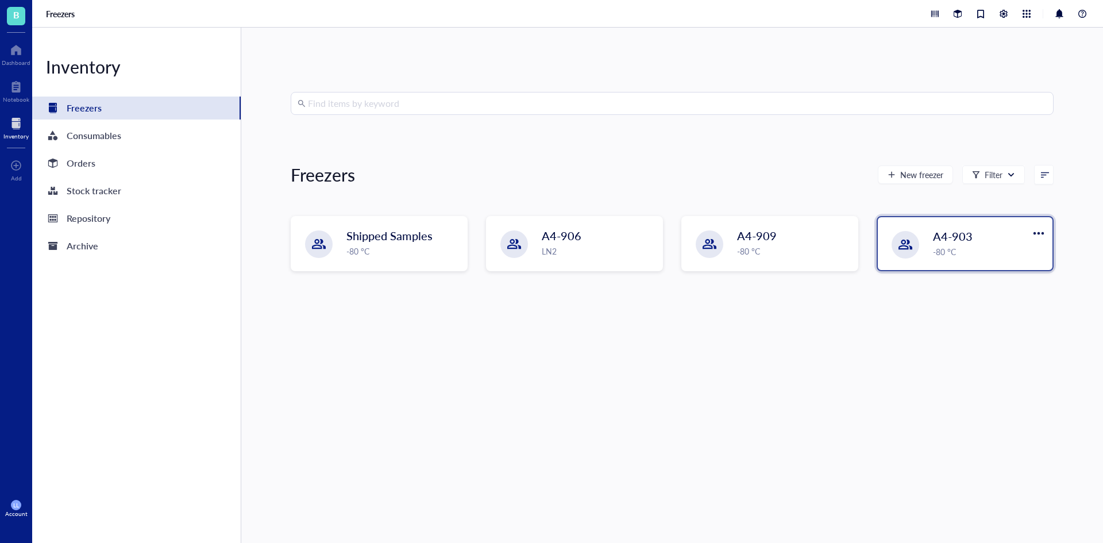
click at [971, 252] on div "-80 °C" at bounding box center [989, 251] width 113 height 13
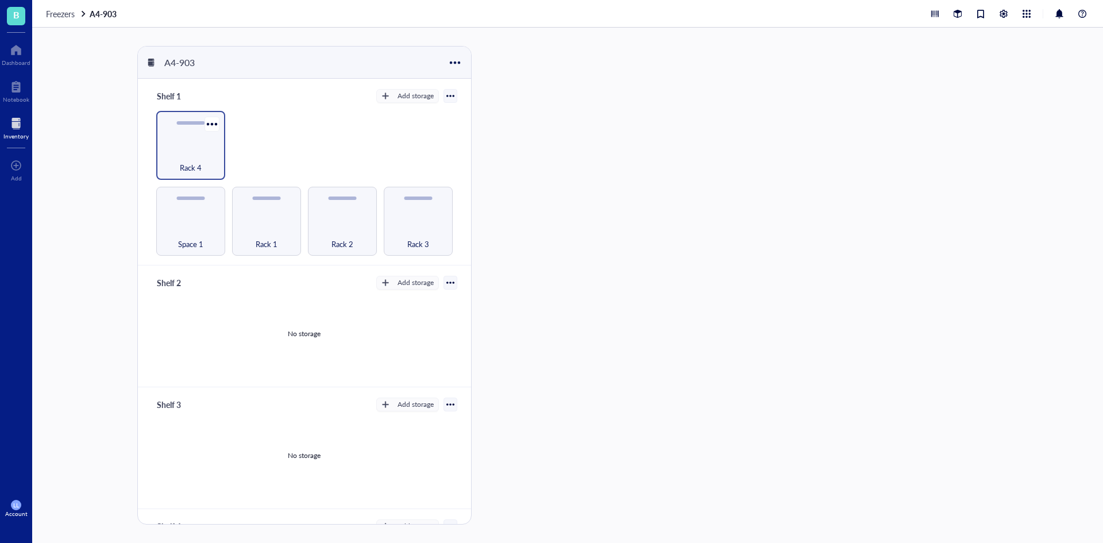
click at [212, 161] on div "Rack 4" at bounding box center [190, 161] width 57 height 25
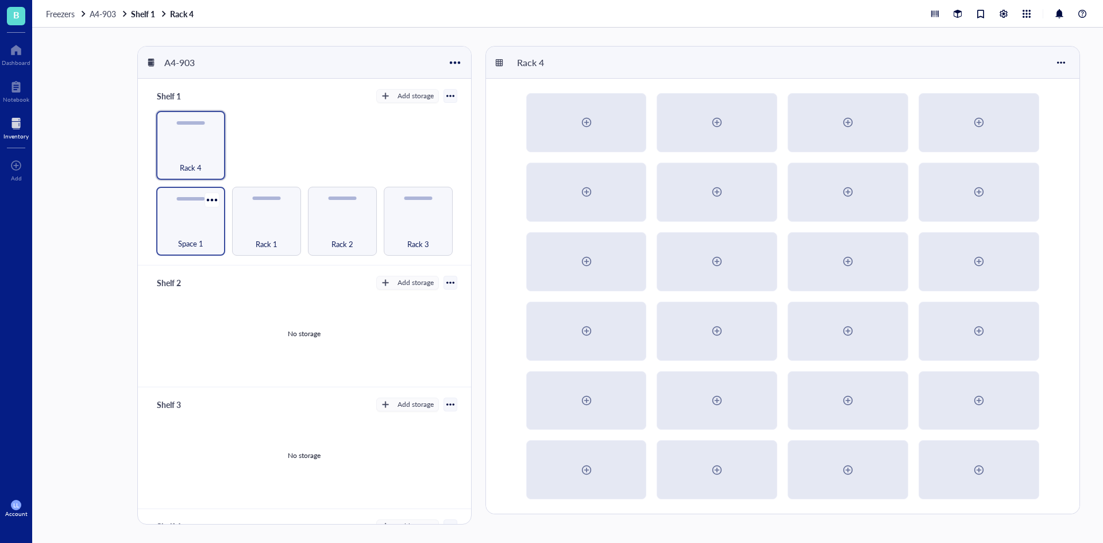
click at [197, 221] on div "Space 1" at bounding box center [190, 221] width 69 height 69
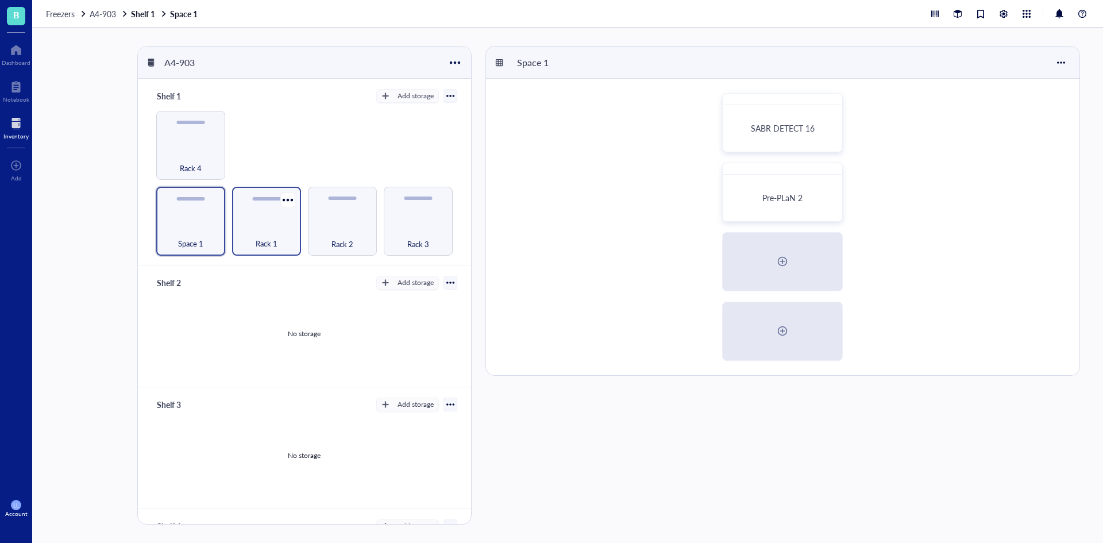
click at [275, 237] on span "Rack 1" at bounding box center [267, 243] width 22 height 13
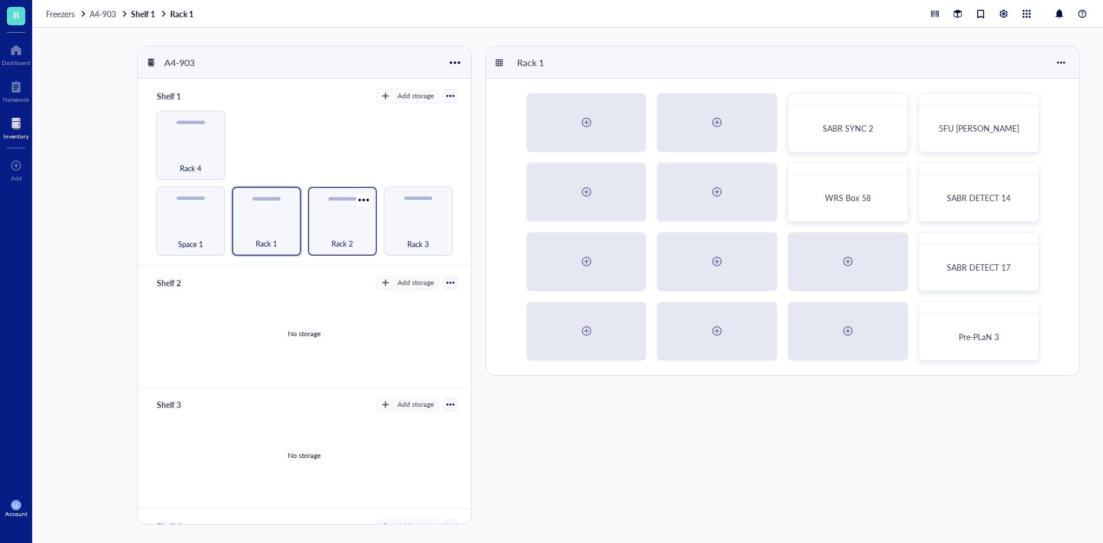
click at [366, 234] on div "Rack 2" at bounding box center [342, 237] width 57 height 25
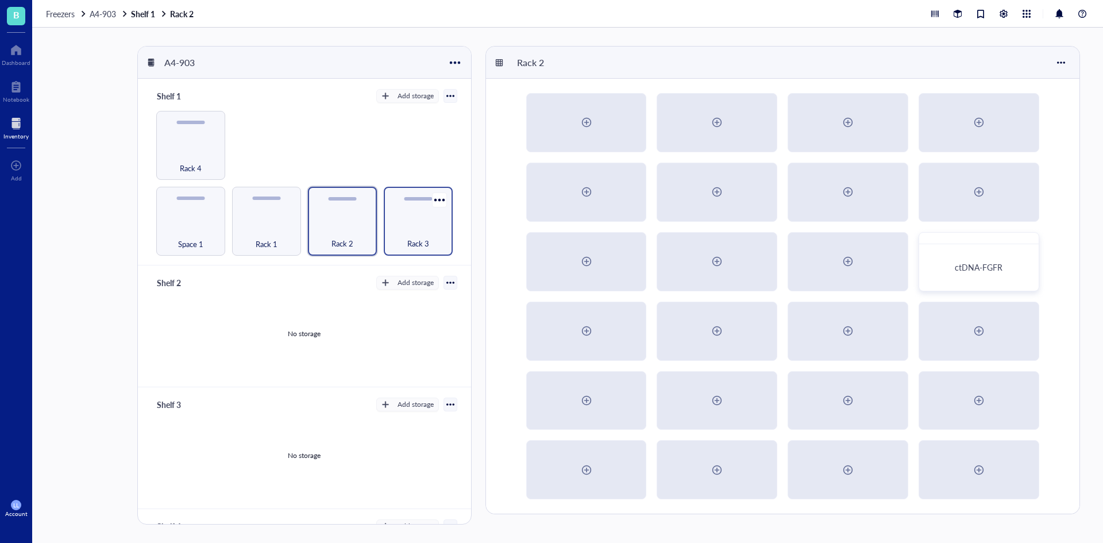
click at [425, 233] on div "Rack 3" at bounding box center [418, 237] width 57 height 25
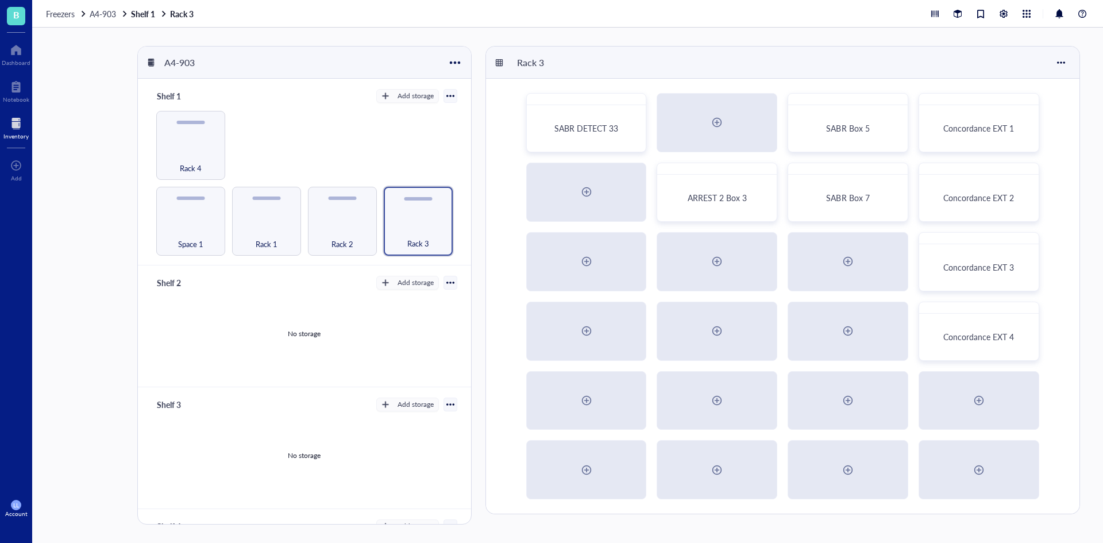
click at [107, 20] on div "Freezers A4-903 Shelf 1 Rack 3" at bounding box center [567, 14] width 1071 height 28
drag, startPoint x: 107, startPoint y: 20, endPoint x: 107, endPoint y: 11, distance: 8.6
click at [107, 20] on div "Freezers A4-903 Shelf 1 Rack 3" at bounding box center [567, 14] width 1071 height 28
click at [107, 11] on span "A4-903" at bounding box center [103, 13] width 26 height 11
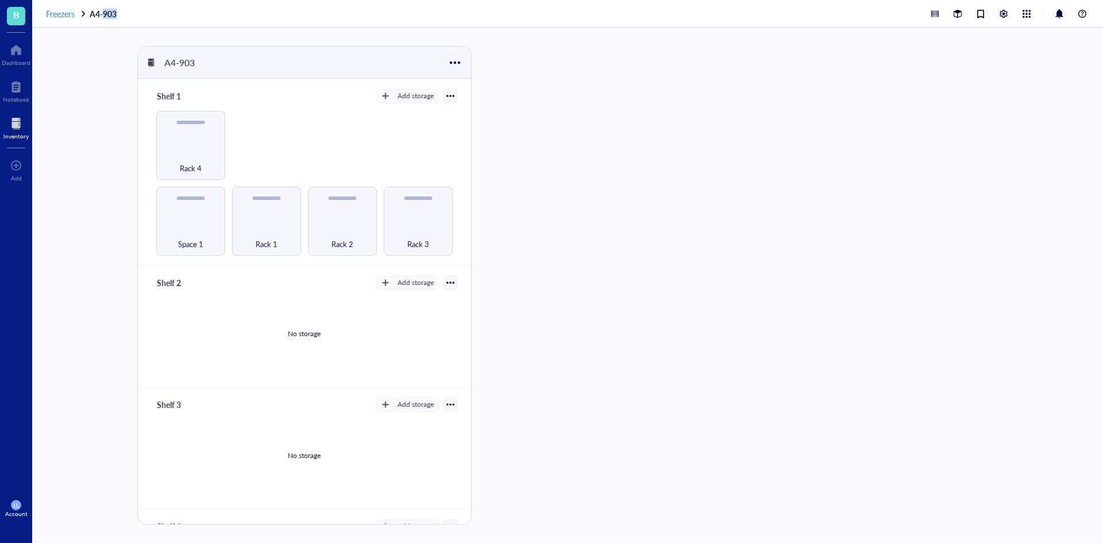
click at [48, 12] on span "Freezers" at bounding box center [60, 13] width 29 height 11
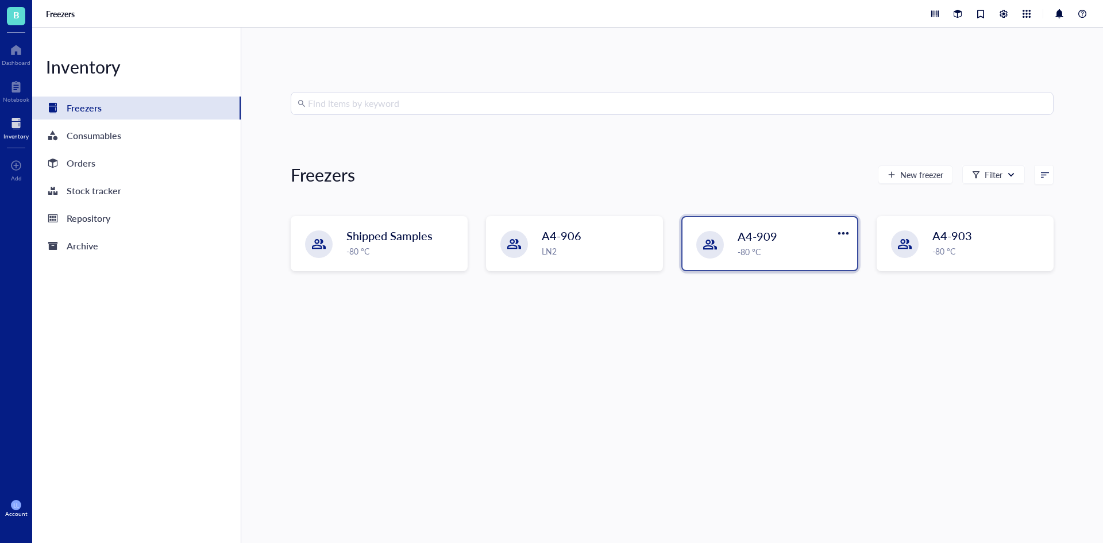
click at [806, 261] on div "A4-909 -80 °C" at bounding box center [770, 243] width 175 height 53
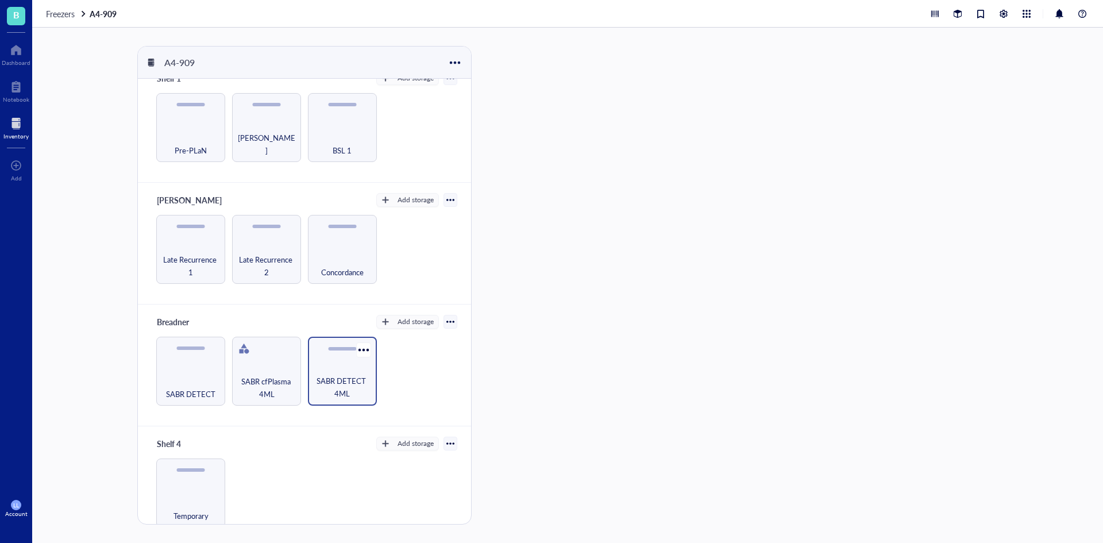
scroll to position [33, 0]
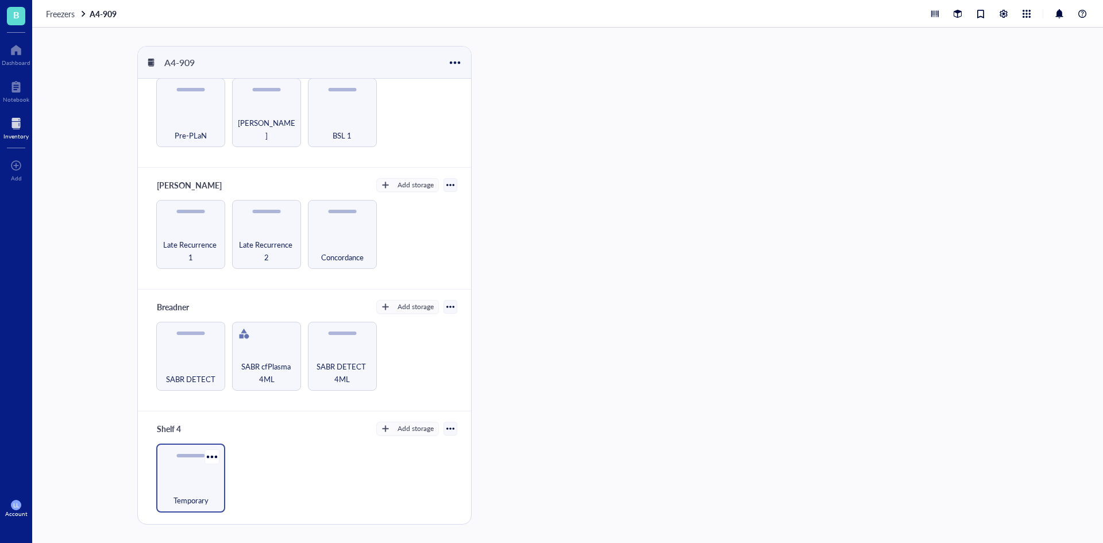
click at [184, 501] on span "Temporary" at bounding box center [191, 500] width 35 height 13
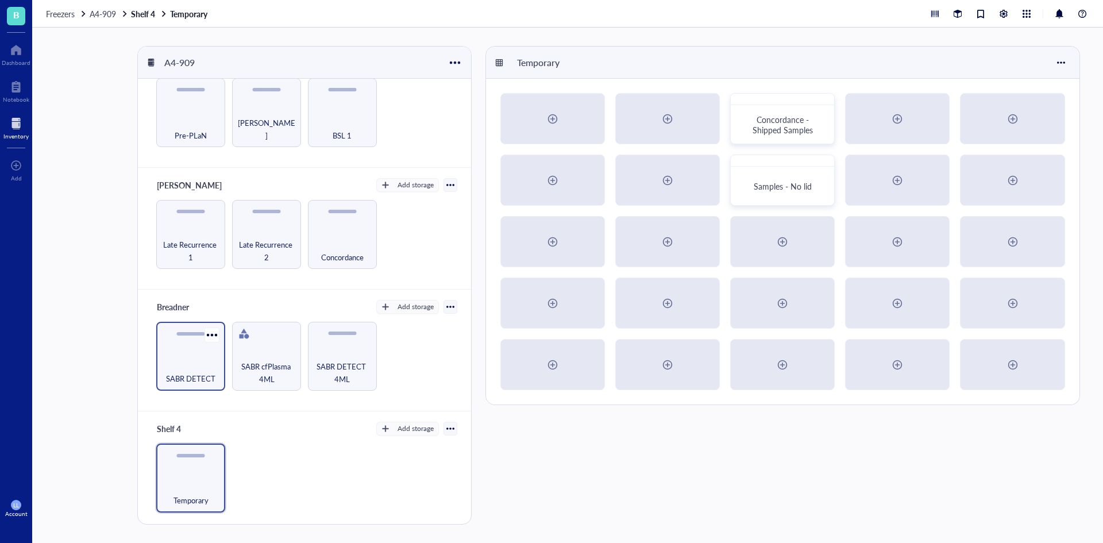
click at [223, 359] on div "SABR DETECT" at bounding box center [190, 356] width 69 height 69
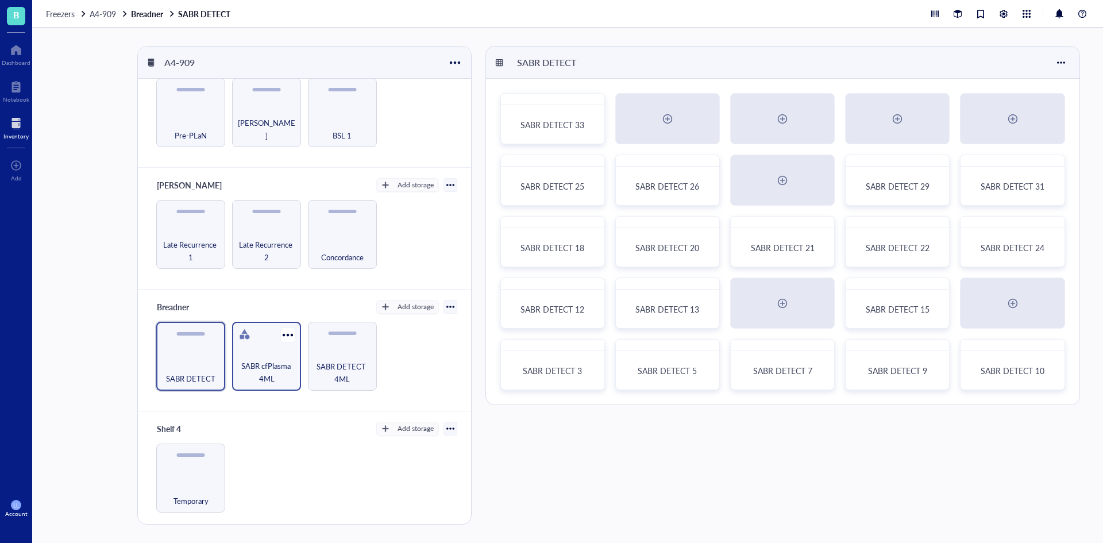
click at [295, 375] on div "SABR cfPlasma 4ML" at bounding box center [266, 356] width 69 height 69
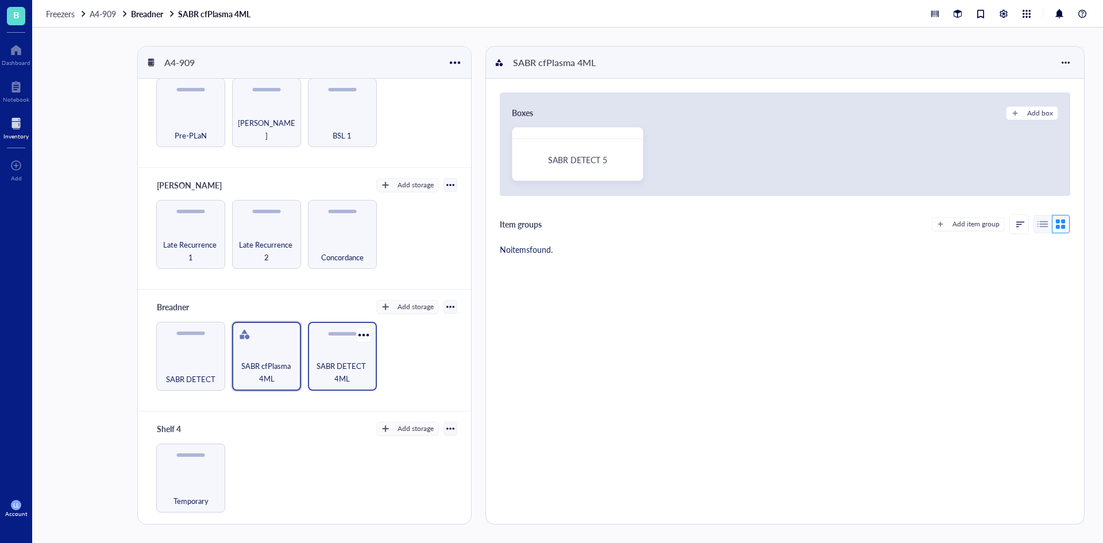
click at [361, 376] on span "SABR DETECT 4ML" at bounding box center [342, 372] width 57 height 25
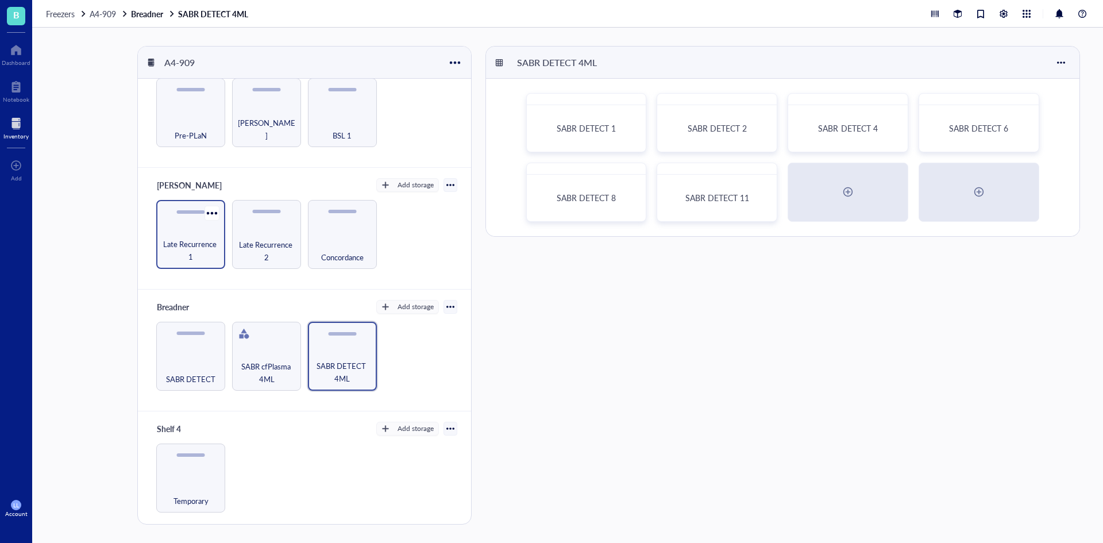
click at [190, 247] on span "Late Recurrence 1" at bounding box center [190, 250] width 57 height 25
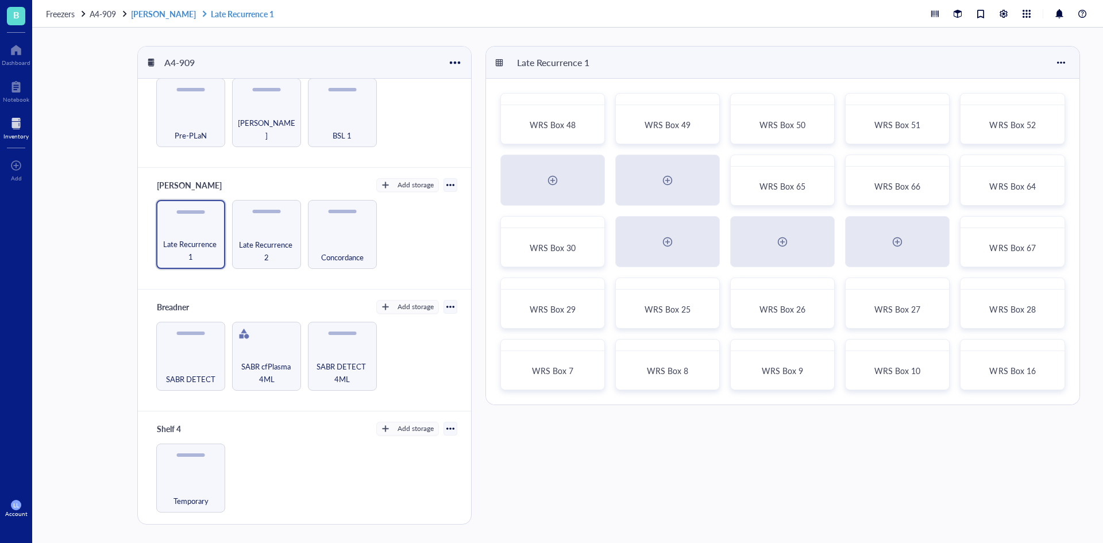
click at [143, 14] on link "[PERSON_NAME] Late Recurrence 1" at bounding box center [203, 14] width 145 height 10
click at [112, 16] on span "A4-909" at bounding box center [103, 13] width 26 height 11
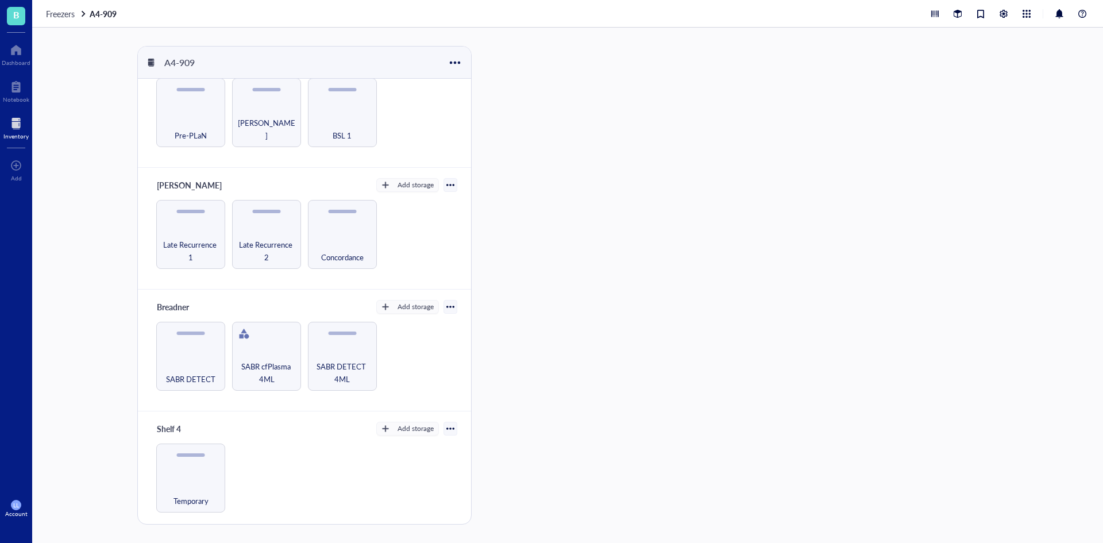
click at [71, 26] on div "Freezers A4-909" at bounding box center [567, 14] width 1071 height 28
click at [68, 7] on div "Freezers A4-909" at bounding box center [567, 14] width 1071 height 28
click at [70, 9] on span "Freezers" at bounding box center [60, 13] width 29 height 11
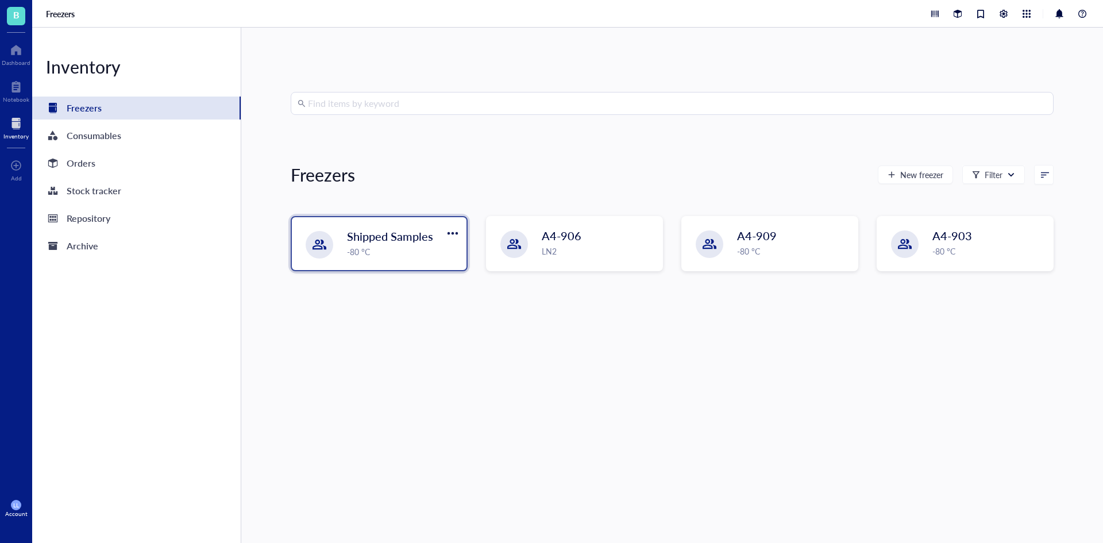
click at [343, 224] on div "Shipped Samples -80 °C" at bounding box center [379, 243] width 175 height 53
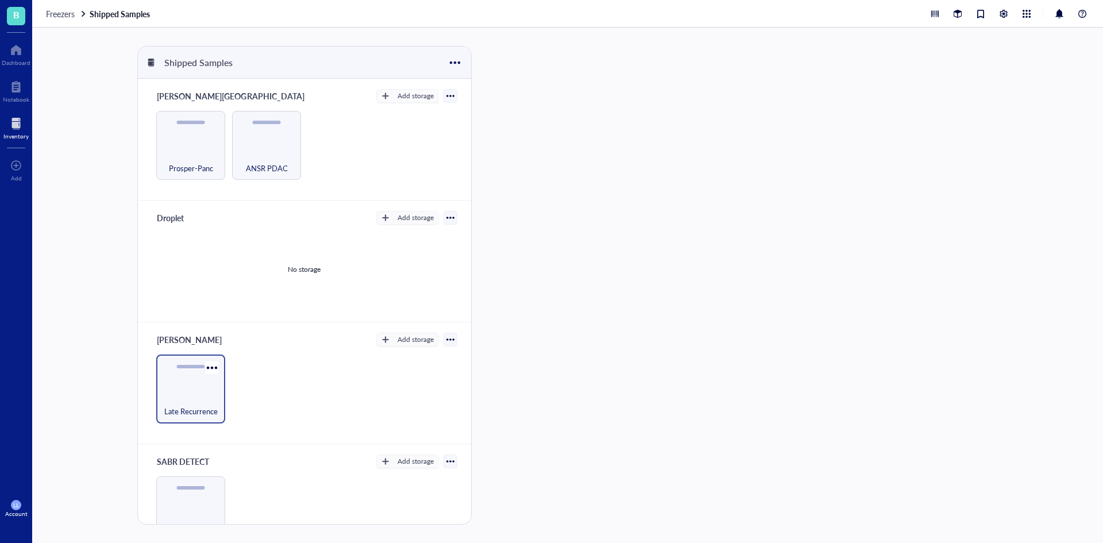
click at [211, 406] on span "Late Recurrence" at bounding box center [190, 411] width 53 height 13
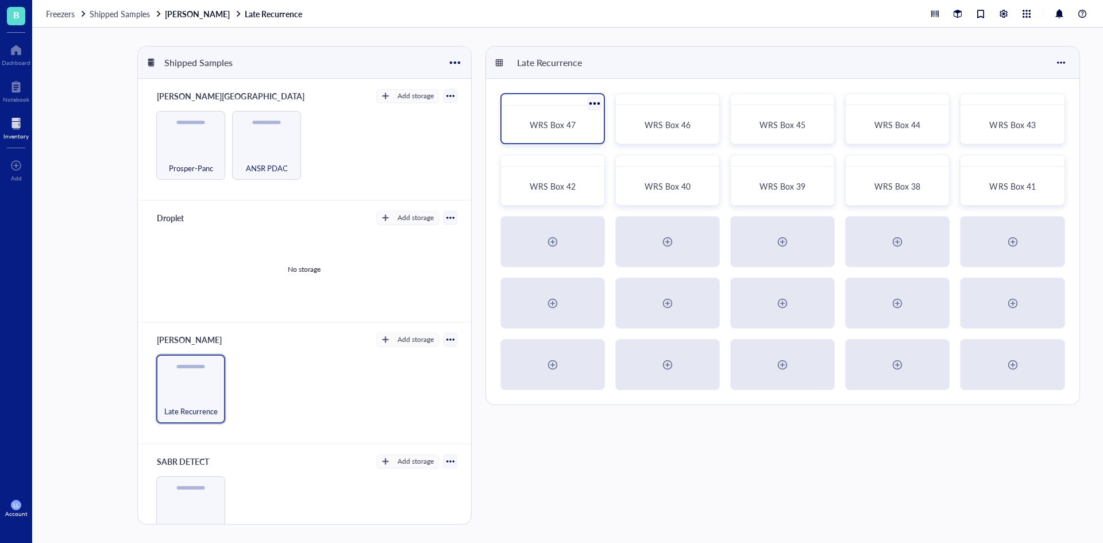
click at [560, 140] on div "WRS Box 47" at bounding box center [553, 118] width 105 height 51
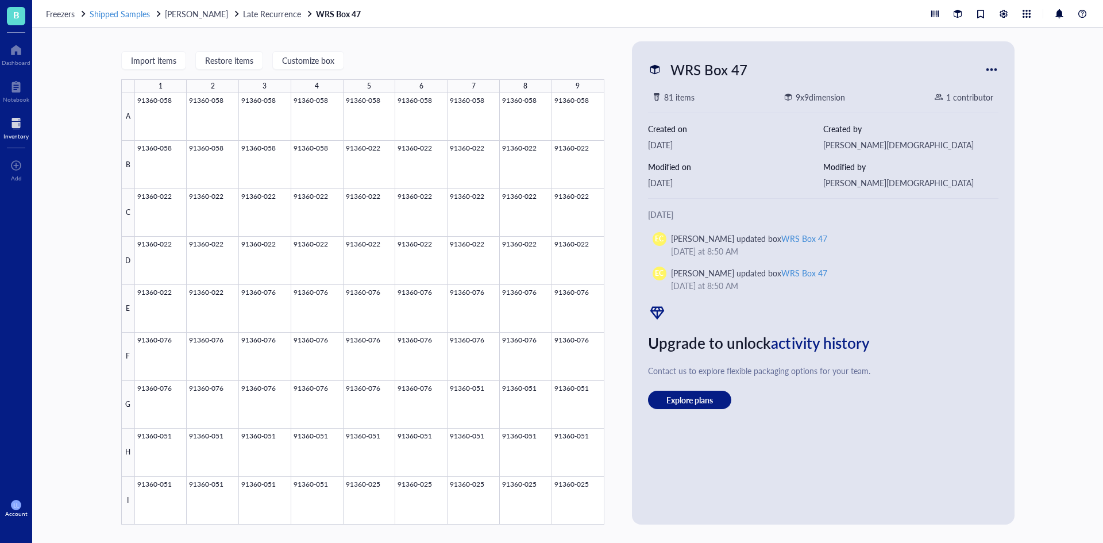
click at [110, 11] on span "Shipped Samples" at bounding box center [120, 13] width 60 height 11
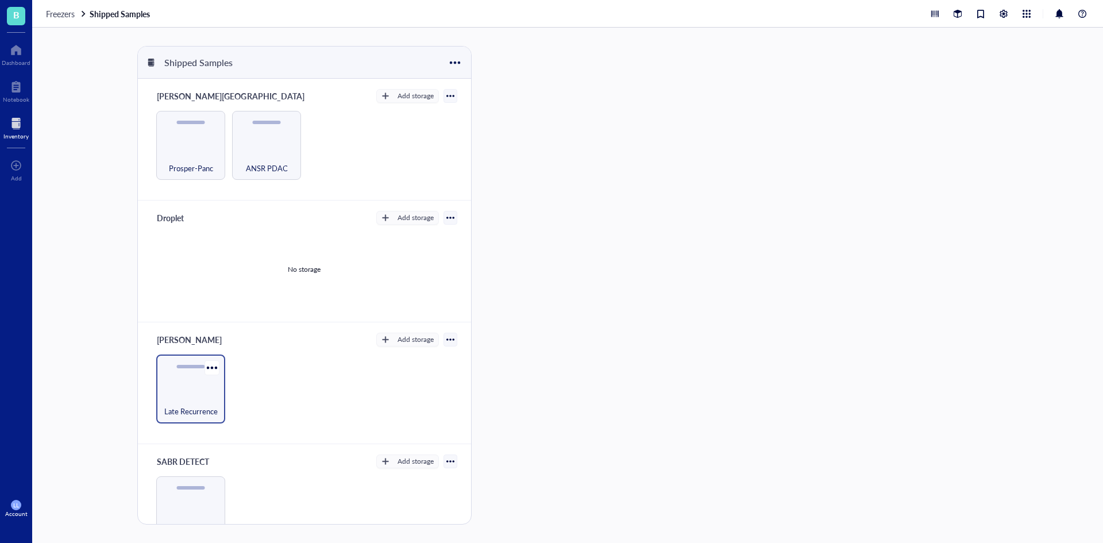
click at [185, 379] on div "Late Recurrence" at bounding box center [190, 389] width 69 height 69
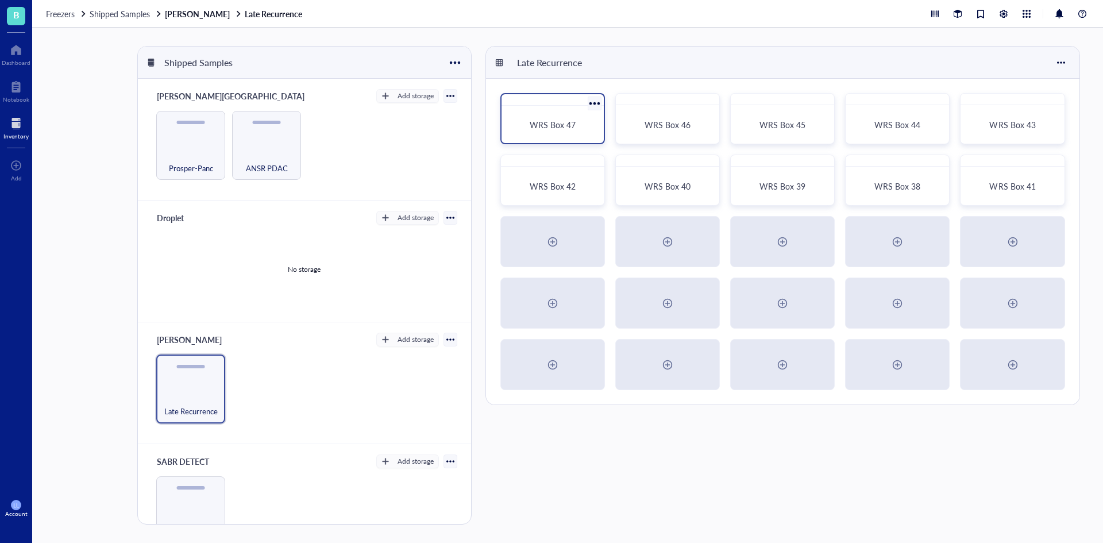
click at [543, 117] on div "WRS Box 47" at bounding box center [552, 124] width 93 height 28
